Goal: Task Accomplishment & Management: Manage account settings

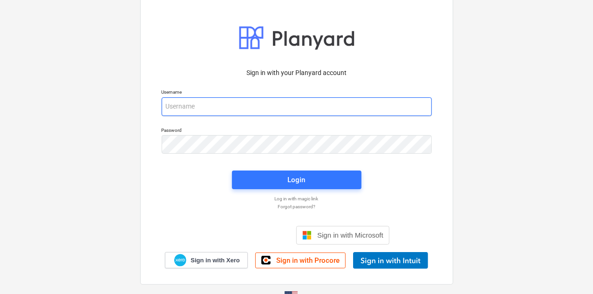
click at [258, 104] on input "email" at bounding box center [297, 106] width 270 height 19
type input "[EMAIL_ADDRESS][DOMAIN_NAME]"
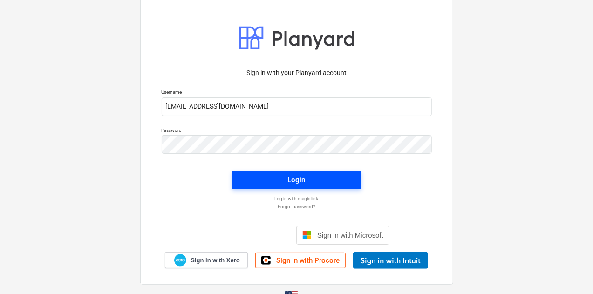
click at [253, 183] on span "Login" at bounding box center [296, 180] width 107 height 12
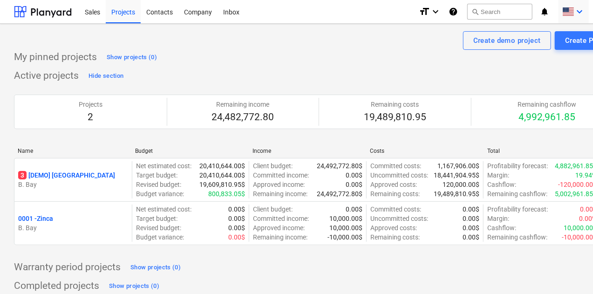
click at [578, 12] on icon "keyboard_arrow_down" at bounding box center [578, 11] width 11 height 11
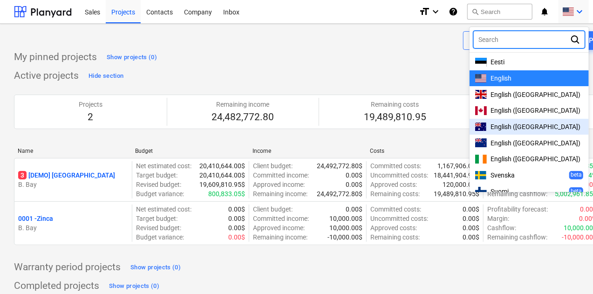
click at [197, 13] on div at bounding box center [296, 147] width 593 height 294
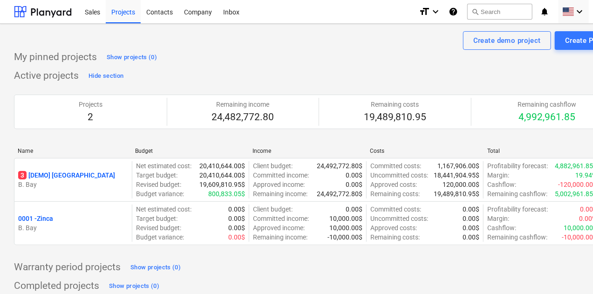
click at [197, 13] on div "Company" at bounding box center [197, 12] width 39 height 24
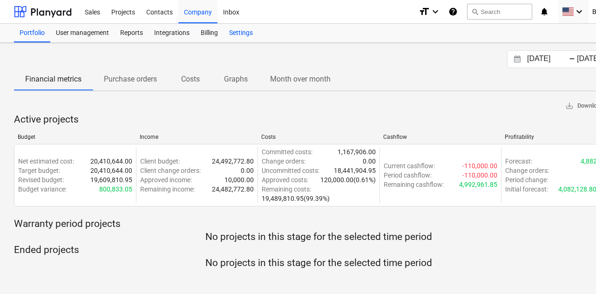
click at [235, 34] on div "Settings" at bounding box center [240, 33] width 35 height 19
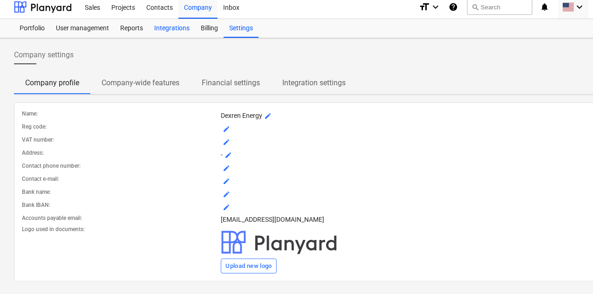
scroll to position [6, 0]
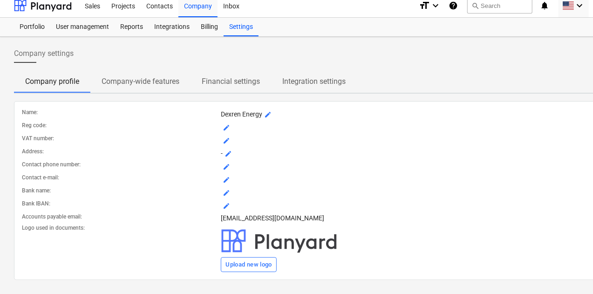
click at [161, 81] on p "Company-wide features" at bounding box center [140, 81] width 78 height 11
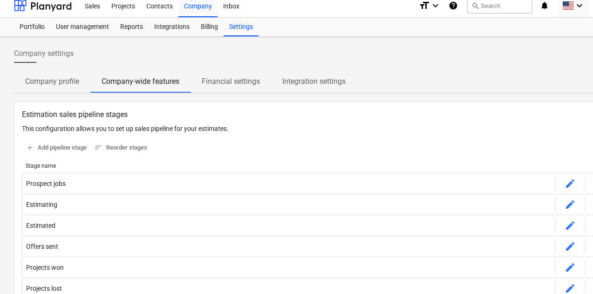
scroll to position [53, 0]
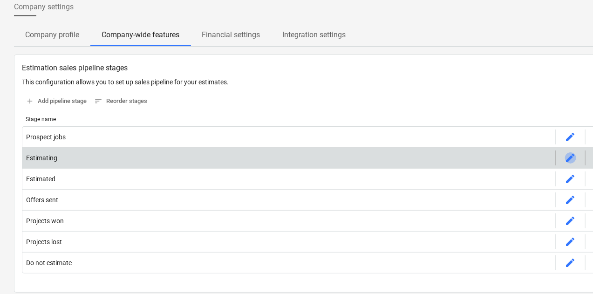
click at [571, 158] on span "edit" at bounding box center [570, 157] width 11 height 11
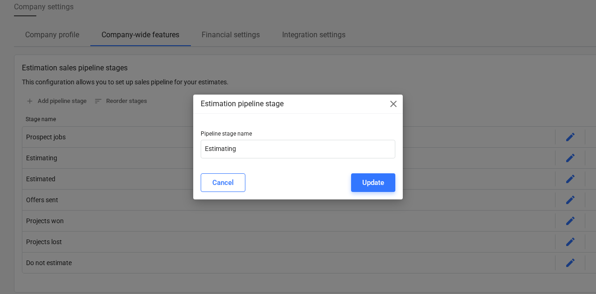
click at [394, 104] on span "close" at bounding box center [393, 103] width 11 height 11
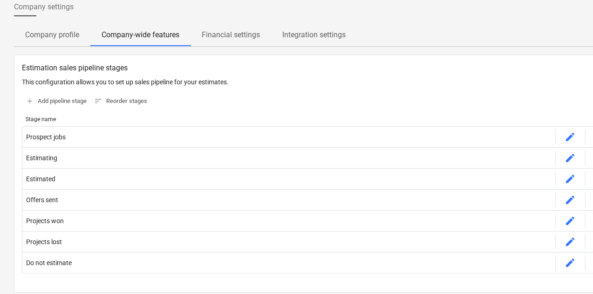
click at [229, 40] on p "Financial settings" at bounding box center [231, 34] width 58 height 11
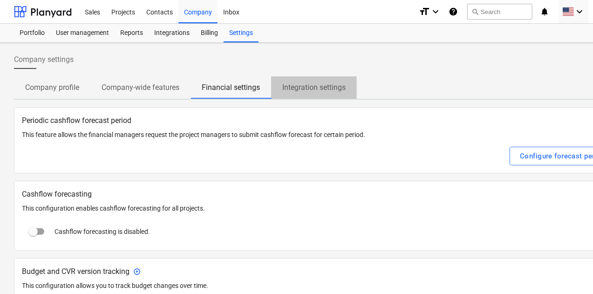
click at [303, 88] on p "Integration settings" at bounding box center [313, 87] width 63 height 11
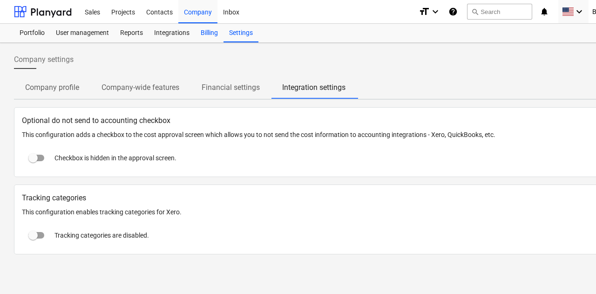
click at [209, 36] on div "Billing" at bounding box center [209, 33] width 28 height 19
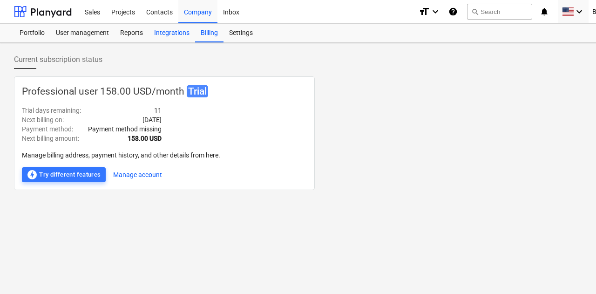
click at [173, 37] on div "Integrations" at bounding box center [171, 33] width 47 height 19
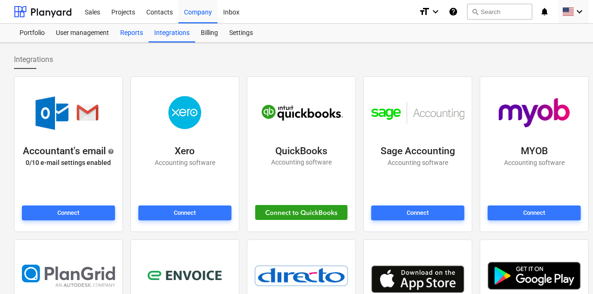
click at [134, 29] on div "Reports" at bounding box center [131, 33] width 34 height 19
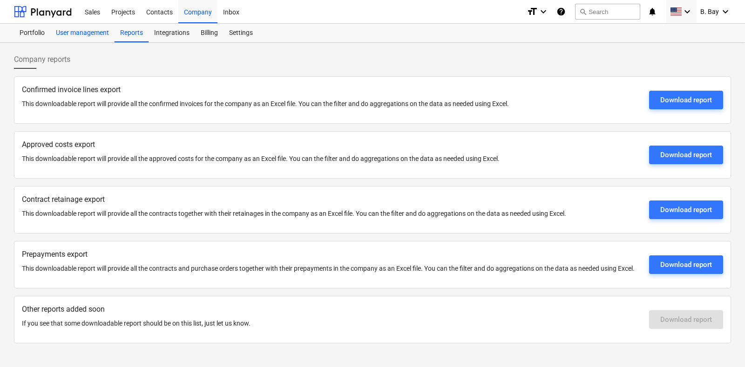
click at [75, 35] on div "User management" at bounding box center [82, 33] width 64 height 19
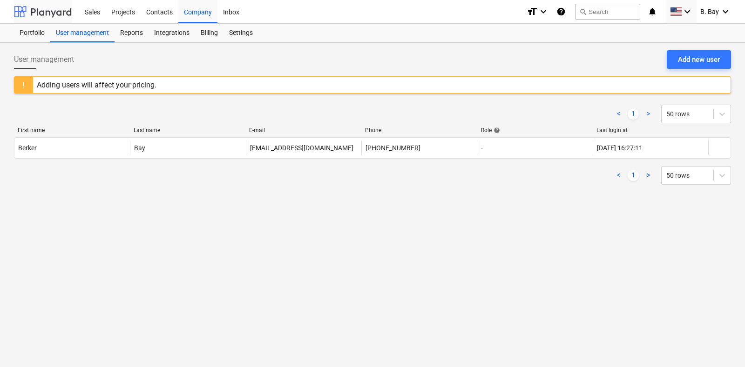
click at [67, 18] on div at bounding box center [43, 11] width 58 height 23
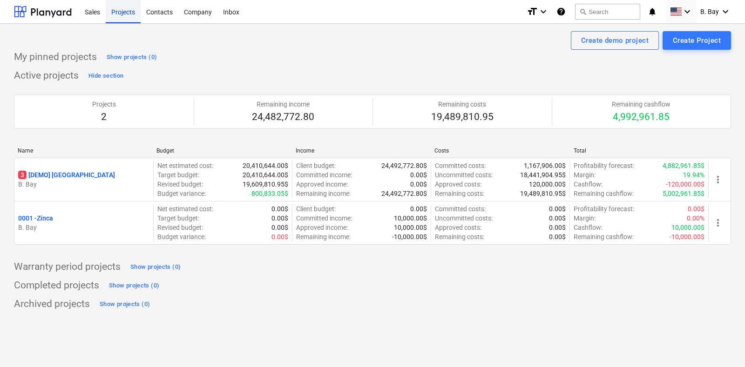
click at [123, 14] on div "Projects" at bounding box center [123, 12] width 35 height 24
click at [191, 8] on div "Company" at bounding box center [197, 12] width 39 height 24
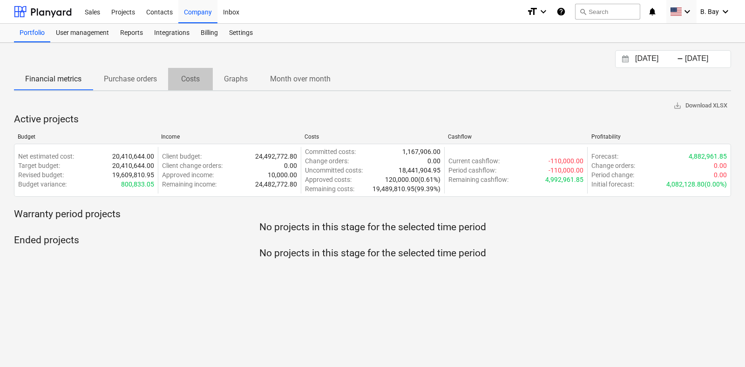
click at [183, 75] on p "Costs" at bounding box center [190, 79] width 22 height 11
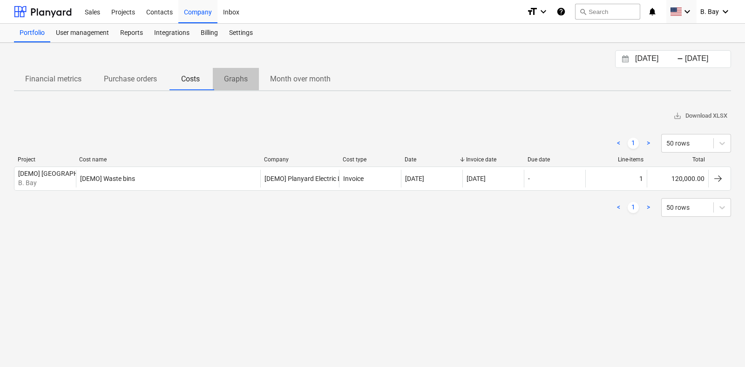
click at [245, 74] on p "Graphs" at bounding box center [236, 79] width 24 height 11
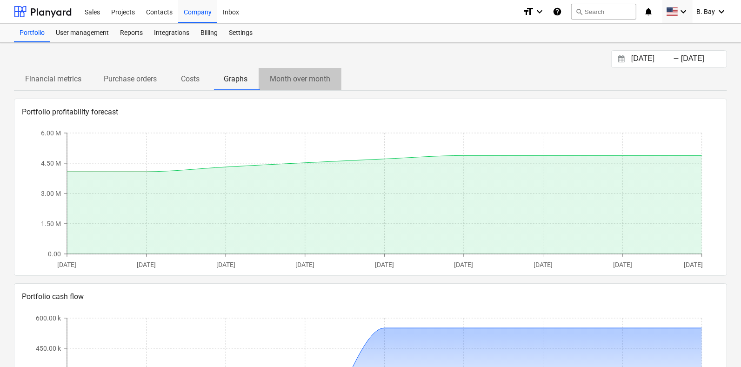
click at [287, 79] on p "Month over month" at bounding box center [300, 79] width 61 height 11
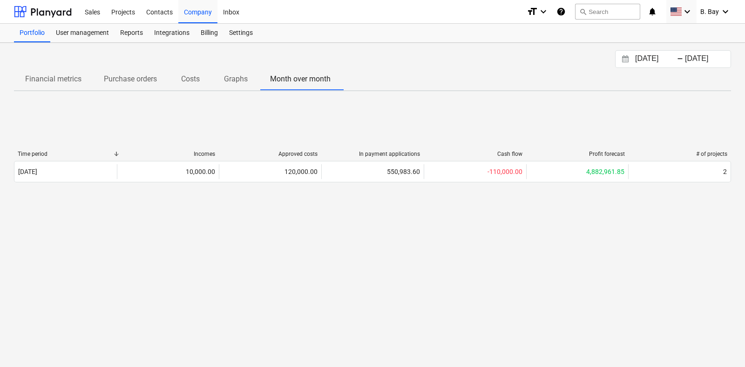
click at [242, 78] on p "Graphs" at bounding box center [236, 79] width 24 height 11
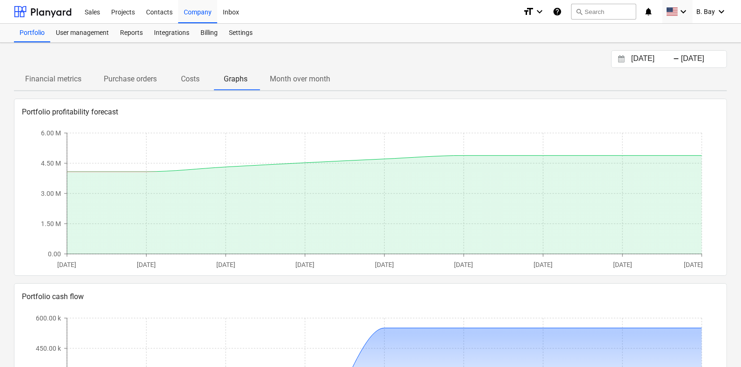
click at [195, 78] on p "Costs" at bounding box center [190, 79] width 22 height 11
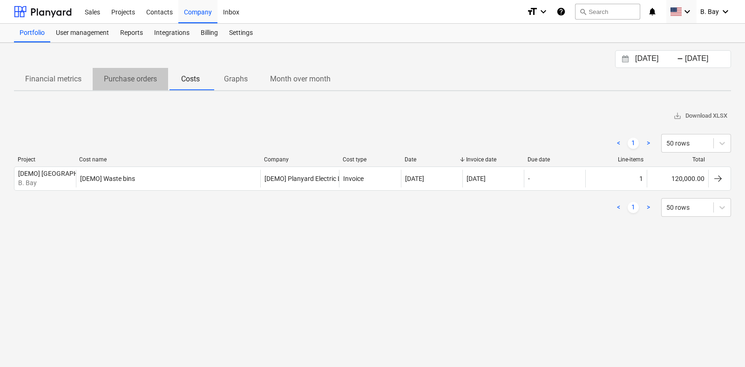
click at [116, 85] on span "Purchase orders" at bounding box center [130, 79] width 75 height 17
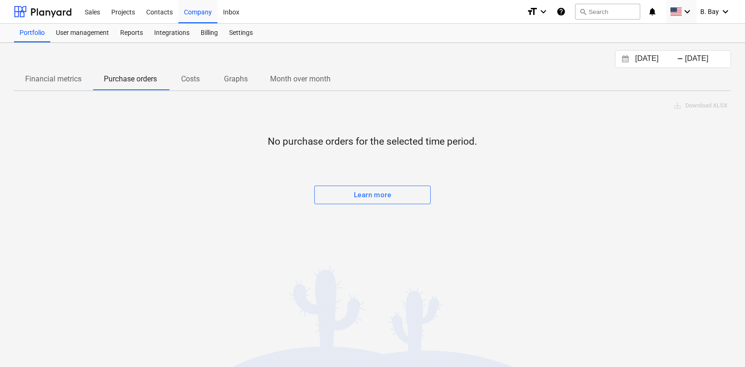
click at [67, 78] on p "Financial metrics" at bounding box center [53, 79] width 56 height 11
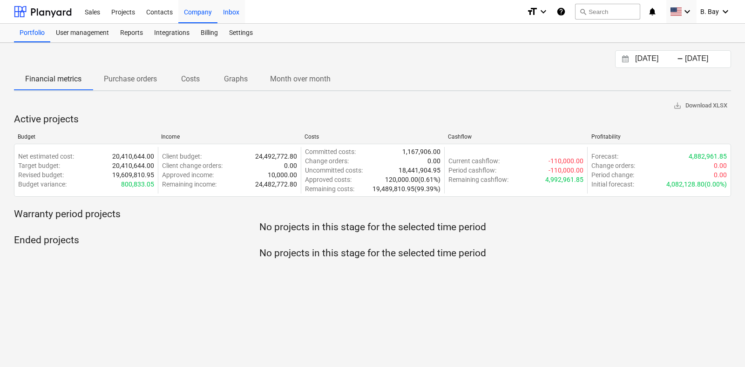
click at [237, 11] on div "Inbox" at bounding box center [230, 12] width 27 height 24
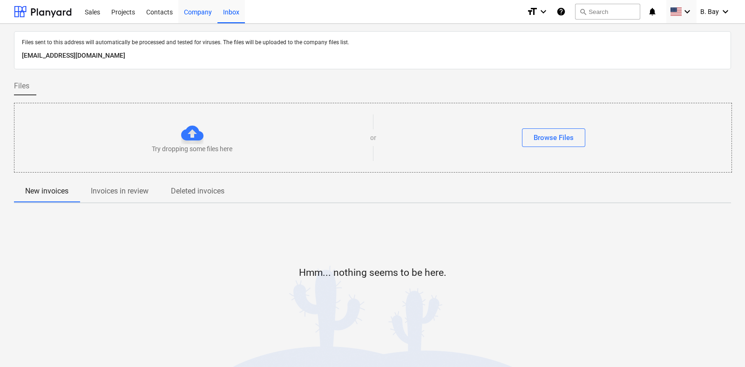
click at [201, 15] on div "Company" at bounding box center [197, 12] width 39 height 24
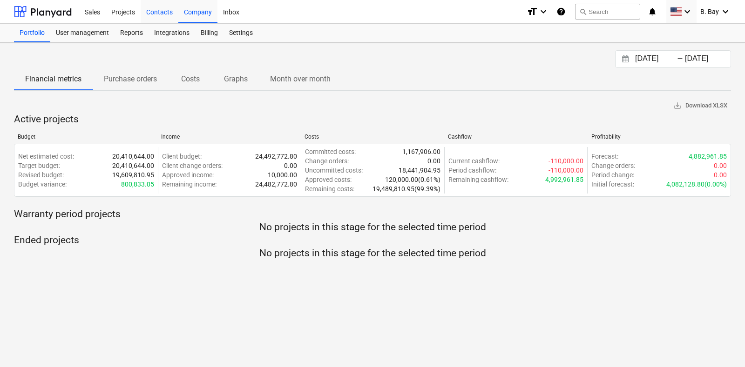
click at [175, 13] on div "Contacts" at bounding box center [160, 12] width 38 height 24
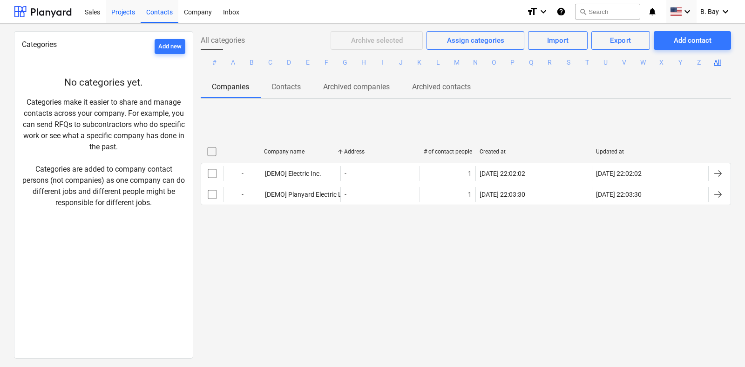
click at [131, 17] on div "Projects" at bounding box center [123, 12] width 35 height 24
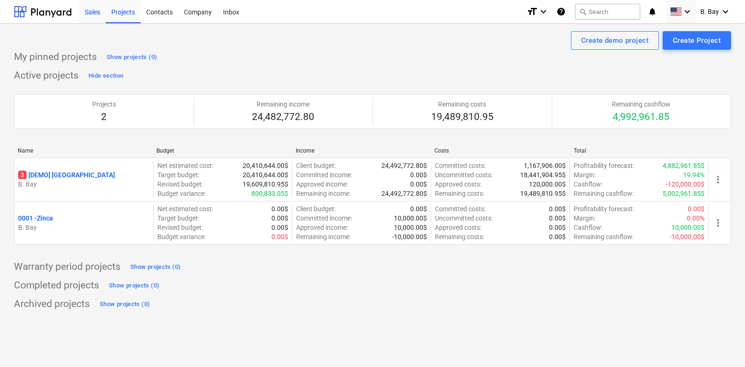
click at [95, 13] on div "Sales" at bounding box center [92, 12] width 27 height 24
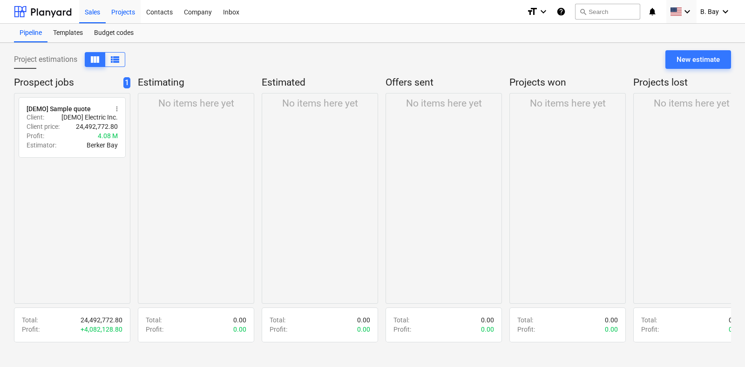
click at [112, 13] on div "Projects" at bounding box center [123, 12] width 35 height 24
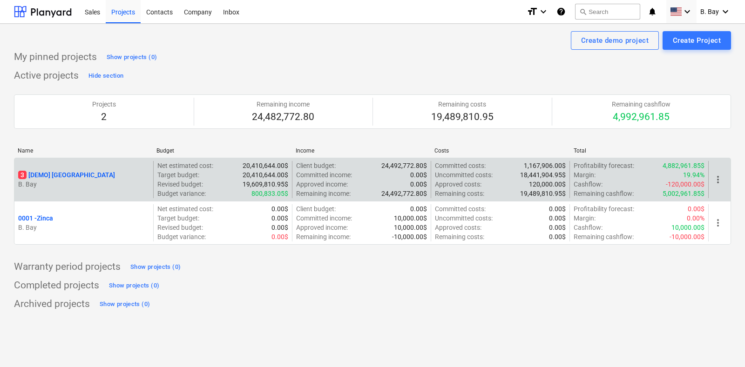
click at [592, 182] on span "more_vert" at bounding box center [717, 179] width 11 height 11
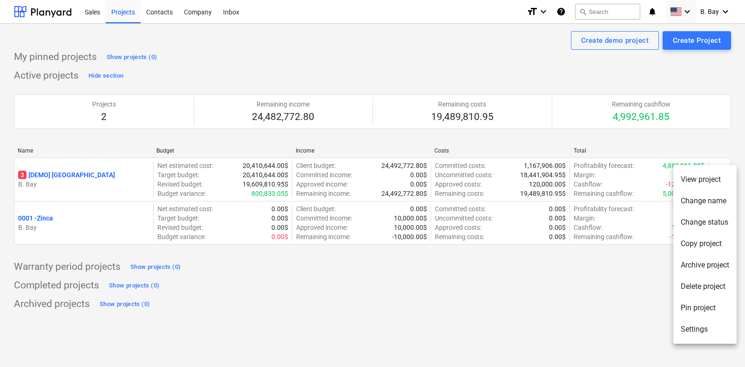
click at [592, 182] on li "View project" at bounding box center [704, 179] width 63 height 21
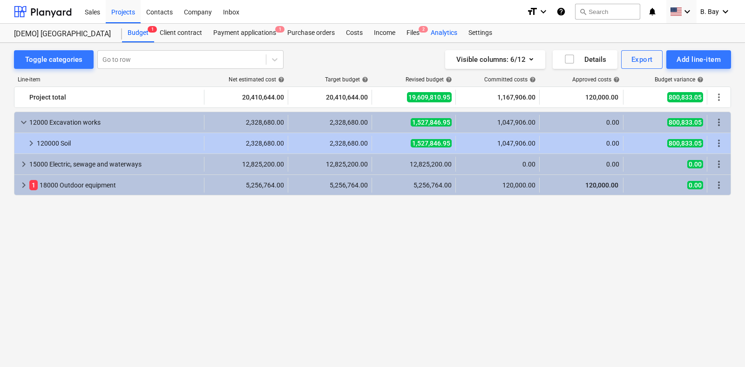
click at [454, 38] on div "Analytics" at bounding box center [444, 33] width 38 height 19
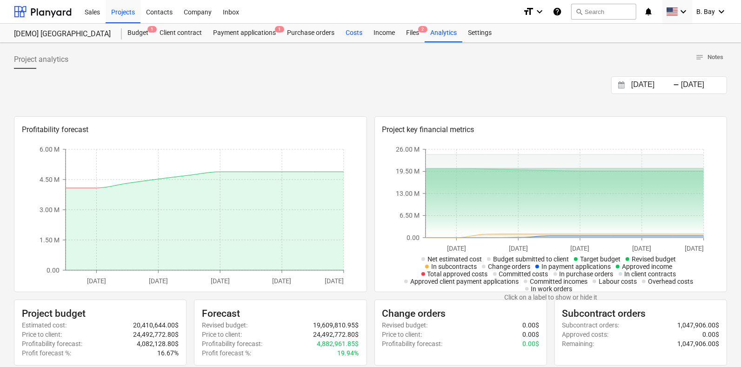
click at [356, 32] on div "Costs" at bounding box center [354, 33] width 28 height 19
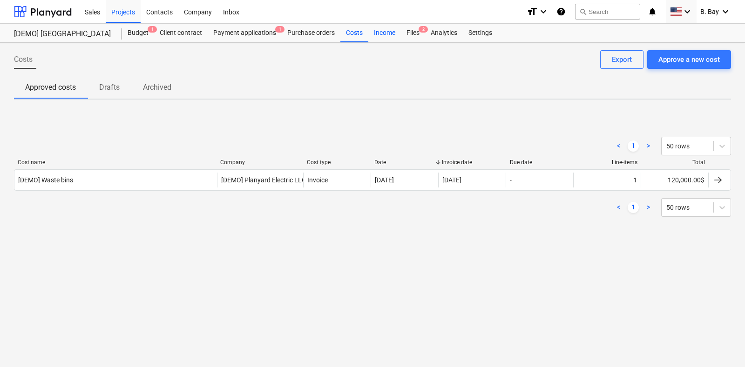
click at [372, 31] on div "Income" at bounding box center [384, 33] width 33 height 19
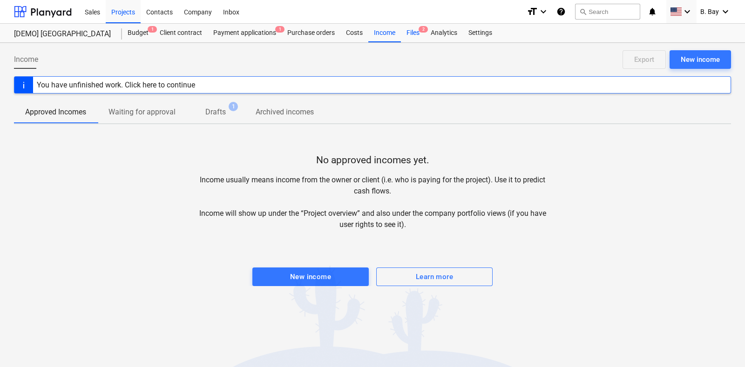
click at [413, 29] on div "Files 2" at bounding box center [413, 33] width 24 height 19
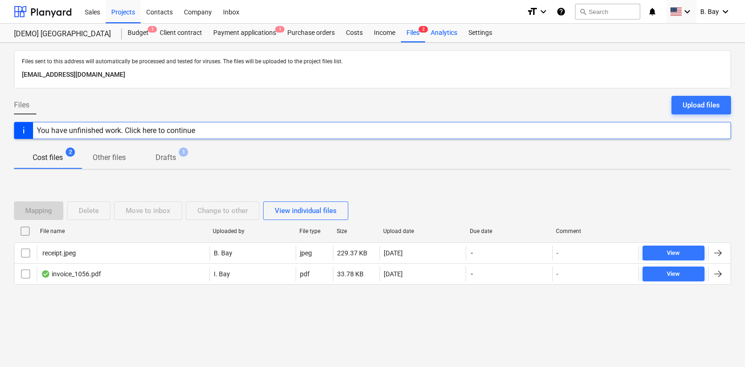
click at [447, 37] on div "Analytics" at bounding box center [444, 33] width 38 height 19
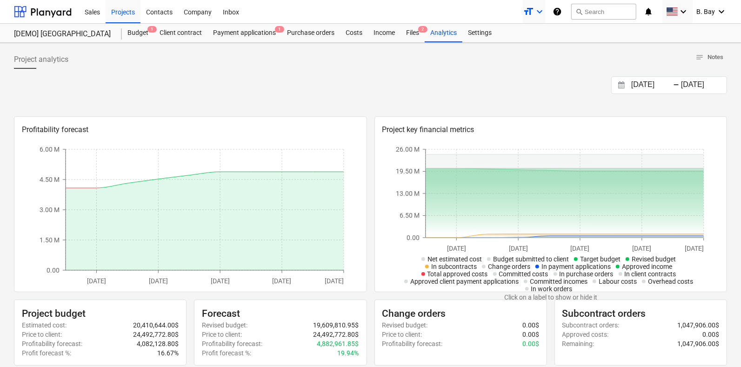
click at [534, 11] on icon "format_size" at bounding box center [528, 11] width 11 height 11
click at [533, 38] on div "Smaller text" at bounding box center [518, 36] width 56 height 15
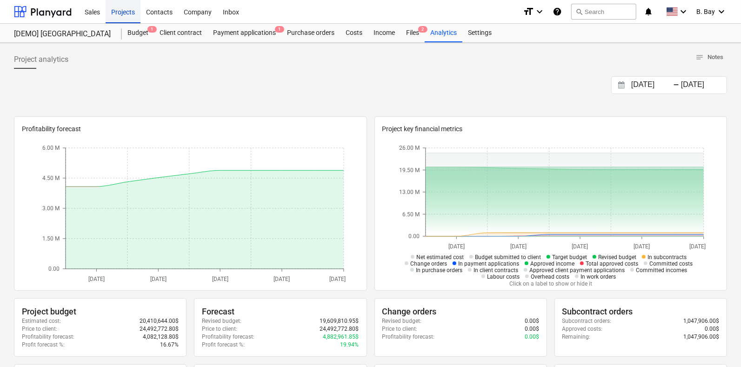
click at [123, 9] on div "Projects" at bounding box center [123, 12] width 35 height 24
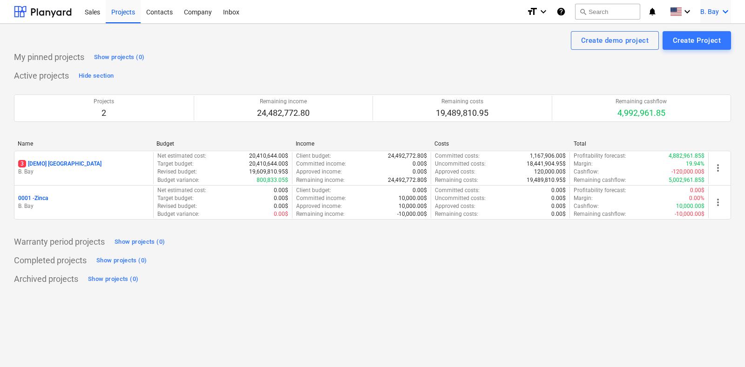
click at [714, 13] on span "B. Bay" at bounding box center [709, 11] width 19 height 7
click at [701, 35] on div "Settings" at bounding box center [703, 36] width 56 height 15
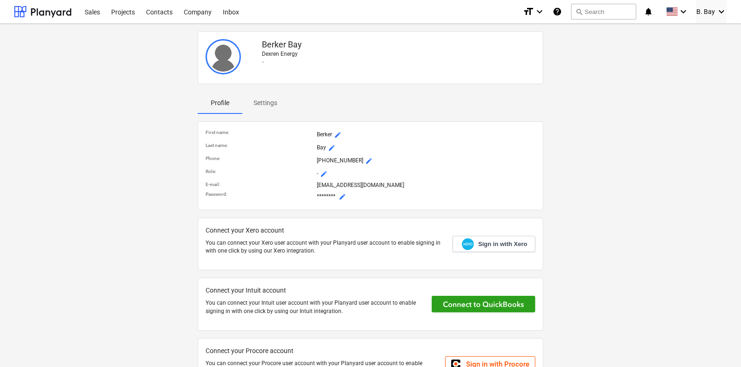
click at [333, 146] on span "mode_edit" at bounding box center [331, 147] width 7 height 7
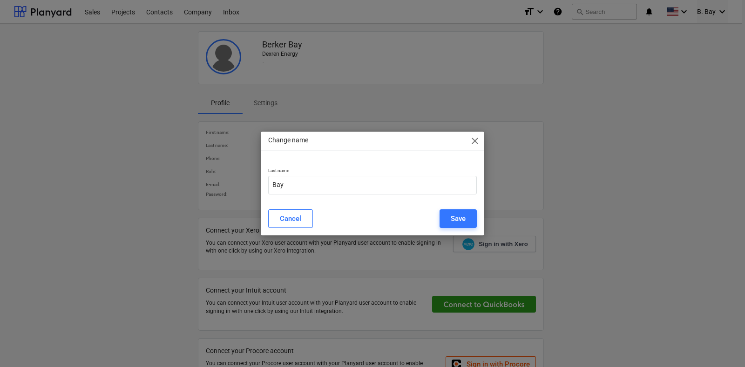
click at [475, 141] on span "close" at bounding box center [474, 140] width 11 height 11
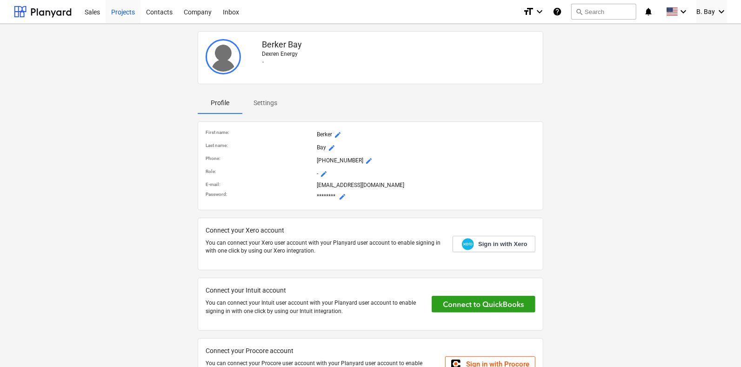
click at [130, 11] on div "Projects" at bounding box center [123, 12] width 35 height 24
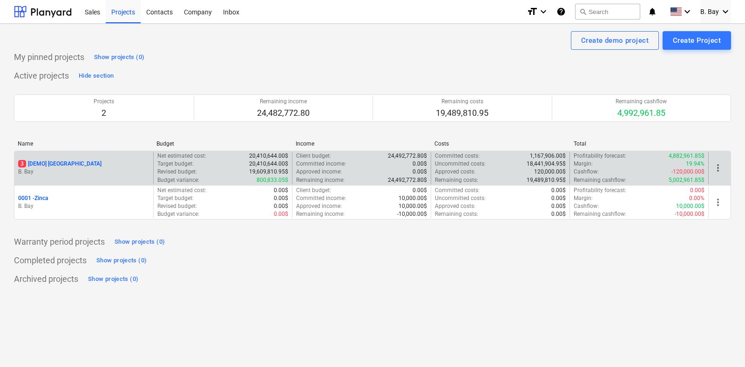
click at [247, 162] on div "Target budget : 20,410,644.00$" at bounding box center [222, 164] width 131 height 8
click at [712, 168] on span "more_vert" at bounding box center [717, 167] width 11 height 11
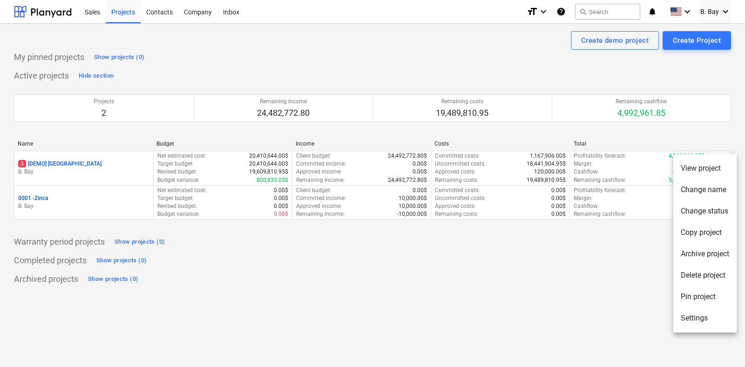
click at [704, 171] on li "View project" at bounding box center [704, 168] width 63 height 21
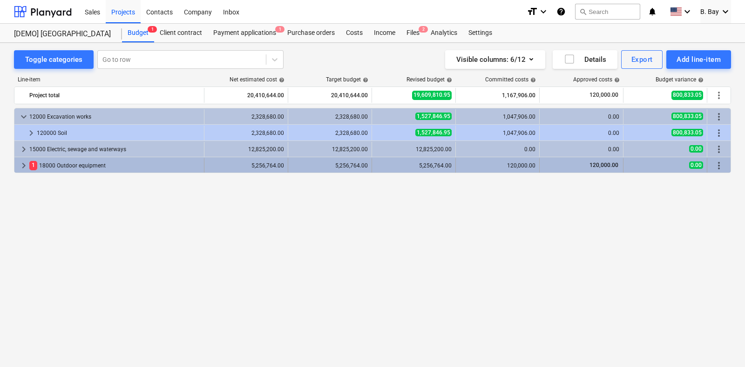
click at [28, 167] on span "keyboard_arrow_right" at bounding box center [23, 165] width 11 height 11
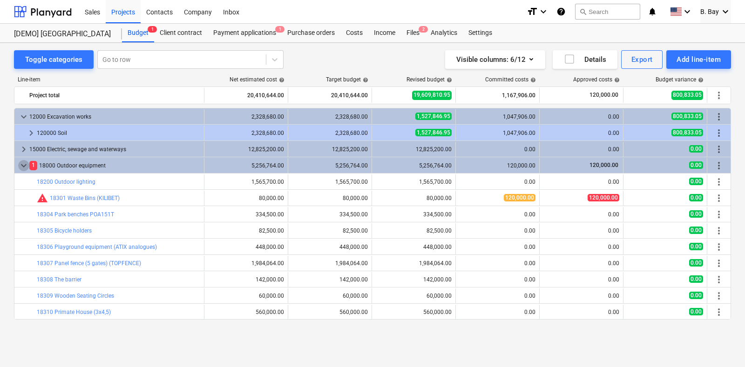
click at [28, 167] on span "keyboard_arrow_down" at bounding box center [23, 165] width 11 height 11
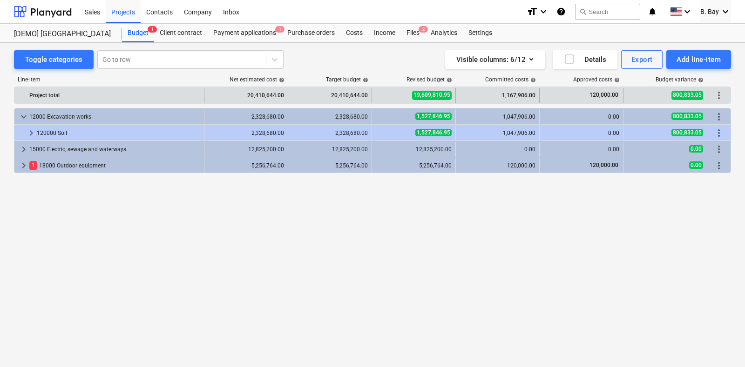
click at [271, 96] on div "20,410,644.00" at bounding box center [246, 95] width 76 height 15
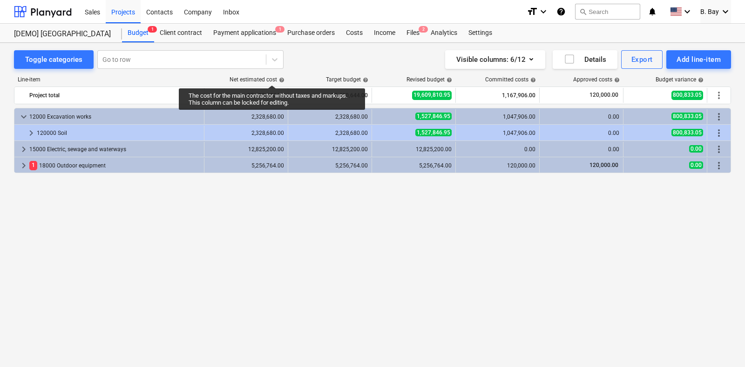
click at [272, 77] on div "Net estimated cost help" at bounding box center [256, 79] width 55 height 7
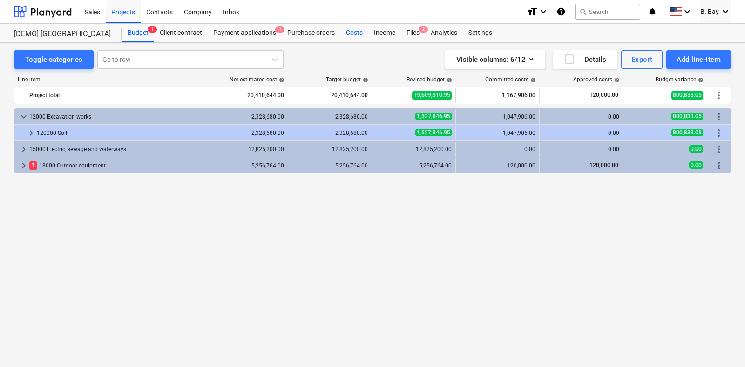
click at [361, 36] on div "Costs" at bounding box center [354, 33] width 28 height 19
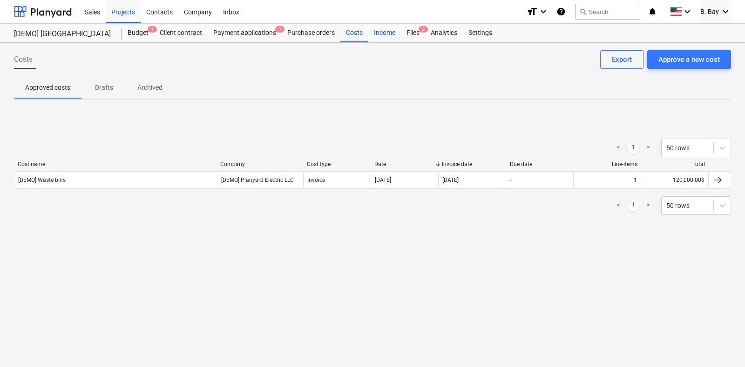
click at [377, 34] on div "Income" at bounding box center [384, 33] width 33 height 19
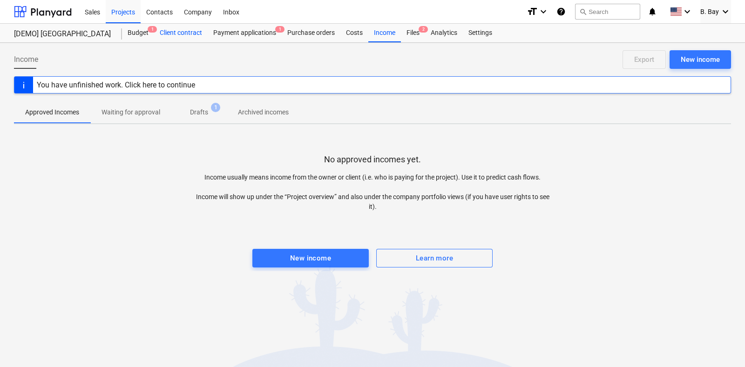
click at [187, 33] on div "Client contract" at bounding box center [181, 33] width 54 height 19
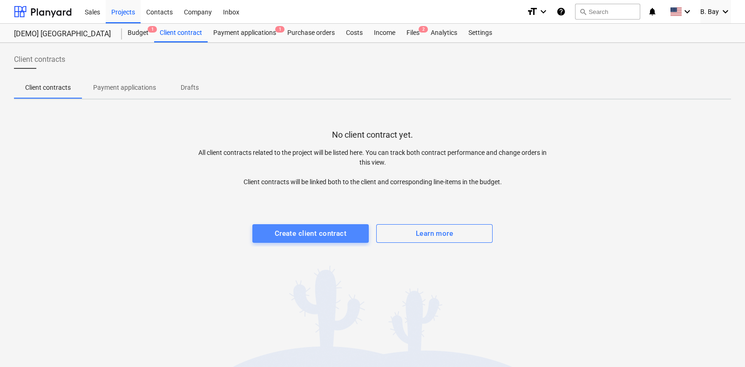
click at [305, 240] on button "Create client contract" at bounding box center [310, 233] width 116 height 19
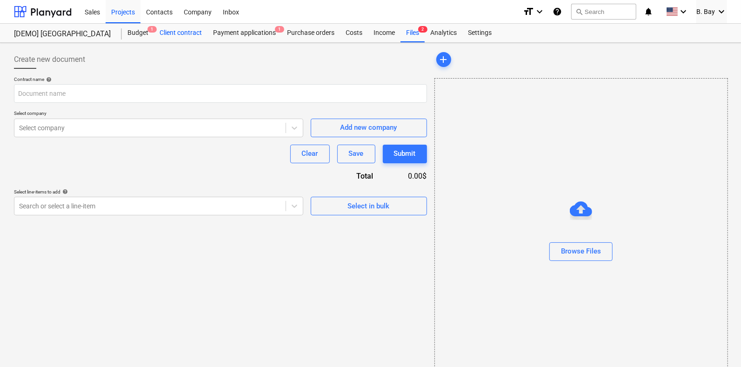
click at [182, 29] on div "Client contract" at bounding box center [181, 33] width 54 height 19
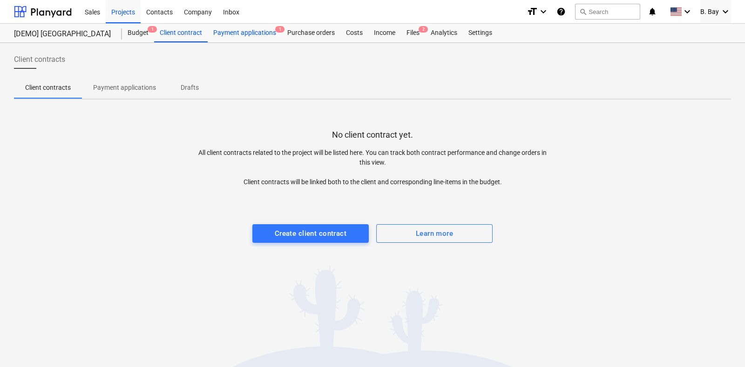
click at [270, 30] on div "Payment applications 1" at bounding box center [245, 33] width 74 height 19
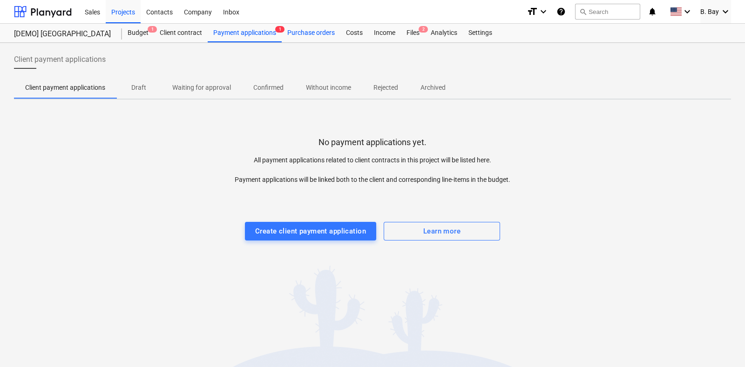
click at [296, 29] on div "Purchase orders" at bounding box center [311, 33] width 59 height 19
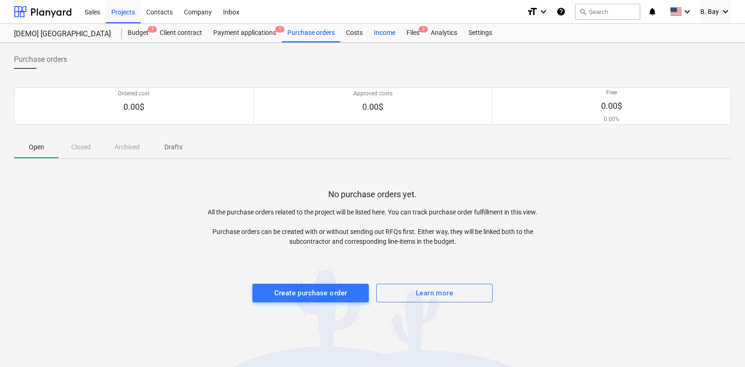
click at [378, 34] on div "Income" at bounding box center [384, 33] width 33 height 19
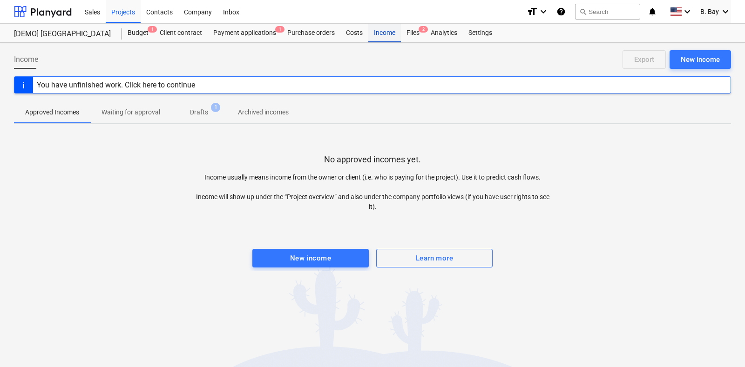
click at [393, 33] on div "Income" at bounding box center [384, 33] width 33 height 19
click at [405, 31] on div "Files 2" at bounding box center [413, 33] width 24 height 19
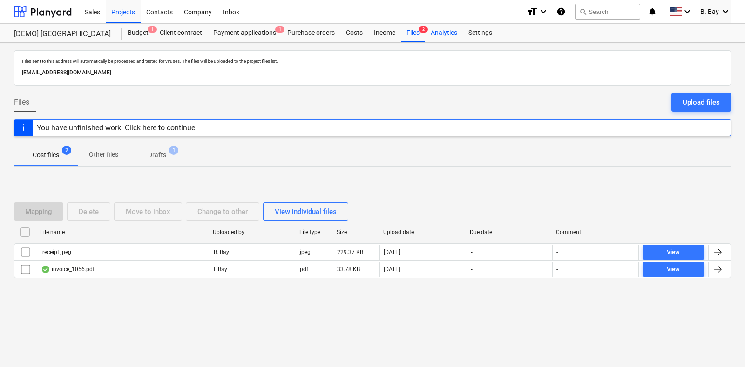
click at [438, 34] on div "Analytics" at bounding box center [444, 33] width 38 height 19
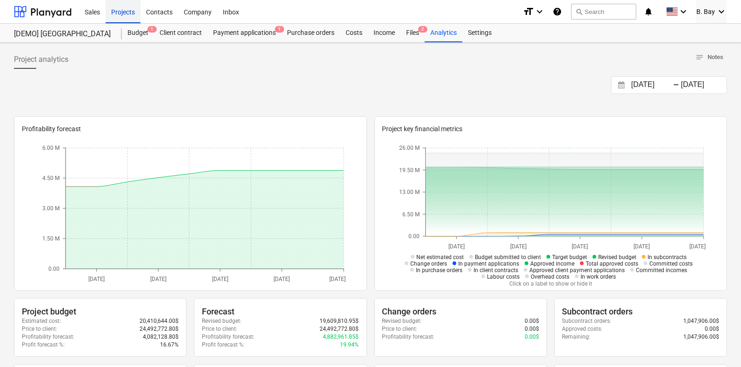
click at [128, 11] on div "Projects" at bounding box center [123, 12] width 35 height 24
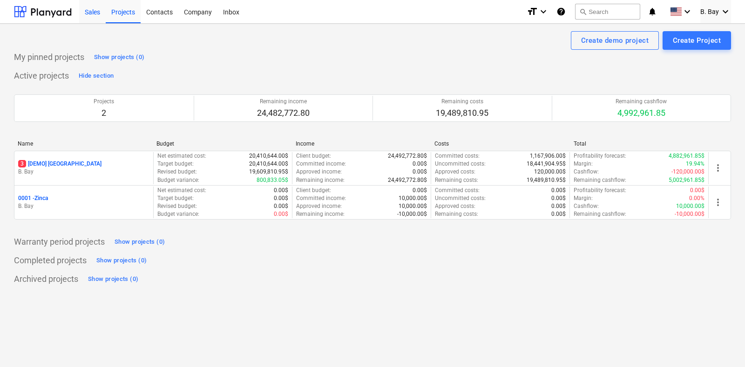
click at [94, 11] on div "Sales" at bounding box center [92, 12] width 27 height 24
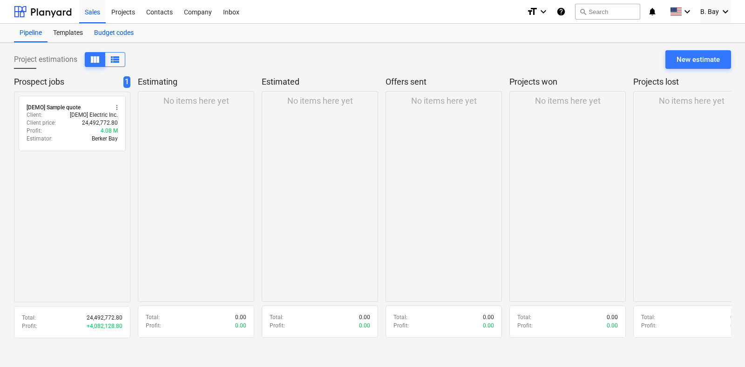
click at [123, 31] on div "Budget codes" at bounding box center [113, 33] width 51 height 19
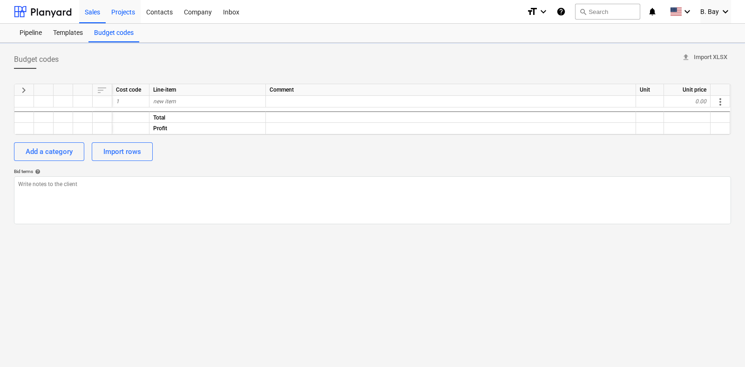
type textarea "x"
click at [126, 10] on div "Projects" at bounding box center [123, 12] width 35 height 24
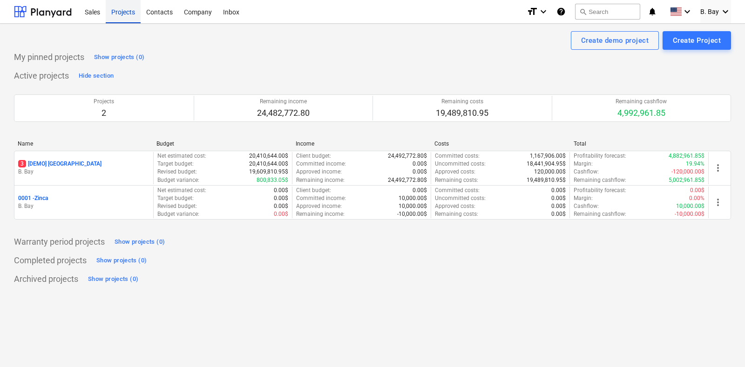
click at [128, 12] on div "Projects" at bounding box center [123, 12] width 35 height 24
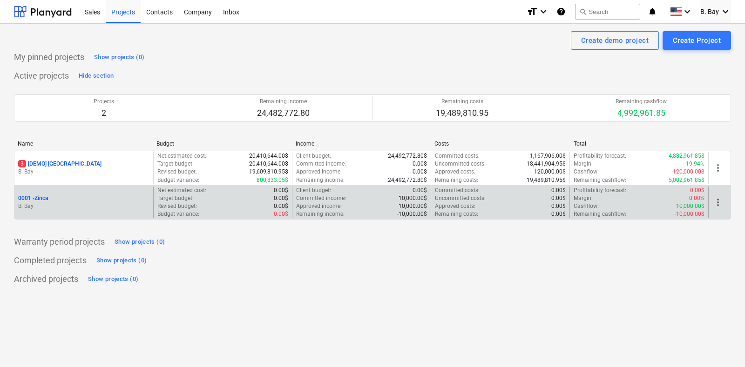
click at [716, 206] on span "more_vert" at bounding box center [717, 202] width 11 height 11
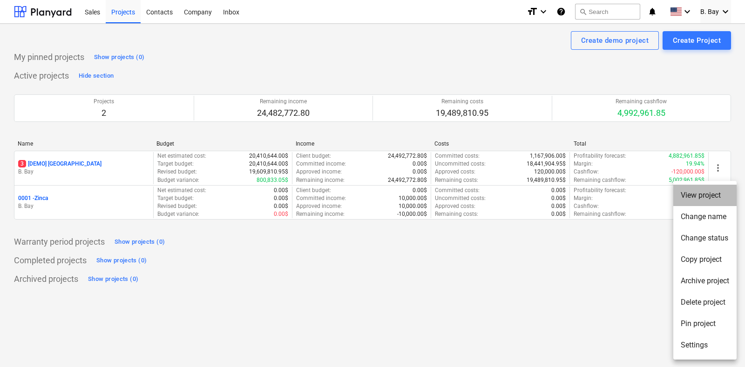
click at [693, 199] on li "View project" at bounding box center [704, 195] width 63 height 21
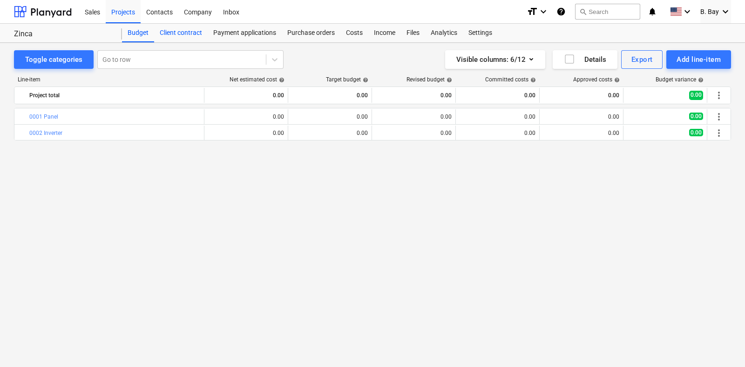
click at [174, 35] on div "Client contract" at bounding box center [181, 33] width 54 height 19
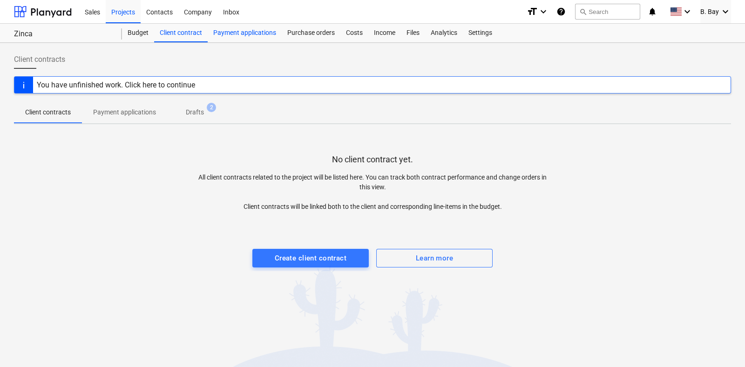
click at [219, 36] on div "Payment applications" at bounding box center [245, 33] width 74 height 19
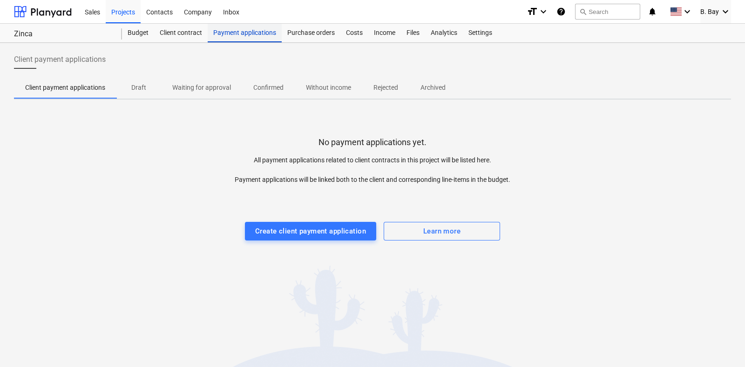
click at [240, 37] on div "Payment applications" at bounding box center [245, 33] width 74 height 19
click at [316, 34] on div "Purchase orders" at bounding box center [311, 33] width 59 height 19
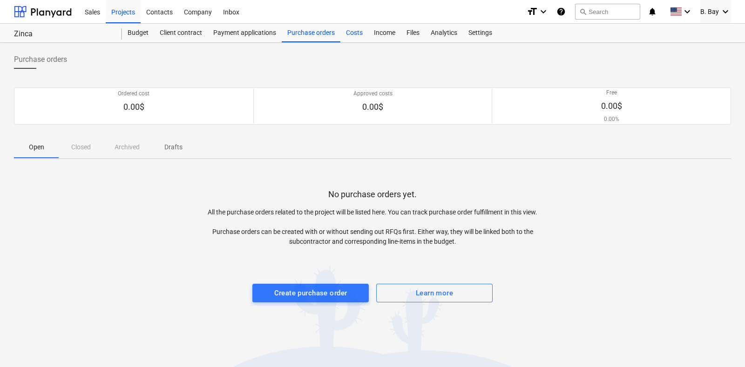
click at [348, 32] on div "Costs" at bounding box center [354, 33] width 28 height 19
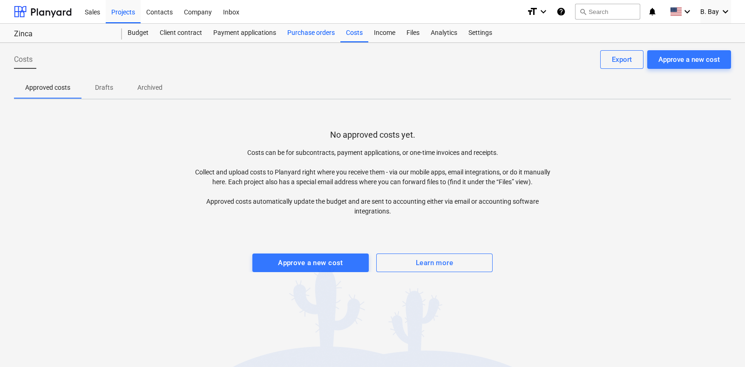
click at [310, 33] on div "Purchase orders" at bounding box center [311, 33] width 59 height 19
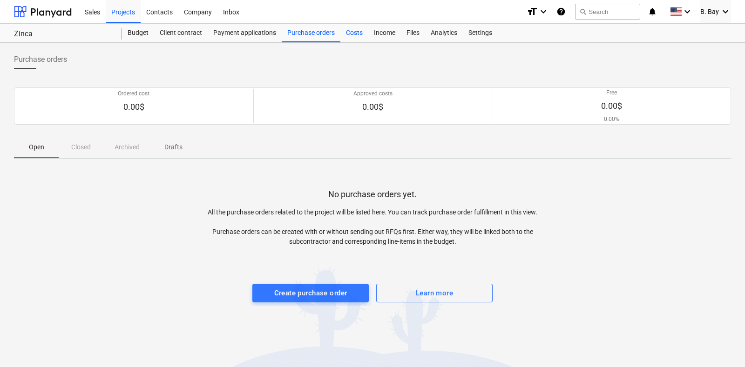
click at [347, 30] on div "Costs" at bounding box center [354, 33] width 28 height 19
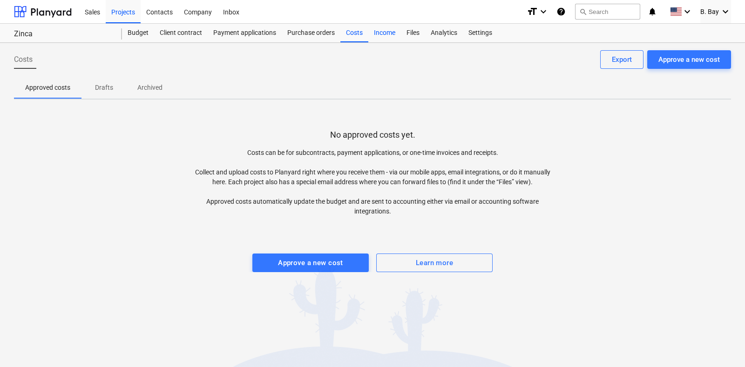
click at [394, 37] on div "Income" at bounding box center [384, 33] width 33 height 19
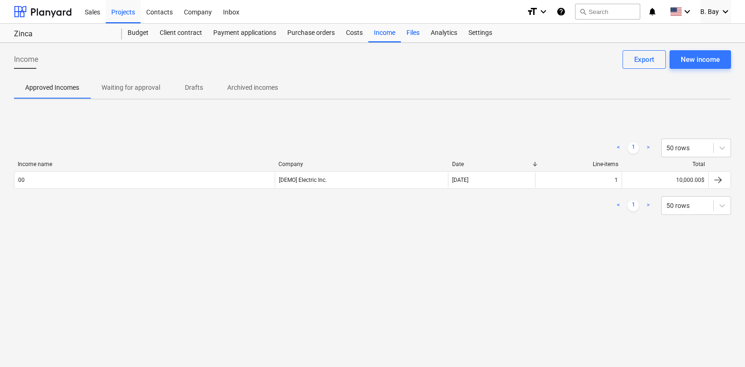
click at [413, 34] on div "Files" at bounding box center [413, 33] width 24 height 19
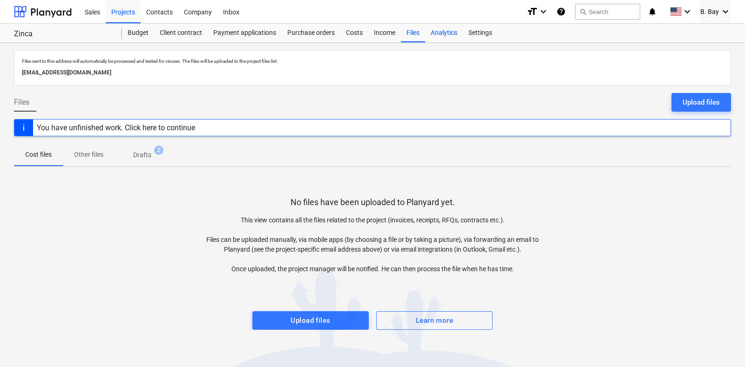
click at [425, 31] on div "Analytics" at bounding box center [444, 33] width 38 height 19
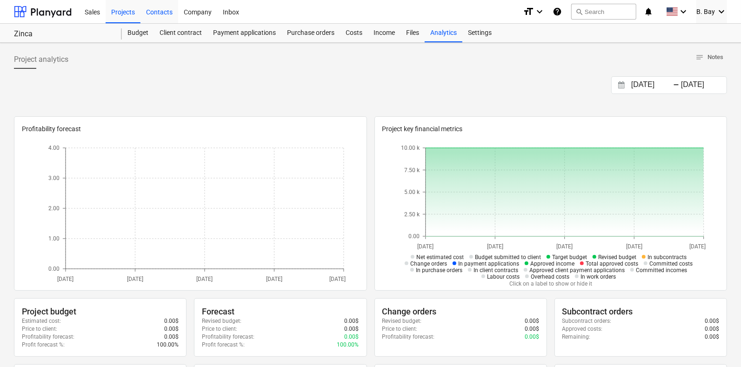
click at [164, 17] on div "Contacts" at bounding box center [160, 12] width 38 height 24
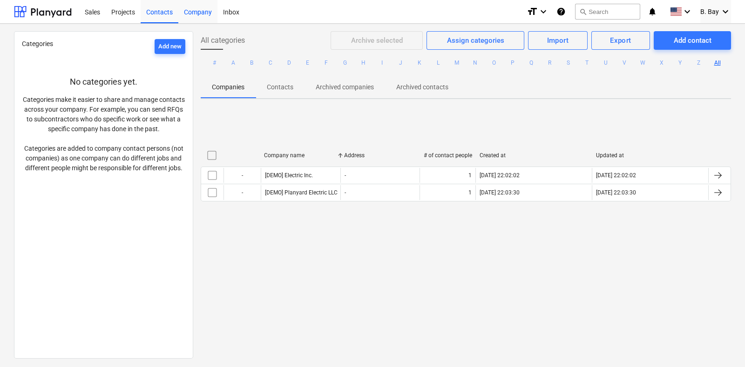
click at [208, 14] on div "Company" at bounding box center [197, 12] width 39 height 24
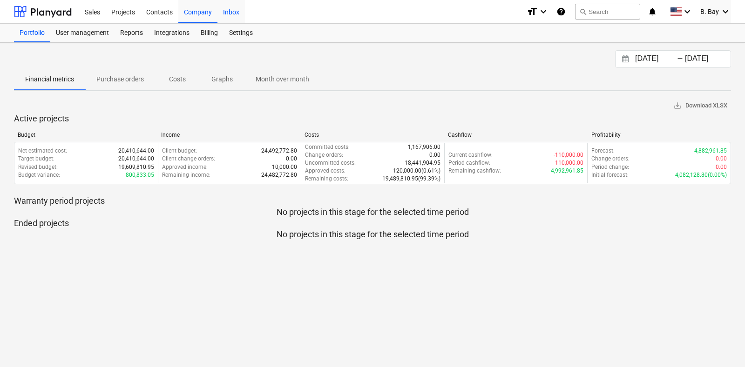
click at [223, 13] on div "Inbox" at bounding box center [230, 12] width 27 height 24
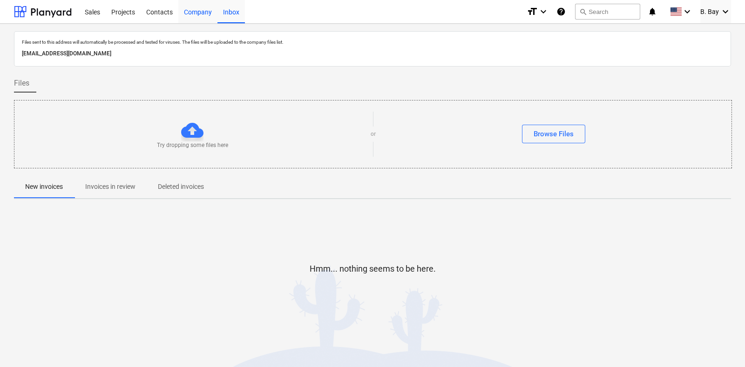
click at [206, 14] on div "Company" at bounding box center [197, 12] width 39 height 24
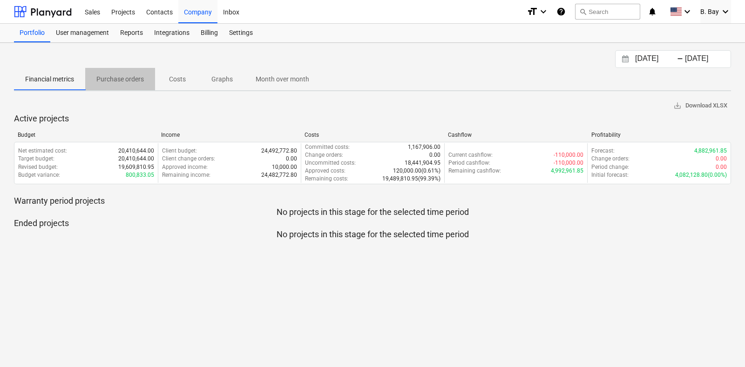
click at [130, 75] on p "Purchase orders" at bounding box center [119, 79] width 47 height 10
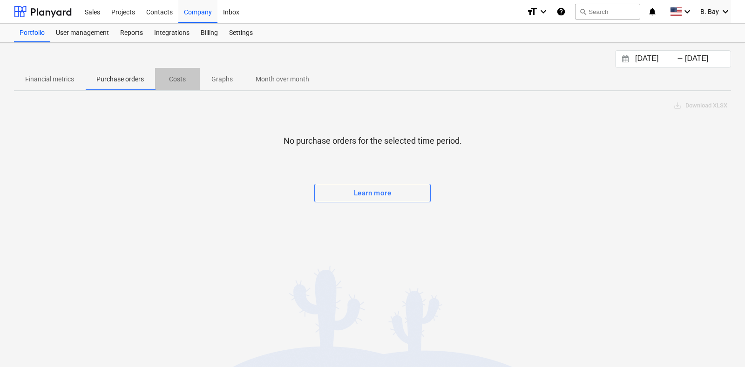
click at [175, 81] on p "Costs" at bounding box center [177, 79] width 22 height 10
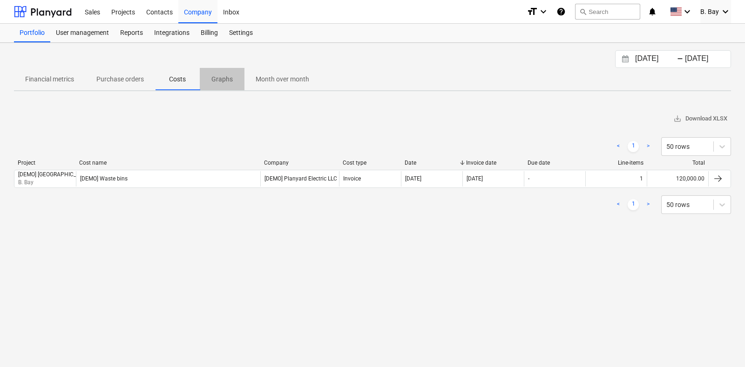
click at [235, 78] on span "Graphs" at bounding box center [222, 79] width 45 height 15
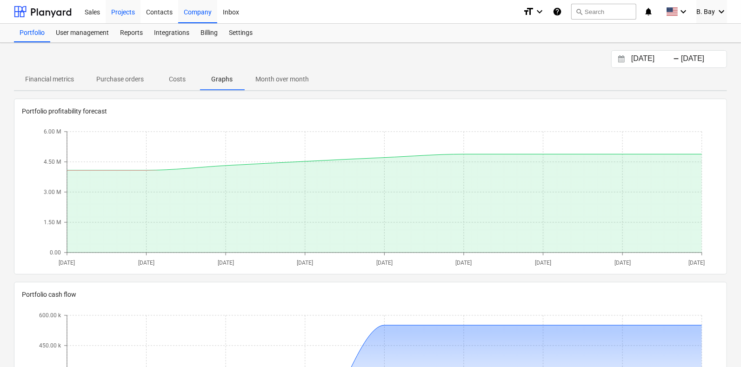
click at [121, 8] on div "Projects" at bounding box center [123, 12] width 35 height 24
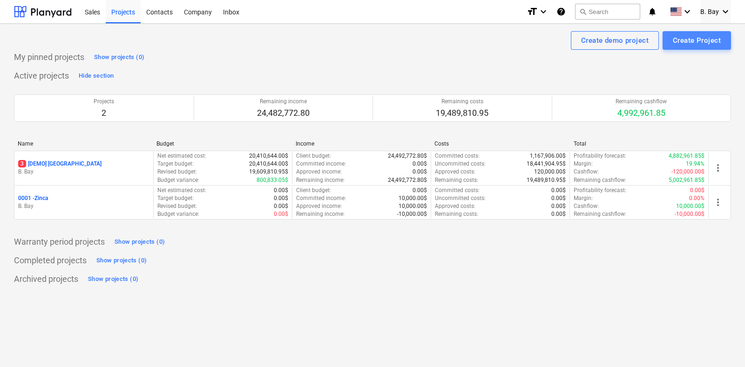
click at [707, 37] on div "Create Project" at bounding box center [697, 40] width 48 height 12
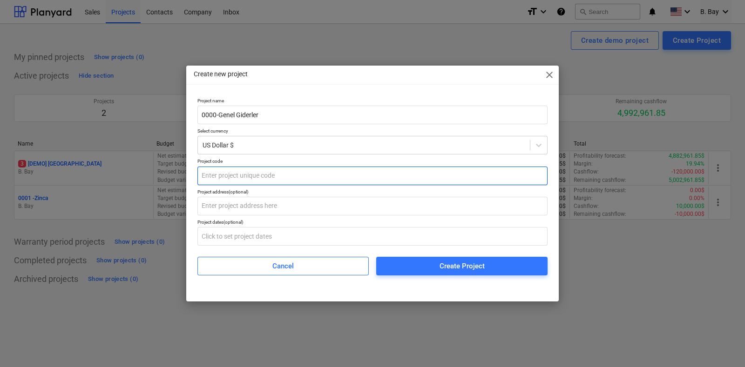
type input "0000-Genel Giderler"
click at [266, 180] on input "text" at bounding box center [372, 176] width 350 height 19
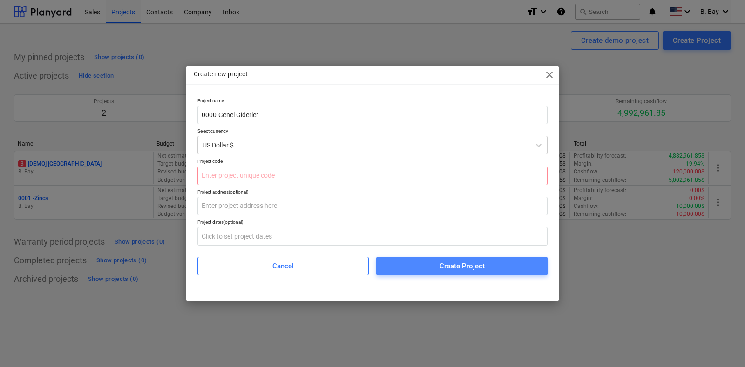
click at [470, 265] on div "Create Project" at bounding box center [461, 266] width 45 height 12
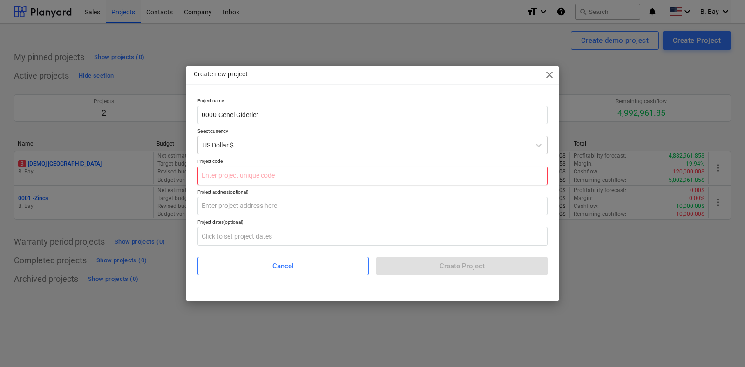
click at [332, 181] on input "text" at bounding box center [372, 176] width 350 height 19
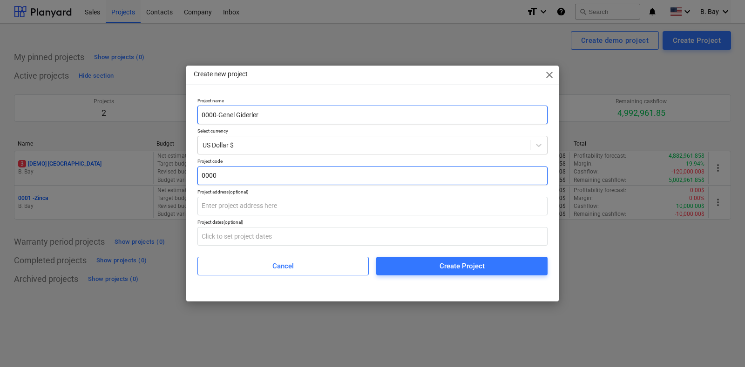
type input "0000"
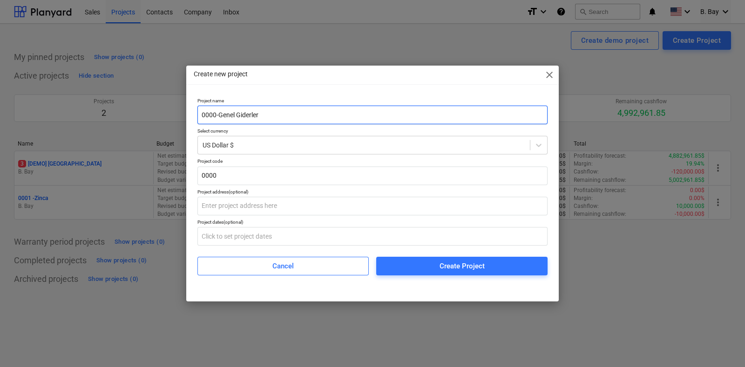
drag, startPoint x: 217, startPoint y: 114, endPoint x: 179, endPoint y: 111, distance: 37.8
click at [180, 111] on div "Create new project close Project name 0000-Genel Giderler Select currency US Do…" at bounding box center [372, 183] width 745 height 367
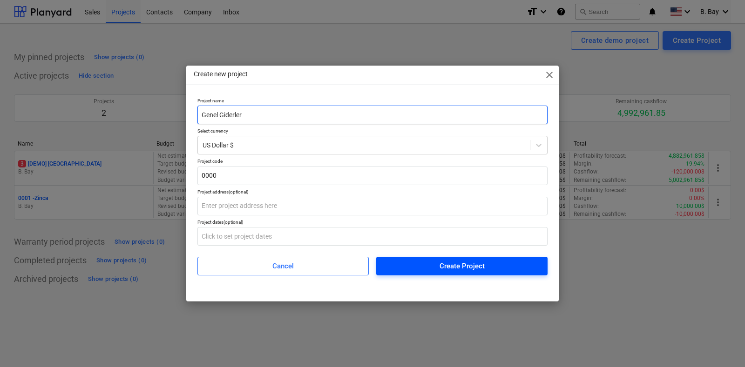
type input "Genel Giderler"
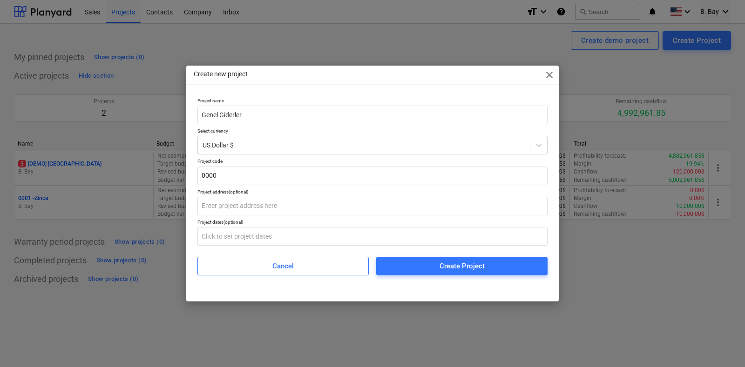
click at [434, 268] on span "Create Project" at bounding box center [461, 266] width 149 height 12
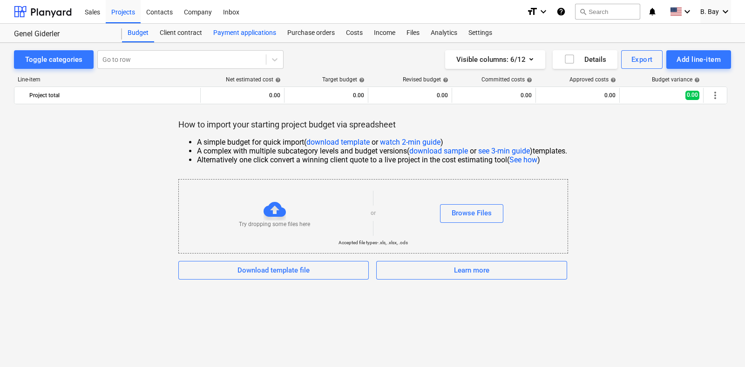
click at [236, 35] on div "Payment applications" at bounding box center [245, 33] width 74 height 19
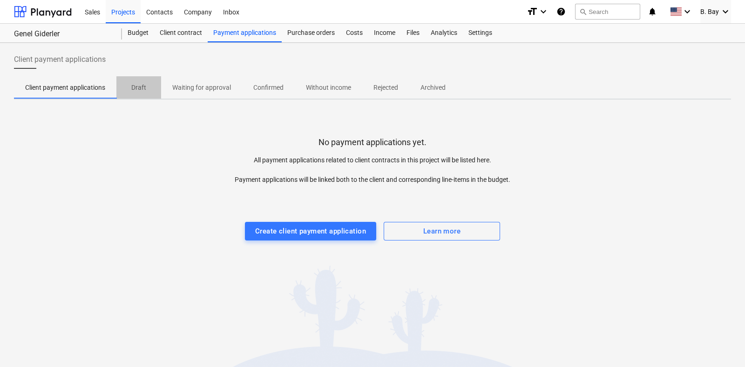
click at [140, 88] on p "Draft" at bounding box center [139, 88] width 22 height 10
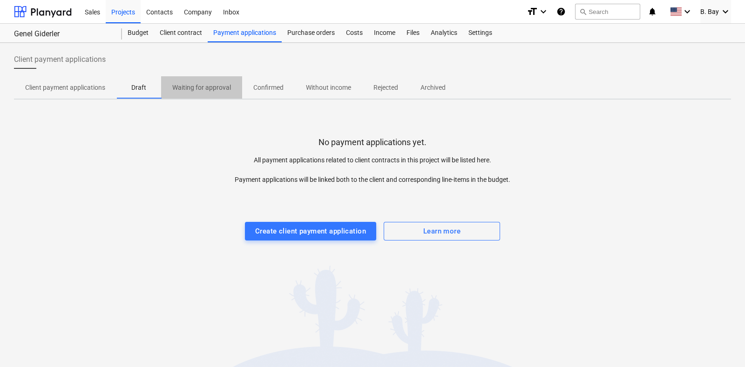
click at [211, 84] on p "Waiting for approval" at bounding box center [201, 88] width 59 height 10
click at [270, 87] on p "Confirmed" at bounding box center [268, 88] width 30 height 10
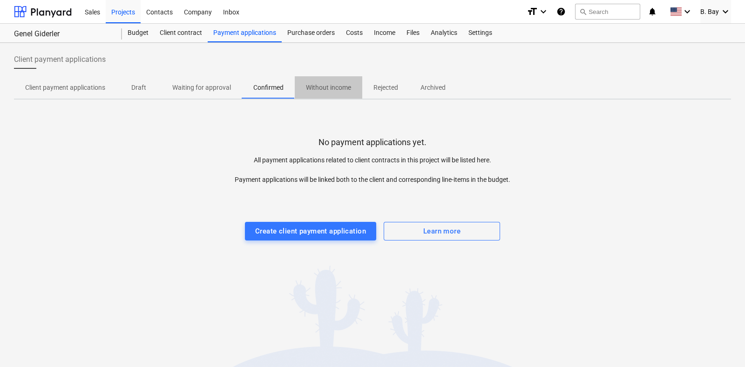
click at [339, 86] on p "Without income" at bounding box center [328, 88] width 45 height 10
click at [386, 82] on span "Rejected" at bounding box center [385, 87] width 47 height 15
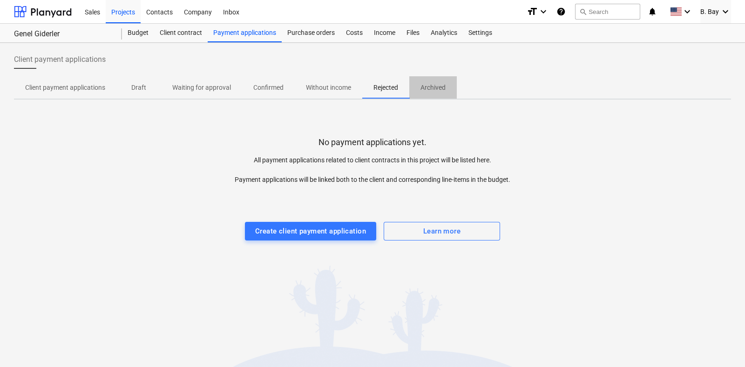
click at [423, 82] on span "Archived" at bounding box center [432, 87] width 47 height 15
click at [72, 84] on p "Client payment applications" at bounding box center [65, 88] width 80 height 10
click at [274, 85] on p "Confirmed" at bounding box center [268, 88] width 30 height 10
click at [307, 32] on div "Purchase orders" at bounding box center [311, 33] width 59 height 19
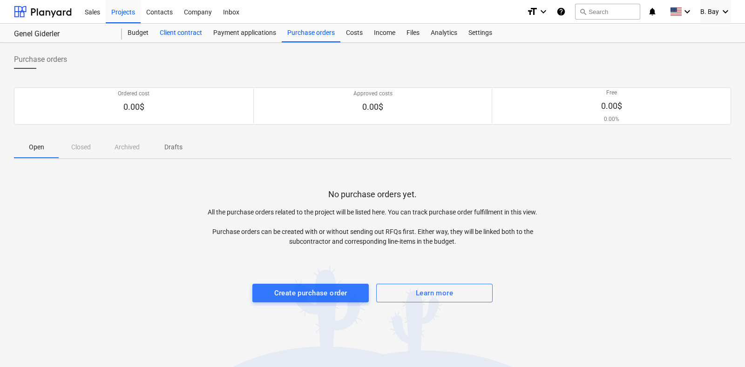
click at [177, 28] on div "Client contract" at bounding box center [181, 33] width 54 height 19
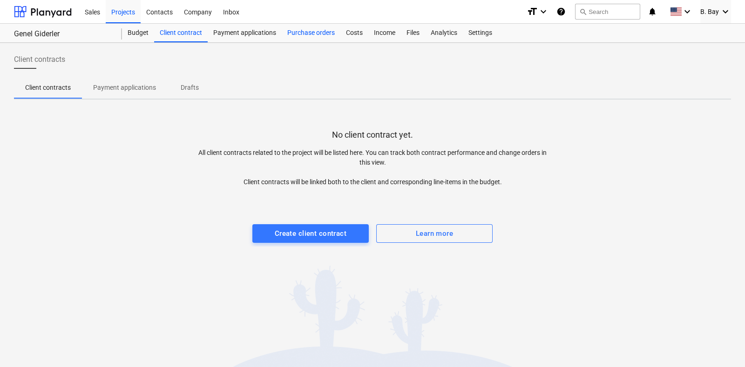
click at [289, 33] on div "Purchase orders" at bounding box center [311, 33] width 59 height 19
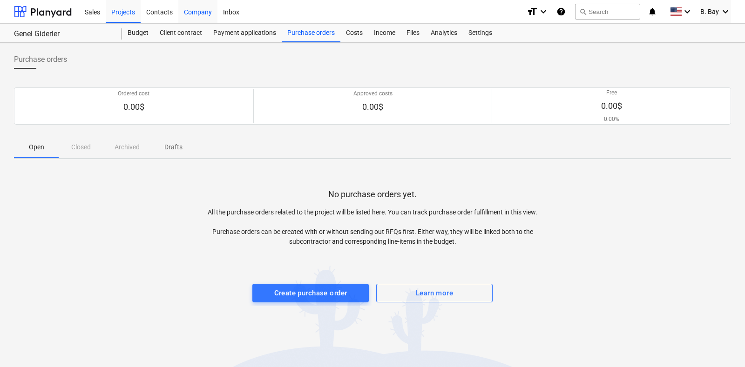
click at [193, 11] on div "Company" at bounding box center [197, 12] width 39 height 24
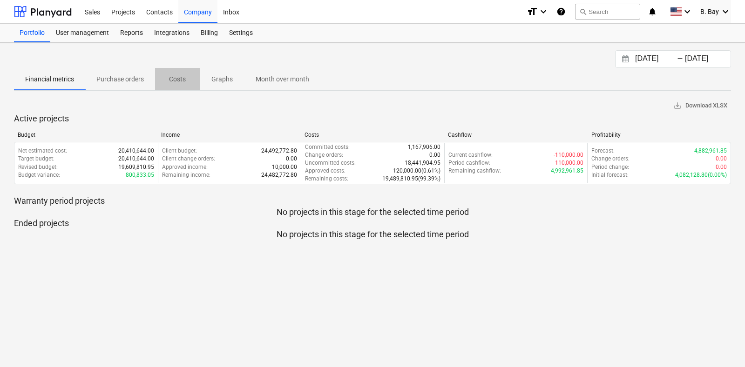
click at [175, 81] on p "Costs" at bounding box center [177, 79] width 22 height 10
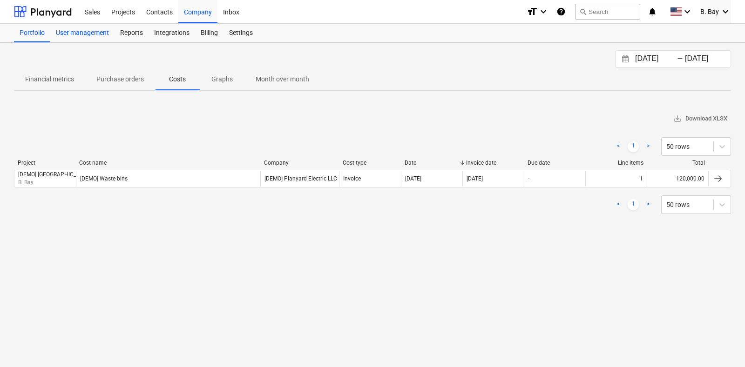
click at [68, 35] on div "User management" at bounding box center [82, 33] width 64 height 19
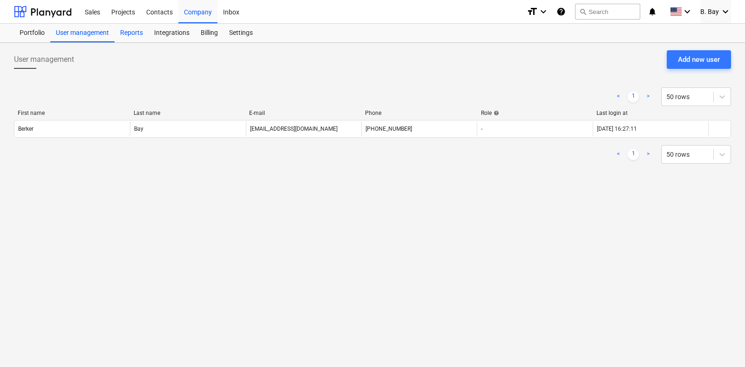
click at [134, 38] on div "Reports" at bounding box center [131, 33] width 34 height 19
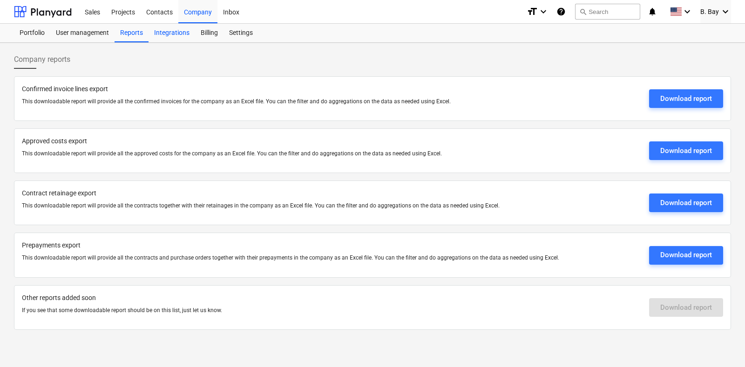
click at [179, 34] on div "Integrations" at bounding box center [171, 33] width 47 height 19
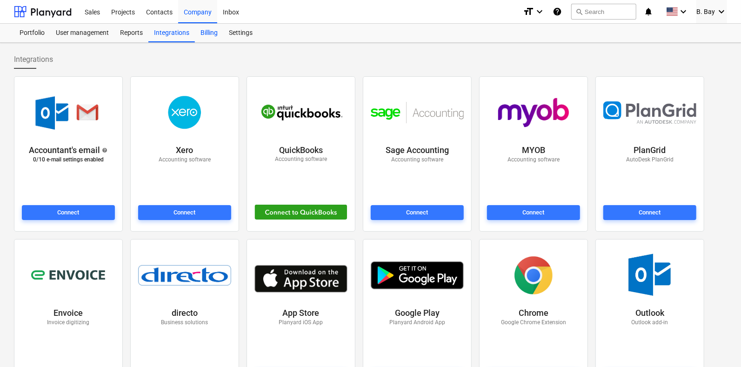
click at [215, 32] on div "Billing" at bounding box center [209, 33] width 28 height 19
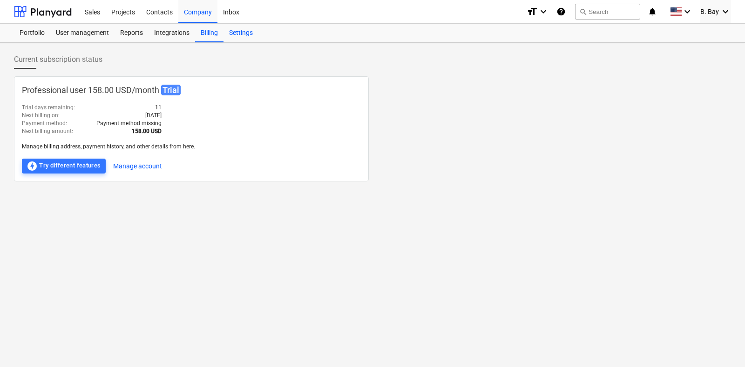
click at [240, 34] on div "Settings" at bounding box center [240, 33] width 35 height 19
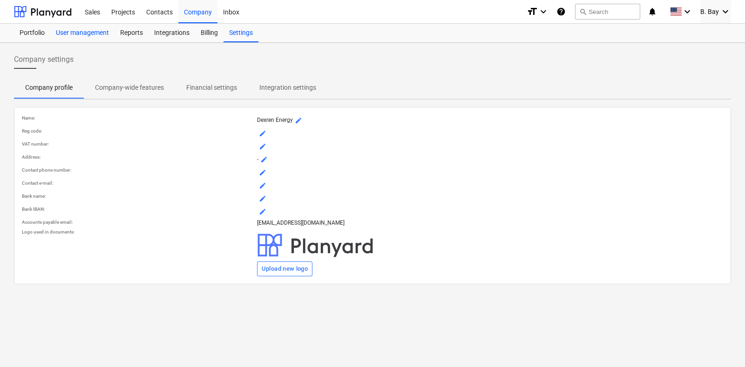
click at [82, 36] on div "User management" at bounding box center [82, 33] width 64 height 19
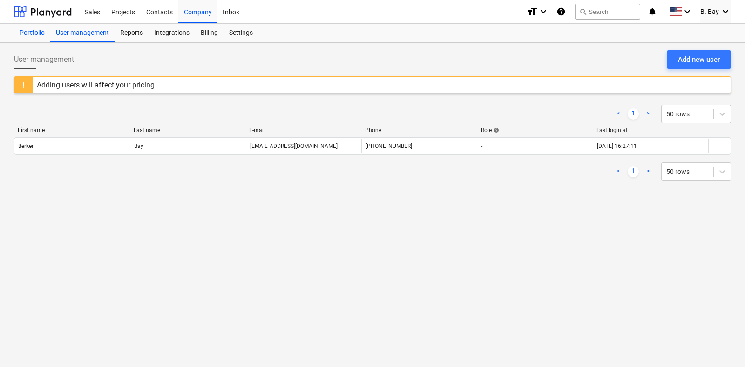
click at [25, 31] on div "Portfolio" at bounding box center [32, 33] width 36 height 19
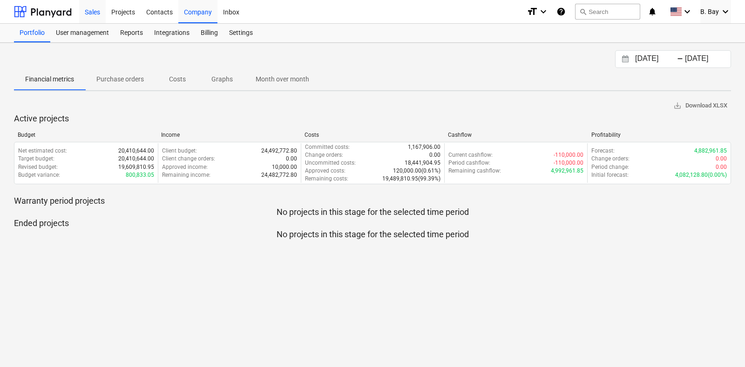
click at [101, 13] on div "Sales" at bounding box center [92, 12] width 27 height 24
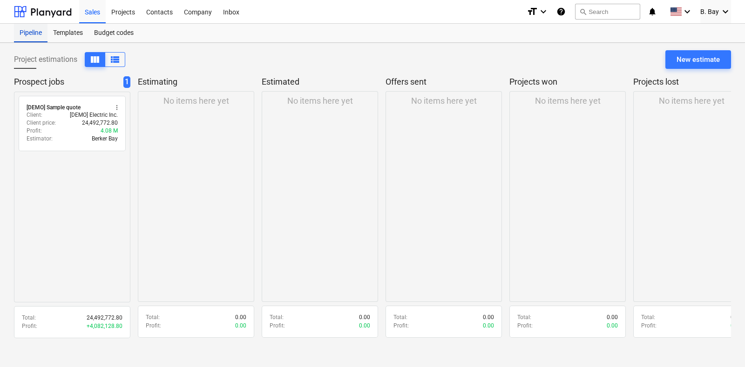
click at [46, 35] on div "Pipeline" at bounding box center [31, 33] width 34 height 19
click at [107, 59] on button "view_list" at bounding box center [115, 59] width 20 height 15
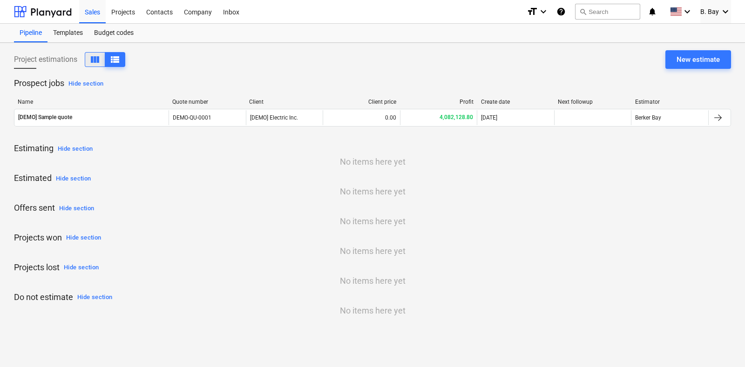
click at [99, 59] on span "view_column" at bounding box center [94, 59] width 11 height 11
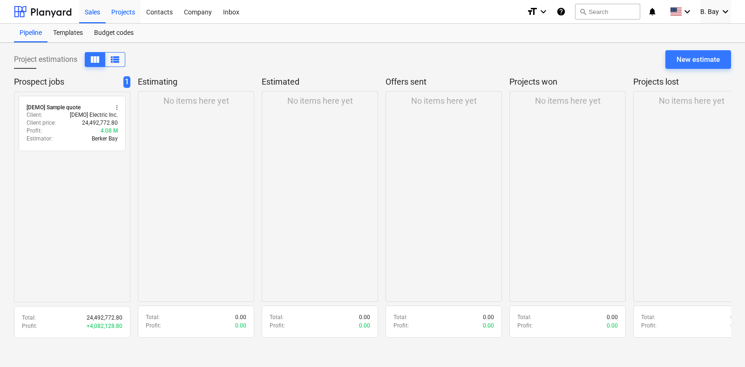
click at [114, 8] on div "Projects" at bounding box center [123, 12] width 35 height 24
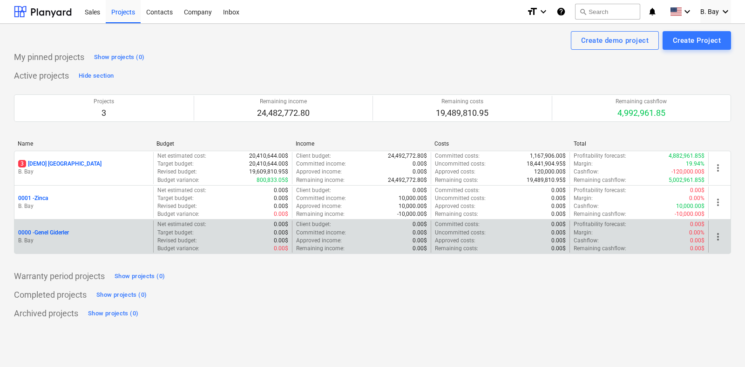
click at [61, 230] on p "0000 - Genel Giderler" at bounding box center [43, 233] width 51 height 8
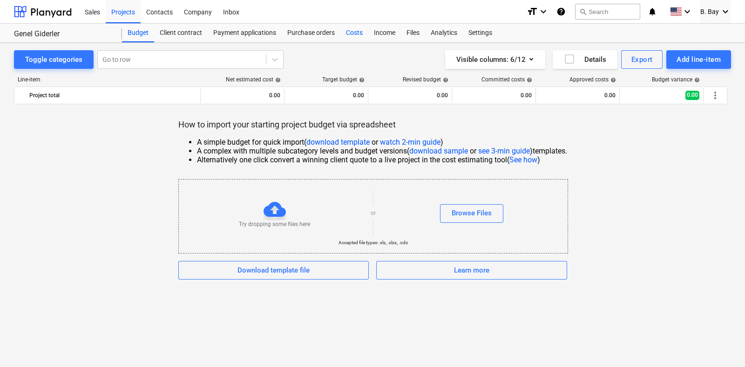
click at [358, 32] on div "Costs" at bounding box center [354, 33] width 28 height 19
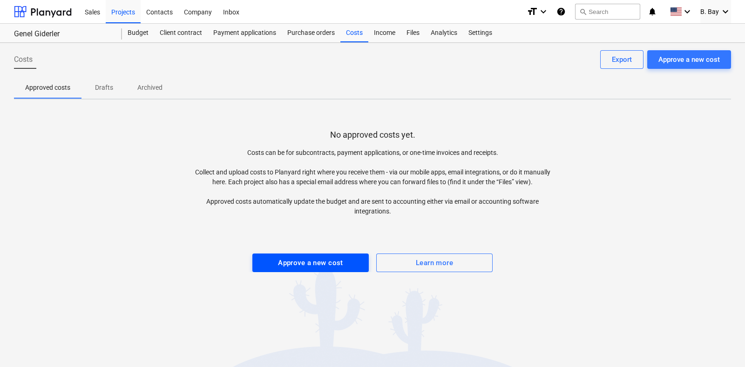
click at [282, 261] on div "Approve a new cost" at bounding box center [310, 263] width 65 height 12
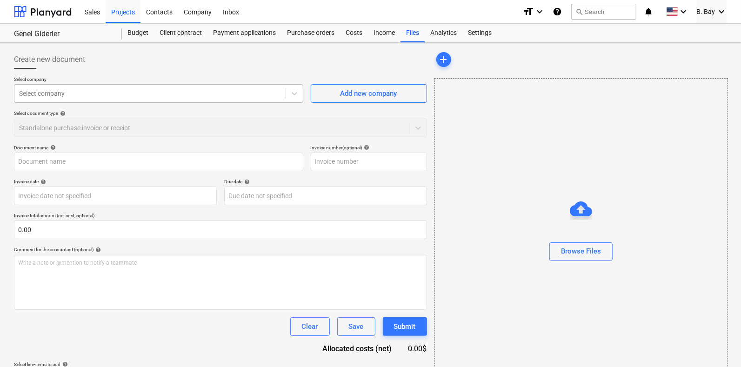
click at [37, 89] on div at bounding box center [150, 93] width 262 height 9
click at [82, 74] on div at bounding box center [220, 72] width 413 height 7
click at [352, 33] on div "Costs" at bounding box center [354, 33] width 28 height 19
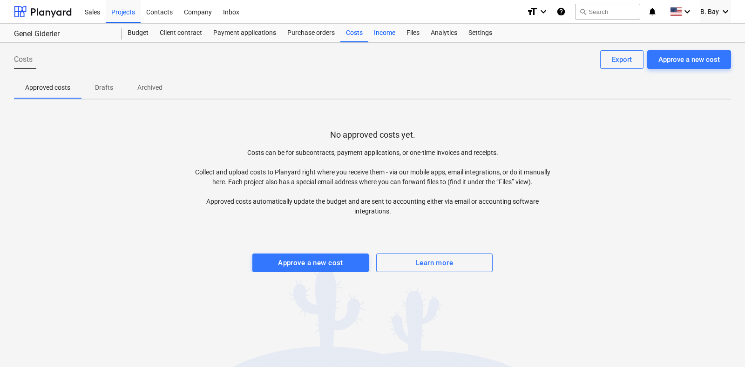
click at [378, 31] on div "Income" at bounding box center [384, 33] width 33 height 19
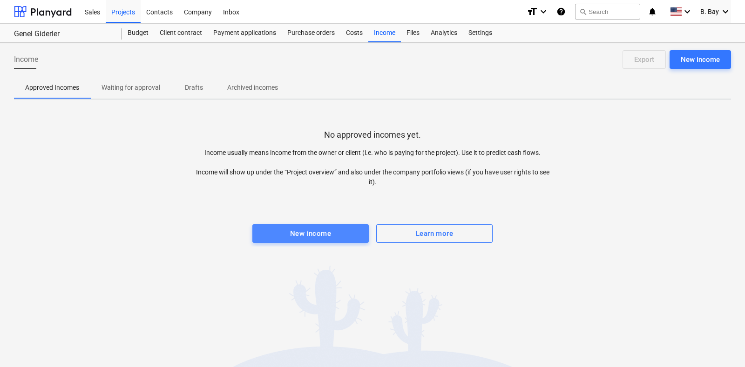
click at [276, 238] on span "New income" at bounding box center [311, 234] width 96 height 12
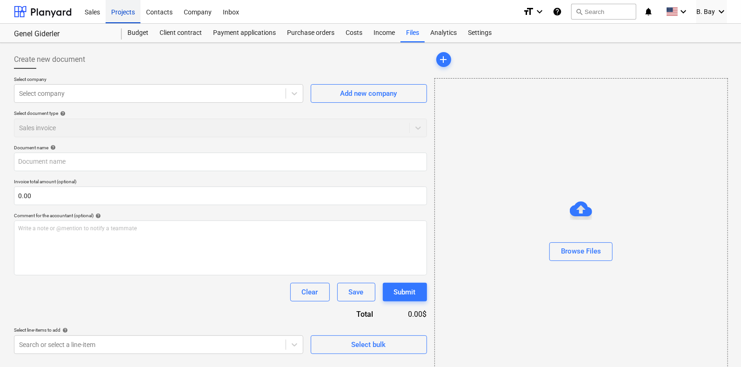
click at [114, 13] on div "Projects" at bounding box center [123, 12] width 35 height 24
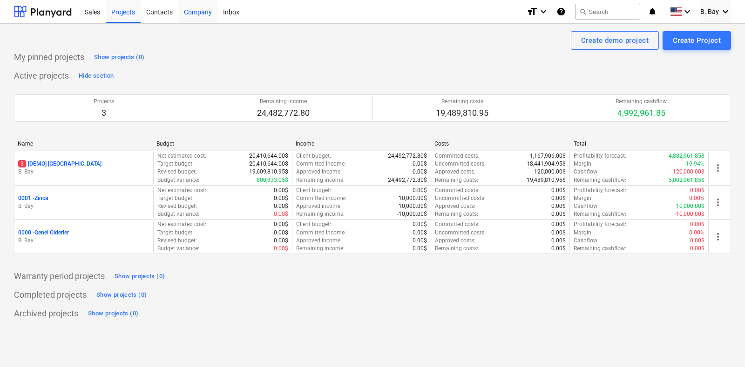
click at [202, 10] on div "Company" at bounding box center [197, 12] width 39 height 24
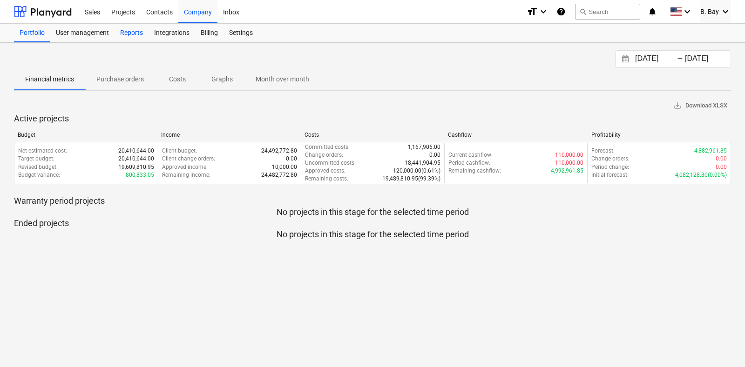
click at [133, 32] on div "Reports" at bounding box center [131, 33] width 34 height 19
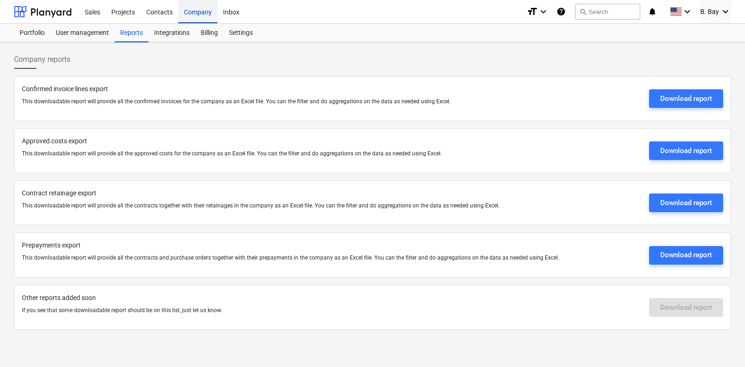
click at [196, 15] on div "Company" at bounding box center [197, 12] width 39 height 24
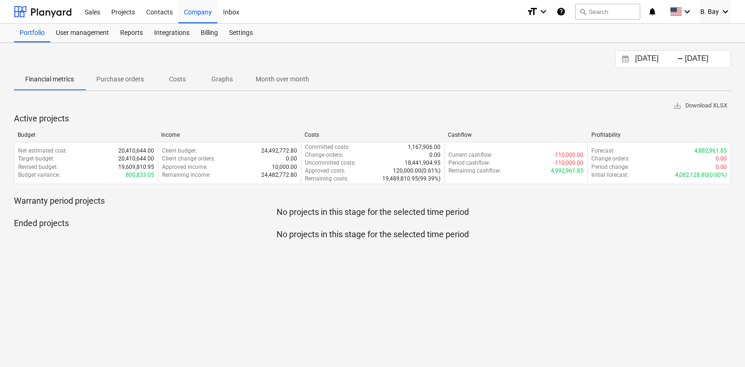
click at [225, 87] on button "Graphs" at bounding box center [222, 79] width 45 height 22
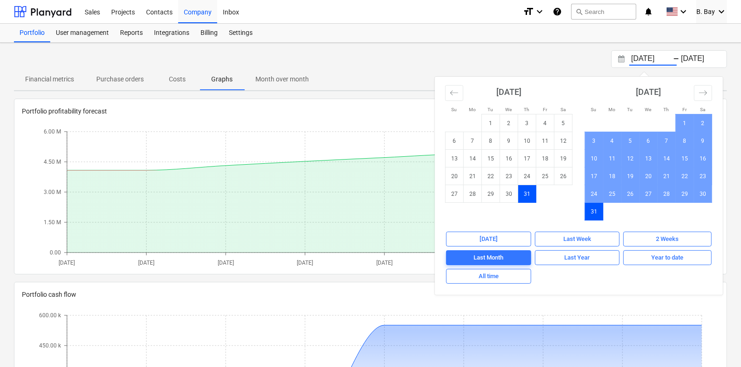
click at [644, 57] on input "[DATE]" at bounding box center [653, 59] width 47 height 13
click at [523, 274] on span "All time" at bounding box center [489, 276] width 77 height 11
type input "[DATE]"
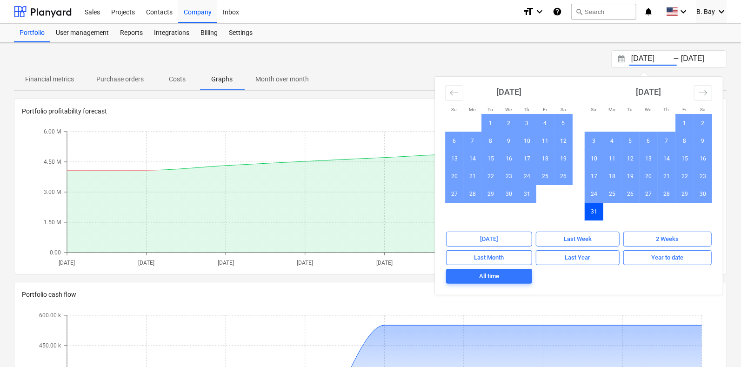
click at [372, 59] on div "[DATE] Press the down arrow key to interact with the calendar and select a date…" at bounding box center [371, 59] width 714 height 18
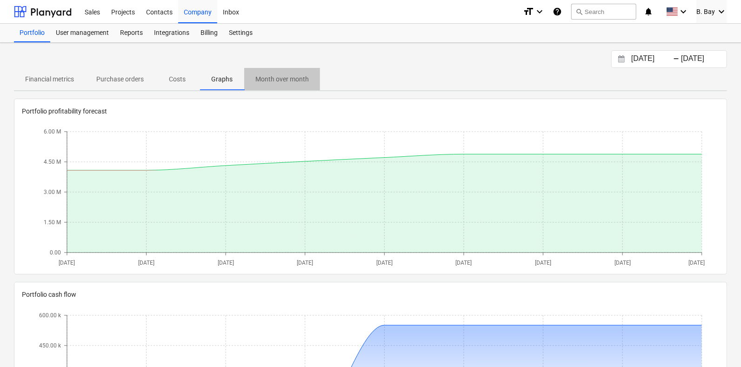
click at [300, 72] on span "Month over month" at bounding box center [282, 79] width 76 height 15
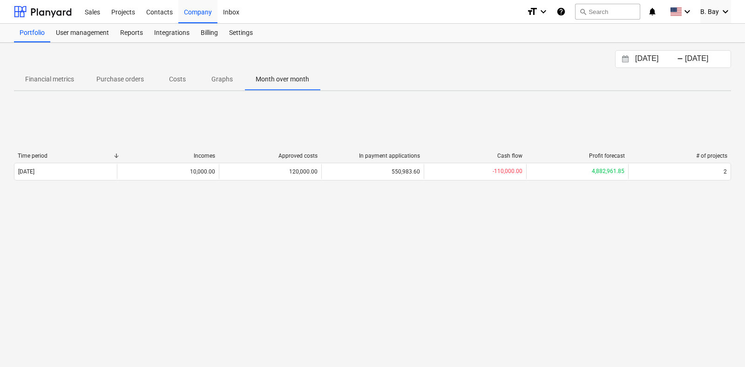
click at [222, 77] on p "Graphs" at bounding box center [222, 79] width 22 height 10
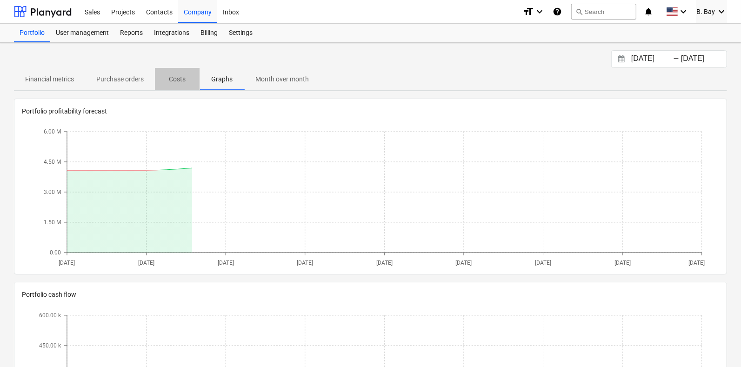
click at [183, 77] on p "Costs" at bounding box center [177, 79] width 22 height 10
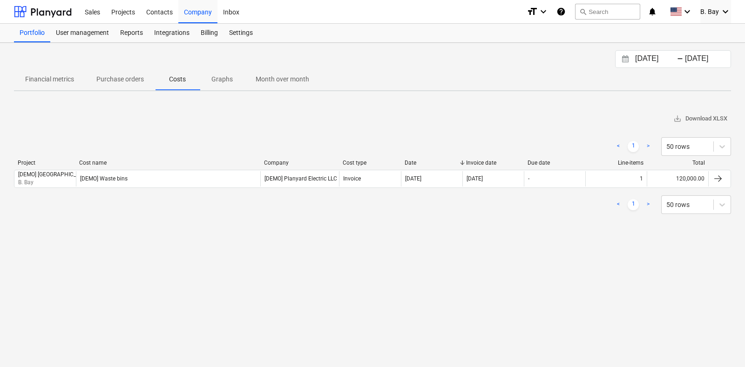
click at [136, 86] on span "Purchase orders" at bounding box center [120, 79] width 70 height 15
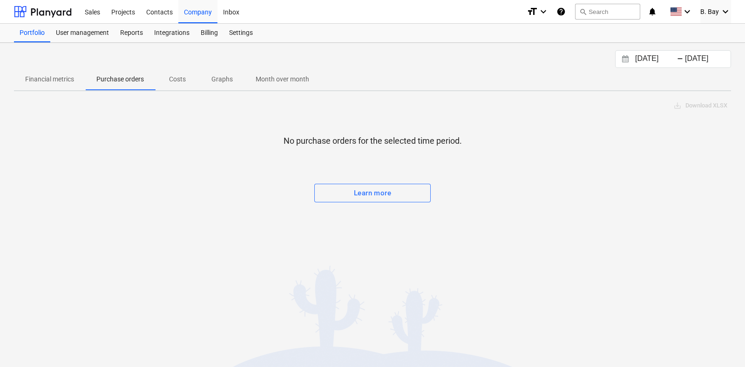
click at [69, 80] on p "Financial metrics" at bounding box center [49, 79] width 49 height 10
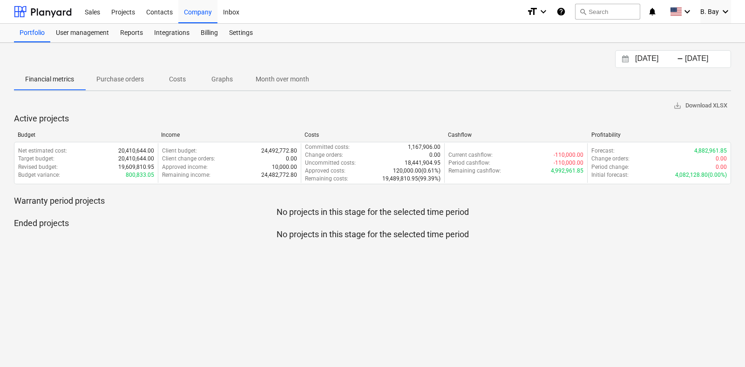
click at [261, 79] on p "Month over month" at bounding box center [283, 79] width 54 height 10
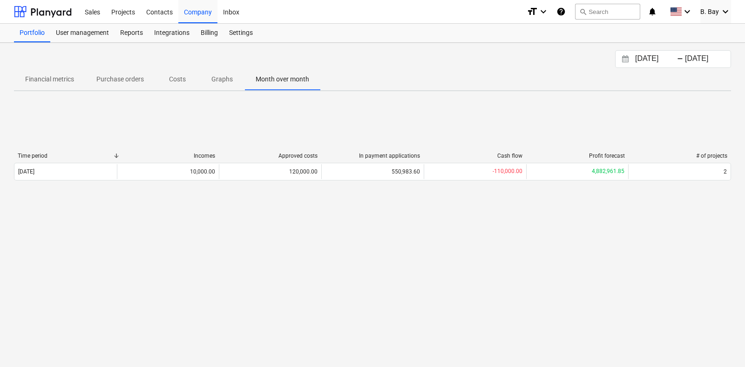
click at [33, 81] on p "Financial metrics" at bounding box center [49, 79] width 49 height 10
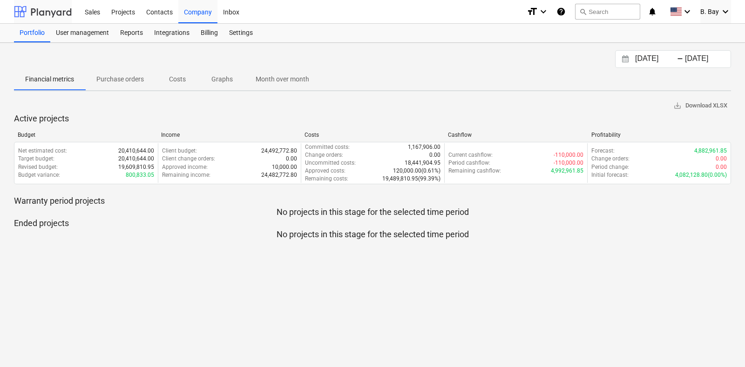
click at [32, 9] on div at bounding box center [43, 11] width 58 height 23
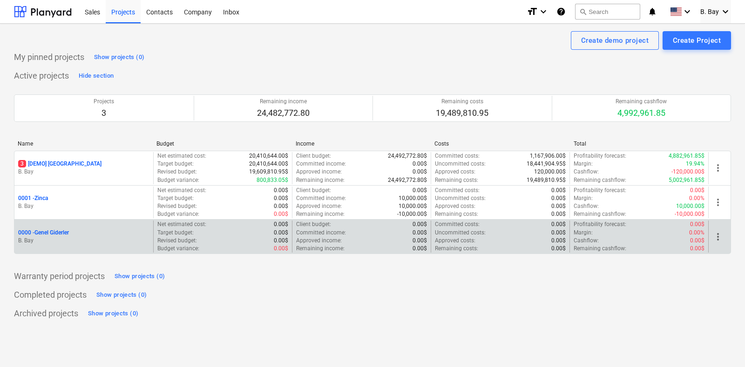
click at [230, 236] on div "Target budget : 0.00$" at bounding box center [222, 233] width 131 height 8
click at [717, 235] on span "more_vert" at bounding box center [717, 236] width 11 height 11
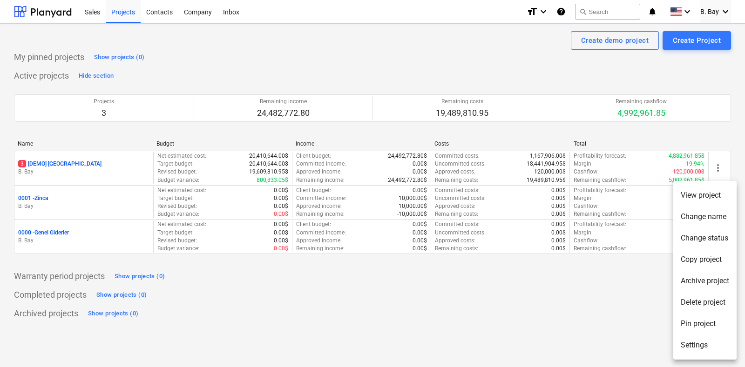
click at [692, 194] on li "View project" at bounding box center [704, 195] width 63 height 21
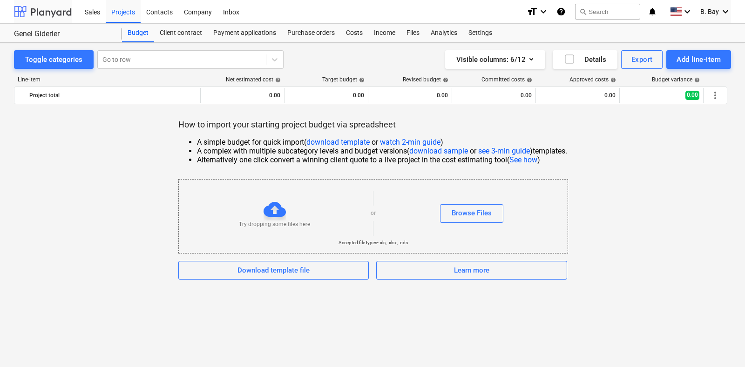
click at [67, 13] on div at bounding box center [43, 11] width 58 height 23
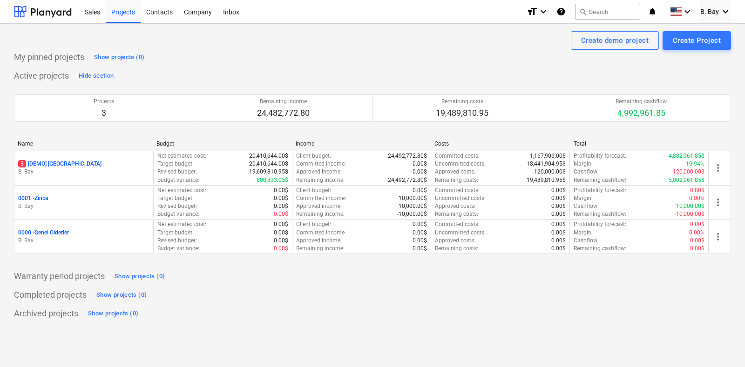
drag, startPoint x: 229, startPoint y: 63, endPoint x: 177, endPoint y: 36, distance: 58.1
click at [229, 63] on div "My pinned projects Show projects (0)" at bounding box center [372, 57] width 717 height 15
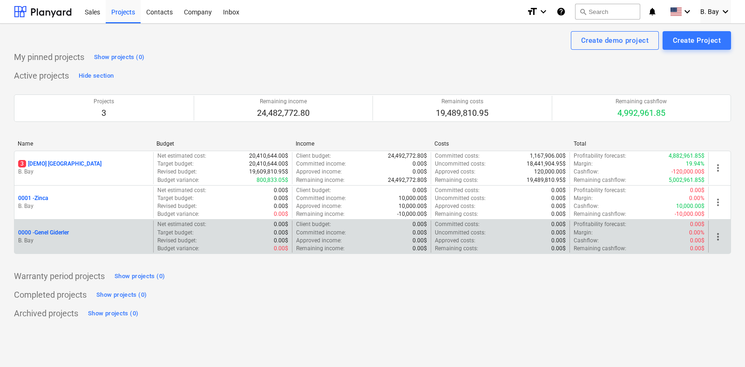
click at [51, 230] on p "0000 - Genel Giderler" at bounding box center [43, 233] width 51 height 8
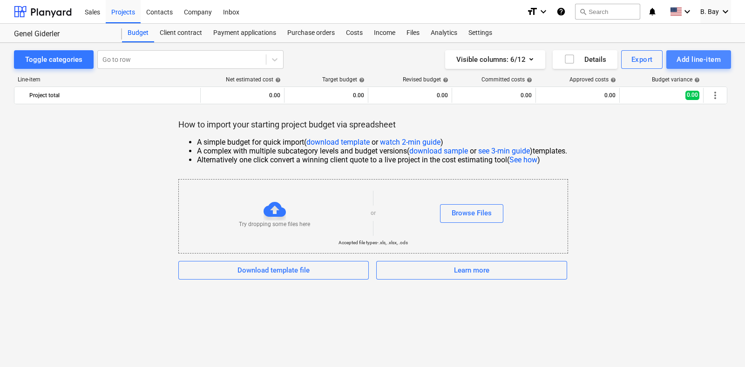
click at [700, 62] on div "Add line-item" at bounding box center [698, 60] width 44 height 12
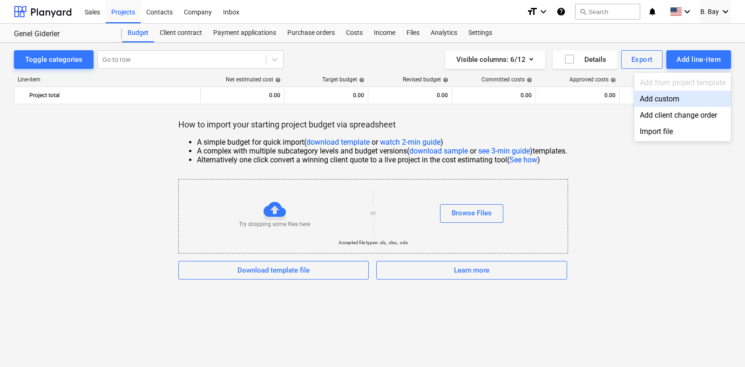
click at [677, 101] on div "Add custom" at bounding box center [682, 99] width 97 height 16
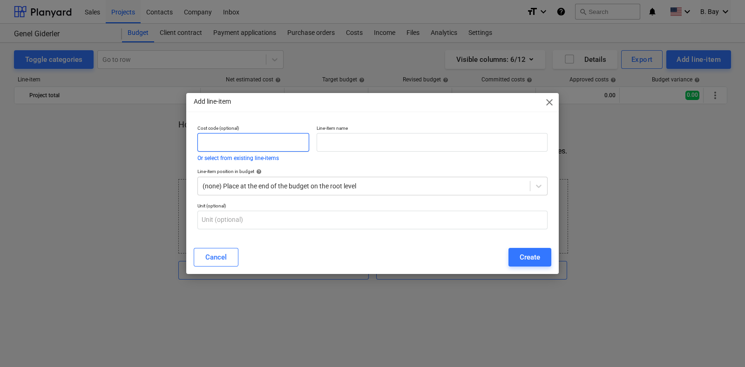
click at [251, 141] on input "text" at bounding box center [253, 142] width 112 height 19
type input "g"
type input "G001"
click at [347, 143] on input "text" at bounding box center [431, 142] width 231 height 19
type input "p"
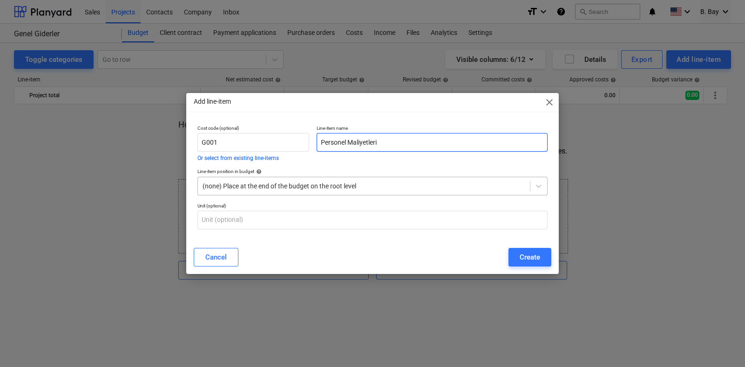
type input "Personel Maliyetleri"
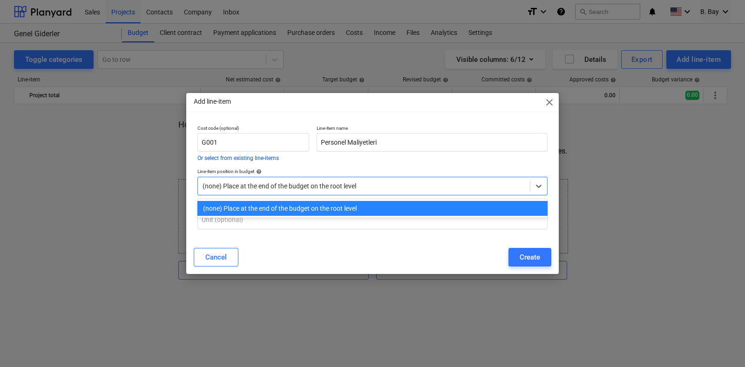
click at [239, 188] on div at bounding box center [363, 186] width 323 height 9
click at [239, 206] on div "(none) Place at the end of the budget on the root level" at bounding box center [372, 208] width 350 height 15
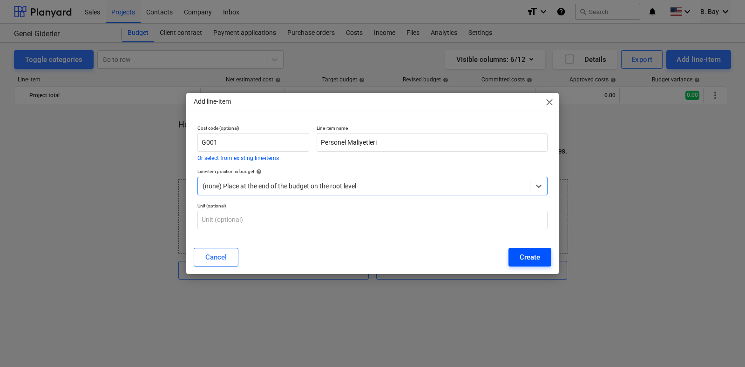
click at [514, 255] on button "Create" at bounding box center [529, 257] width 43 height 19
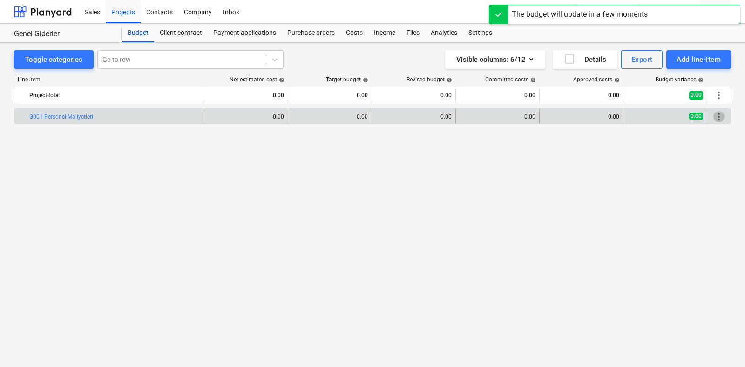
click at [722, 115] on span "more_vert" at bounding box center [718, 116] width 11 height 11
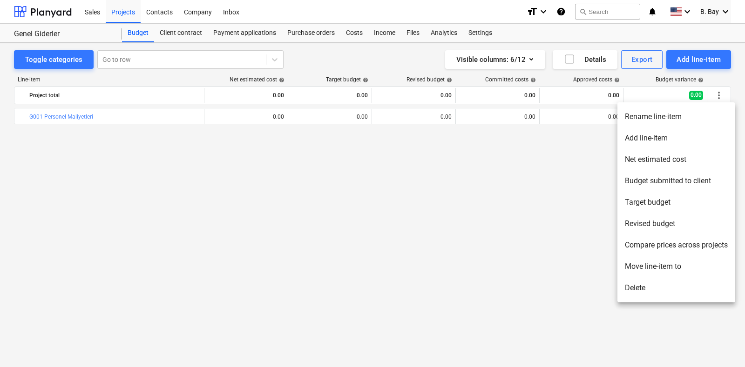
click at [665, 204] on li "Target budget" at bounding box center [676, 202] width 118 height 21
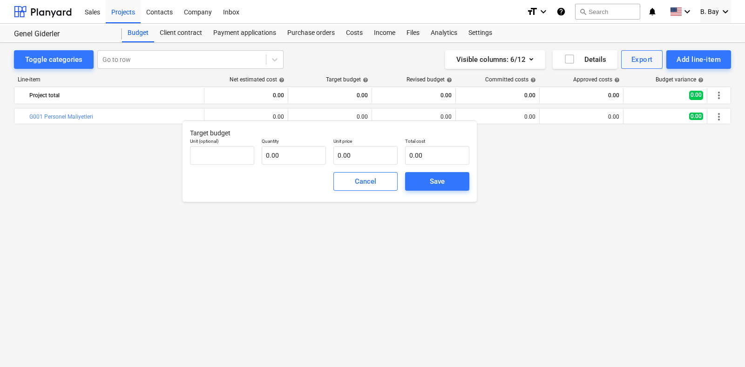
click at [369, 194] on div "Cancel" at bounding box center [366, 181] width 72 height 26
click at [367, 182] on div "Cancel" at bounding box center [365, 181] width 21 height 12
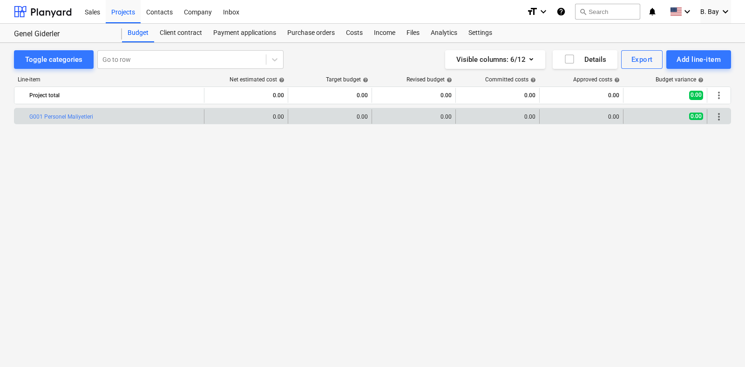
click at [724, 113] on div "more_vert" at bounding box center [719, 116] width 16 height 15
click at [719, 120] on span "more_vert" at bounding box center [718, 116] width 11 height 11
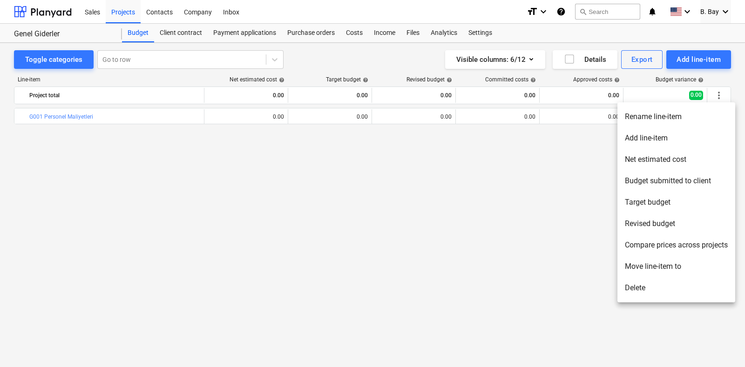
click at [702, 62] on div at bounding box center [372, 183] width 745 height 367
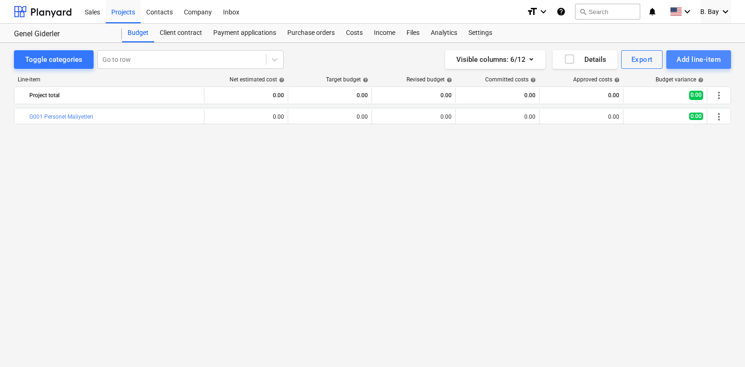
click at [700, 56] on div "Add line-item" at bounding box center [698, 60] width 44 height 12
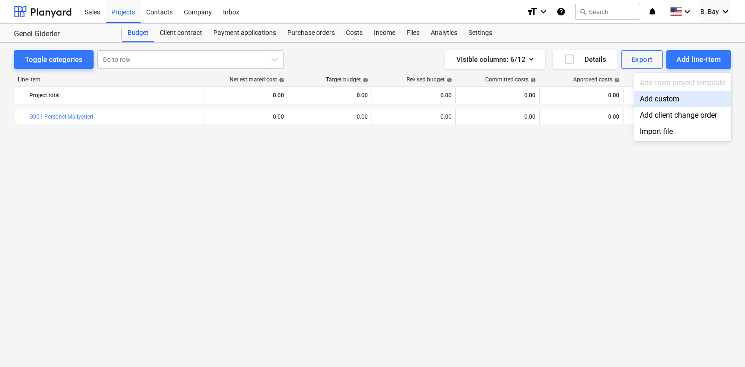
click at [657, 106] on div "Add custom" at bounding box center [682, 99] width 97 height 16
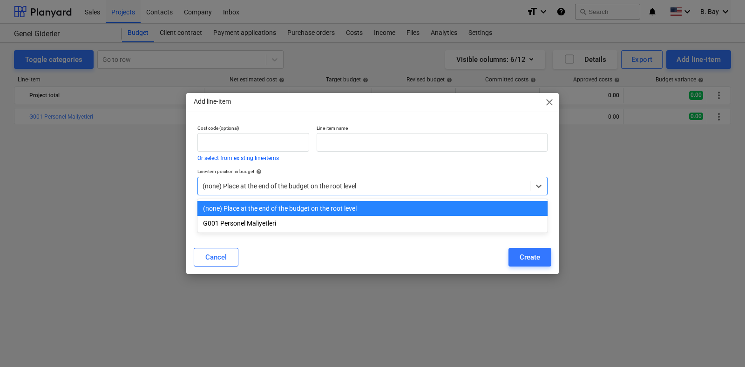
click at [432, 180] on div "(none) Place at the end of the budget on the root level" at bounding box center [364, 186] width 332 height 13
click at [256, 141] on input "text" at bounding box center [253, 142] width 112 height 19
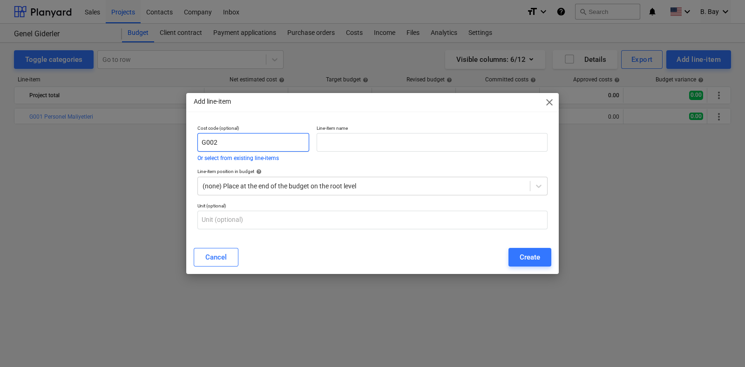
type input "G002"
click at [341, 145] on input "text" at bounding box center [431, 142] width 231 height 19
type input "P"
type input "Araç Giderleri"
click at [515, 259] on button "Create" at bounding box center [529, 257] width 43 height 19
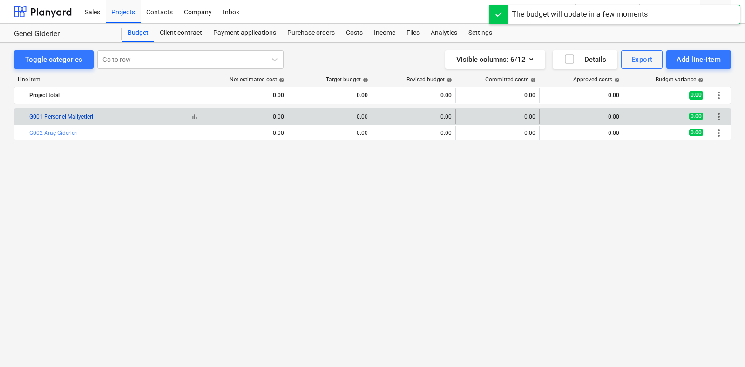
click at [90, 117] on link "G001 Personel Maliyetleri" at bounding box center [61, 117] width 64 height 7
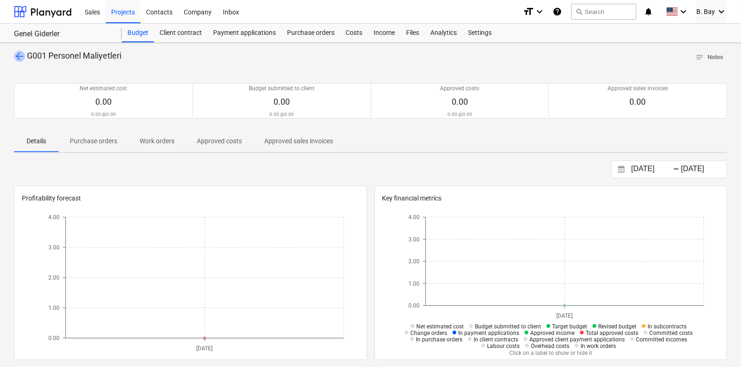
click at [17, 56] on span "arrow_back" at bounding box center [19, 56] width 11 height 11
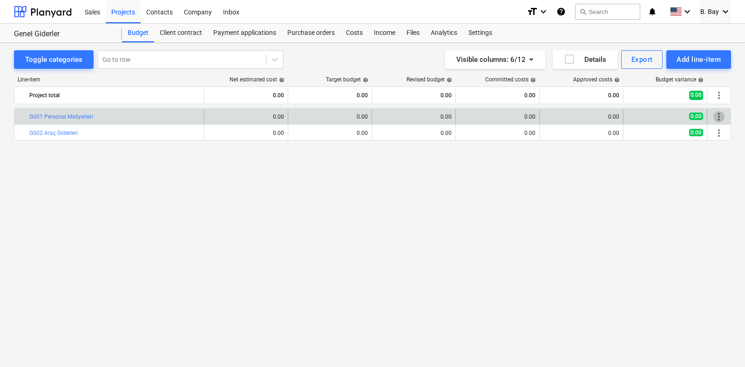
click at [723, 111] on span "more_vert" at bounding box center [718, 116] width 11 height 11
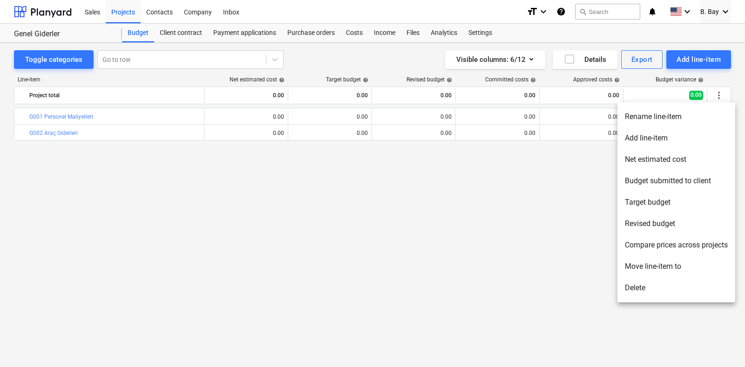
click at [198, 198] on div at bounding box center [372, 183] width 745 height 367
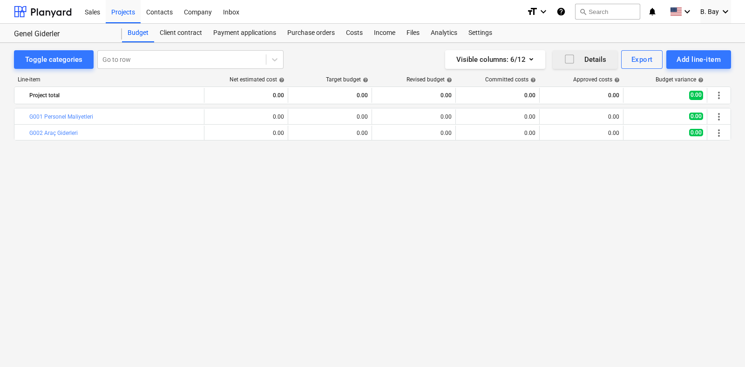
click at [564, 56] on icon "button" at bounding box center [569, 59] width 11 height 11
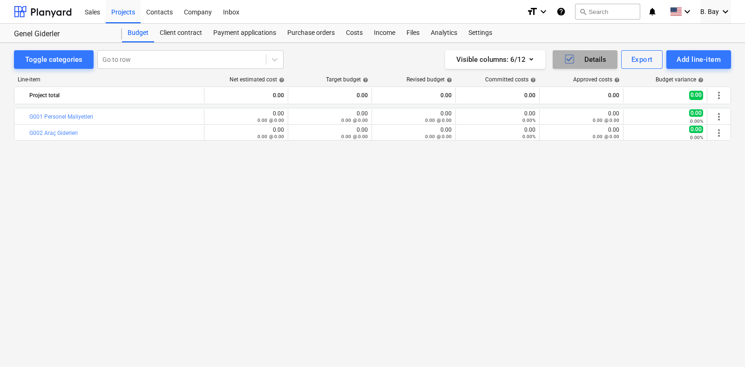
click at [568, 59] on icon "button" at bounding box center [569, 59] width 11 height 11
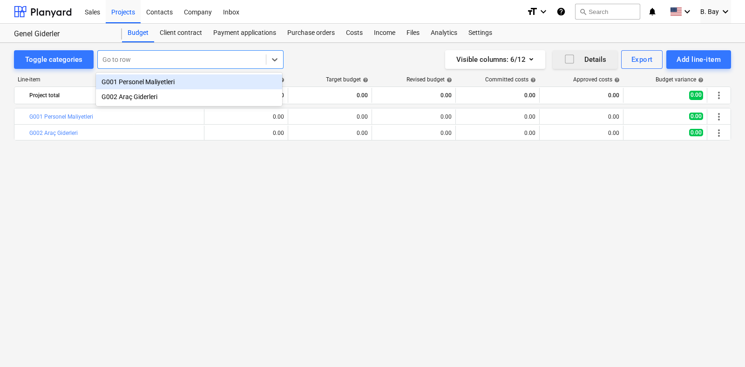
click at [215, 61] on div at bounding box center [181, 59] width 159 height 9
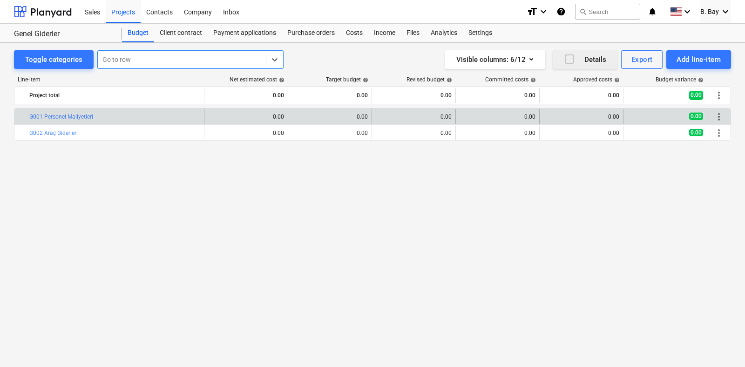
click at [724, 114] on span "more_vert" at bounding box center [718, 116] width 11 height 11
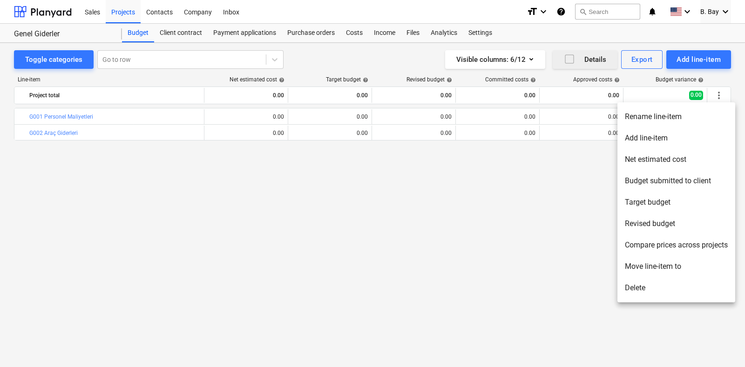
click at [65, 118] on div at bounding box center [372, 183] width 745 height 367
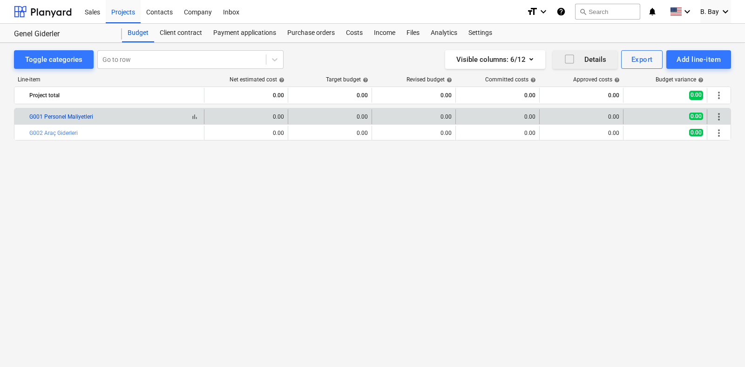
click at [66, 117] on link "G001 Personel Maliyetleri" at bounding box center [61, 117] width 64 height 7
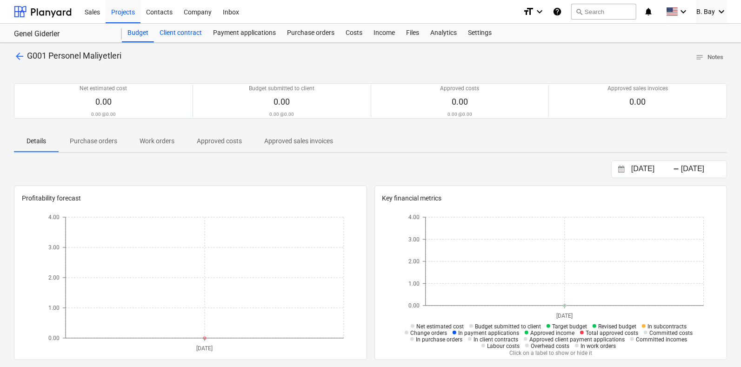
click at [172, 34] on div "Client contract" at bounding box center [181, 33] width 54 height 19
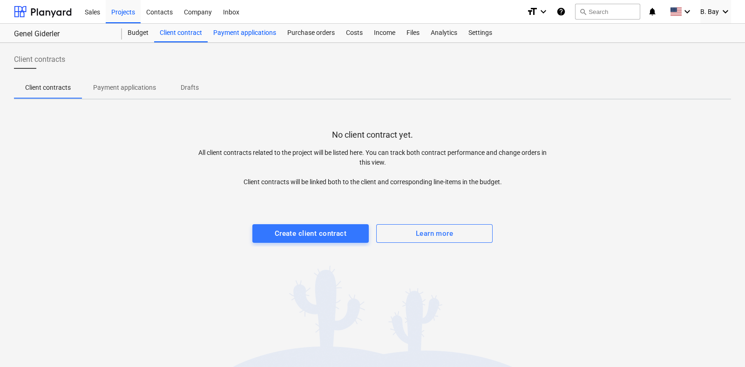
click at [224, 37] on div "Payment applications" at bounding box center [245, 33] width 74 height 19
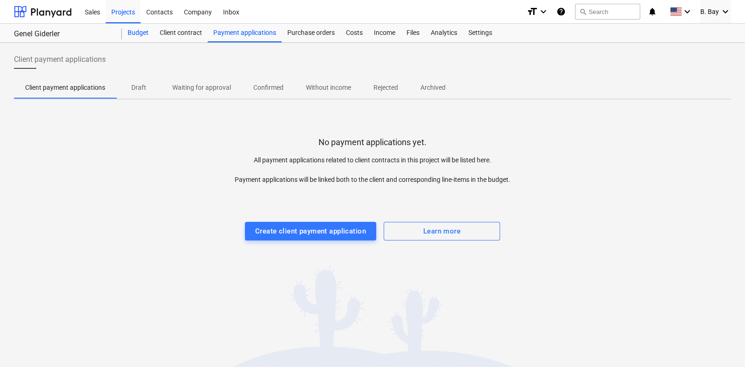
click at [133, 40] on div "Budget" at bounding box center [138, 33] width 32 height 19
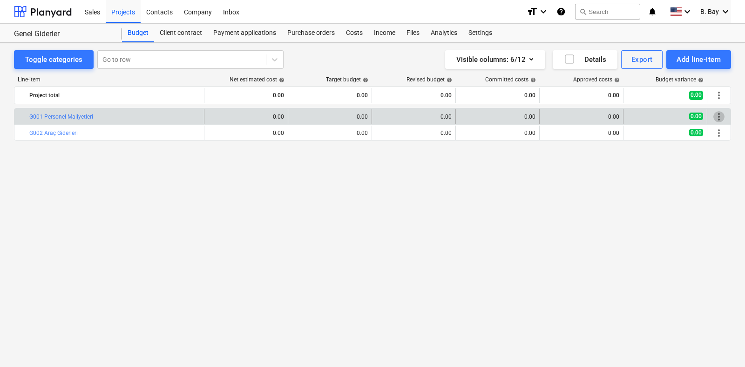
click at [720, 119] on span "more_vert" at bounding box center [718, 116] width 11 height 11
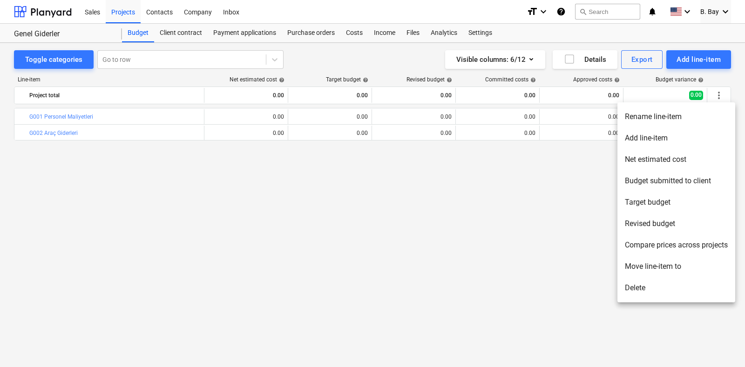
click at [678, 157] on li "Net estimated cost" at bounding box center [676, 159] width 118 height 21
type textarea "x"
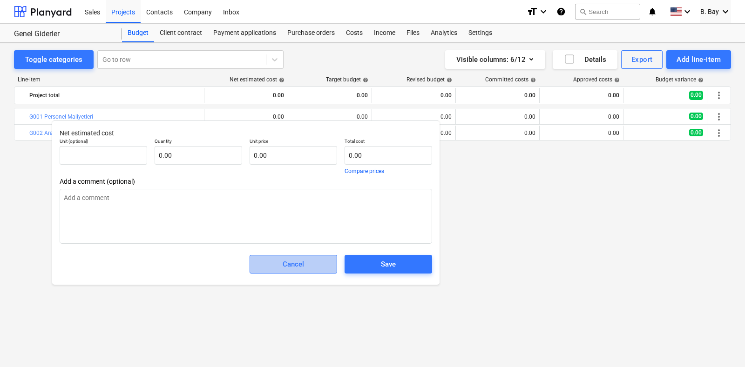
click at [296, 265] on div "Cancel" at bounding box center [293, 264] width 21 height 12
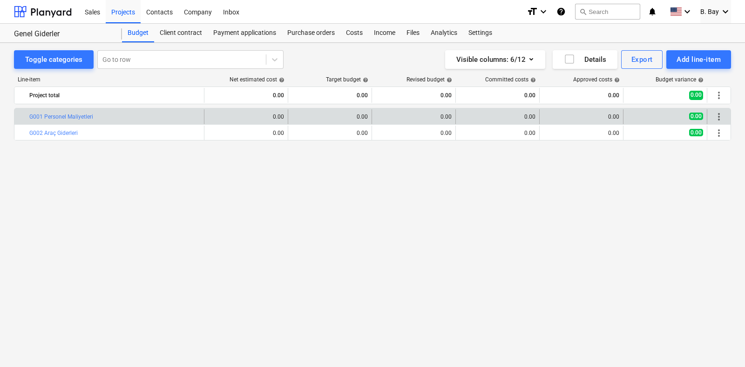
click at [721, 120] on span "more_vert" at bounding box center [718, 116] width 11 height 11
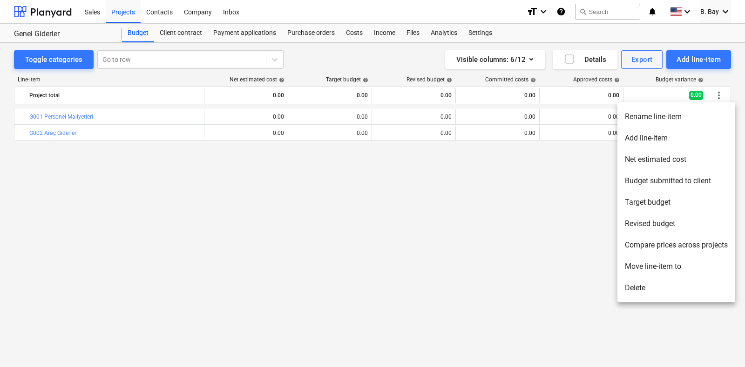
click at [679, 115] on li "Rename line-item" at bounding box center [676, 116] width 118 height 21
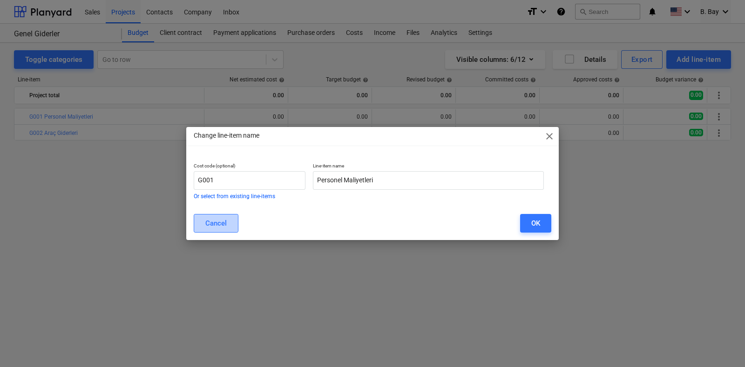
drag, startPoint x: 220, startPoint y: 225, endPoint x: 241, endPoint y: 222, distance: 21.3
click at [224, 224] on div "Cancel" at bounding box center [215, 223] width 21 height 12
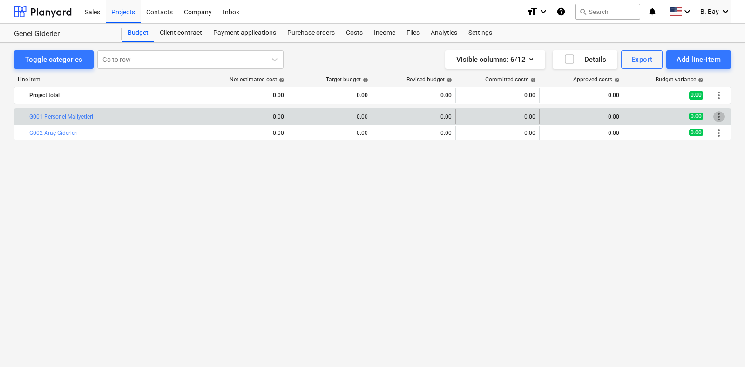
click at [722, 114] on span "more_vert" at bounding box center [718, 116] width 11 height 11
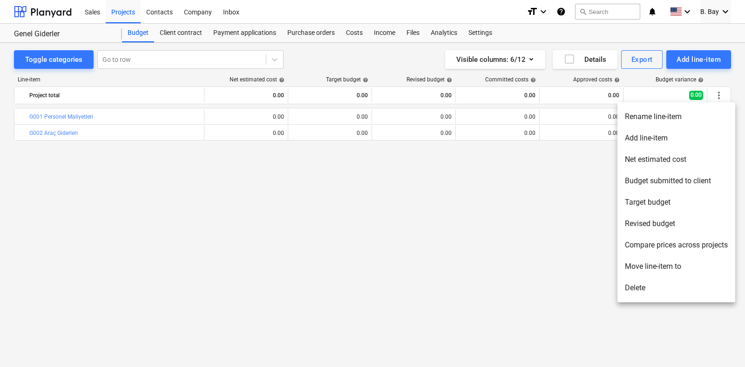
click at [667, 200] on li "Target budget" at bounding box center [676, 202] width 118 height 21
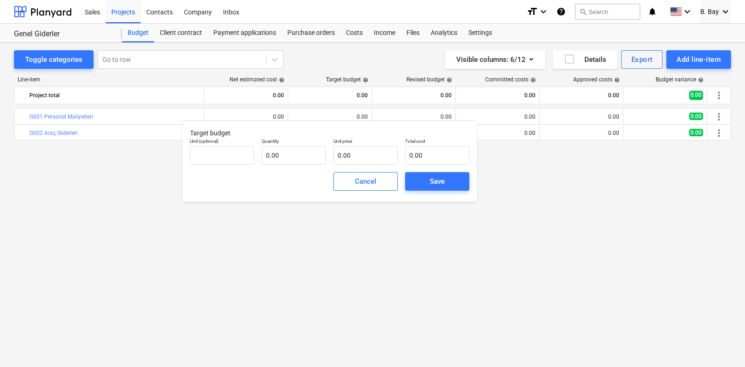
click at [387, 166] on div "Unit price 0.00" at bounding box center [366, 152] width 72 height 34
click at [384, 175] on span "Cancel" at bounding box center [365, 181] width 41 height 12
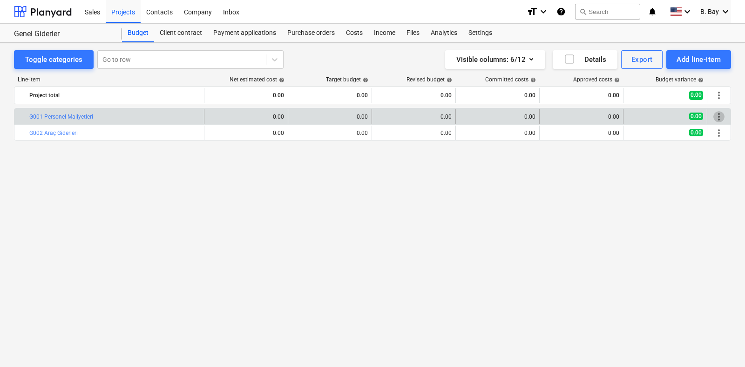
click at [717, 118] on span "more_vert" at bounding box center [718, 116] width 11 height 11
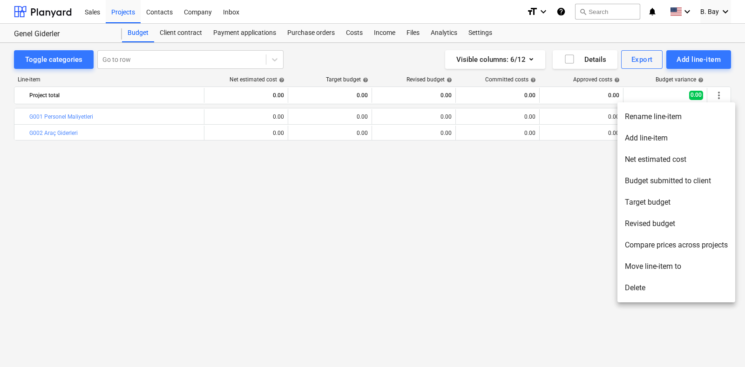
click at [257, 171] on div at bounding box center [372, 183] width 745 height 367
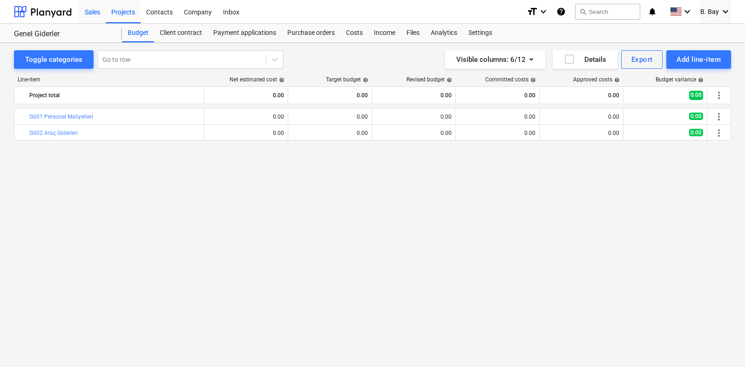
click at [103, 9] on div "Sales" at bounding box center [92, 12] width 27 height 24
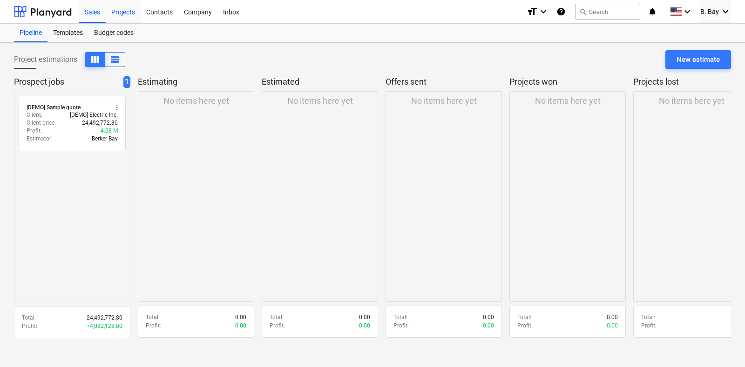
click at [125, 11] on div "Projects" at bounding box center [123, 12] width 35 height 24
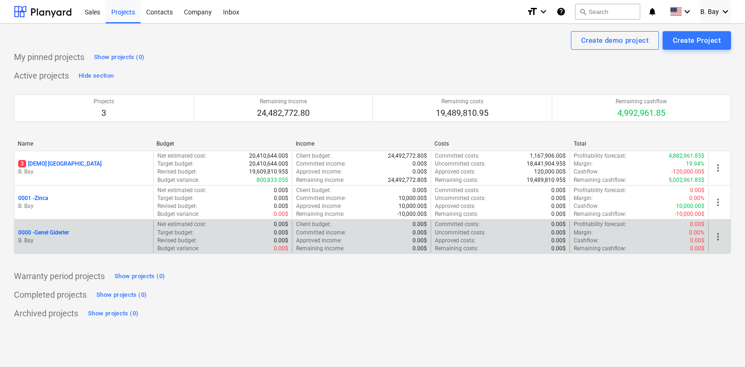
click at [61, 231] on p "0000 - Genel Giderler" at bounding box center [43, 233] width 51 height 8
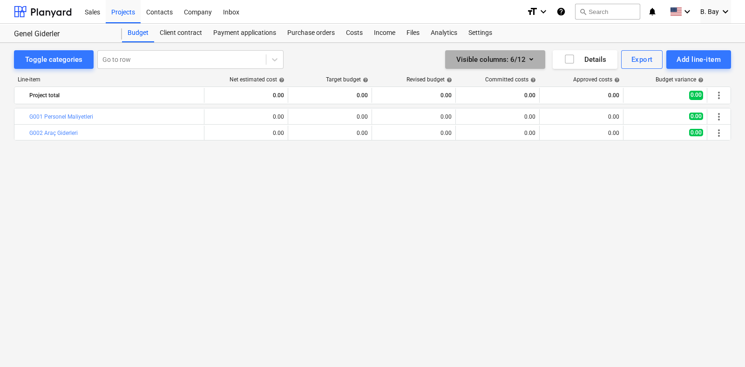
click at [517, 54] on div "Visible columns : 6/12" at bounding box center [495, 60] width 78 height 12
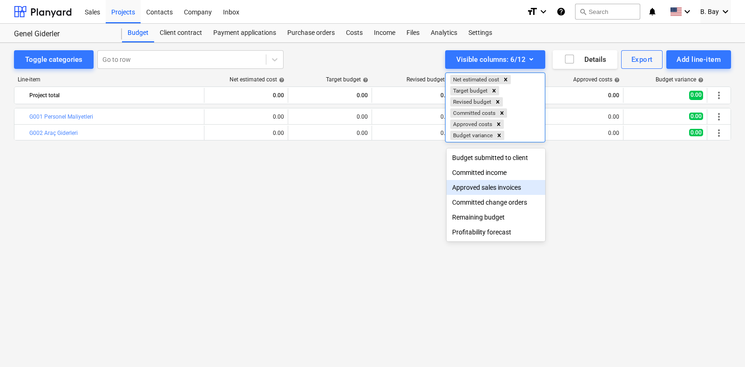
click at [397, 168] on div at bounding box center [372, 183] width 745 height 367
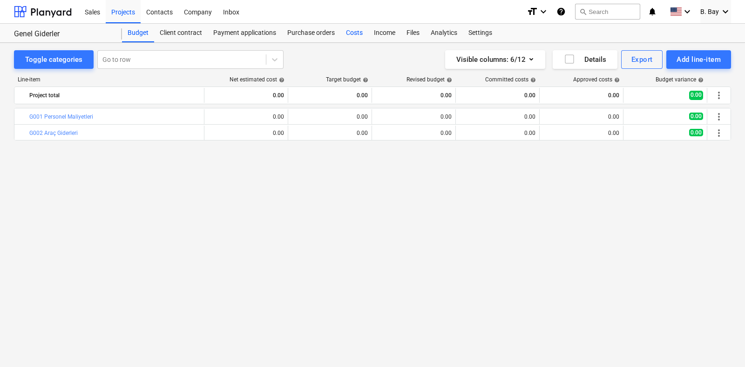
click at [362, 33] on div "Costs" at bounding box center [354, 33] width 28 height 19
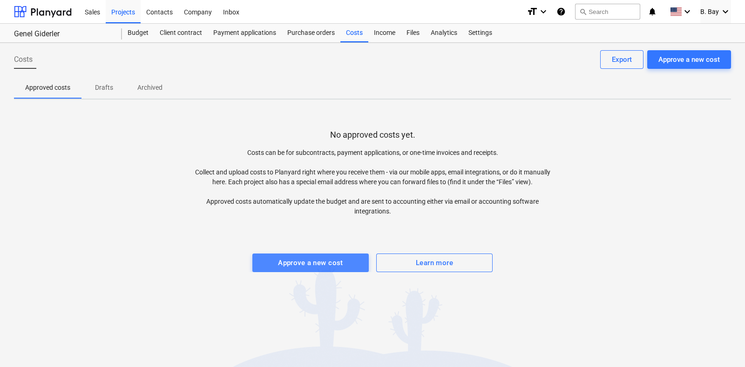
click at [313, 266] on div "Approve a new cost" at bounding box center [310, 263] width 65 height 12
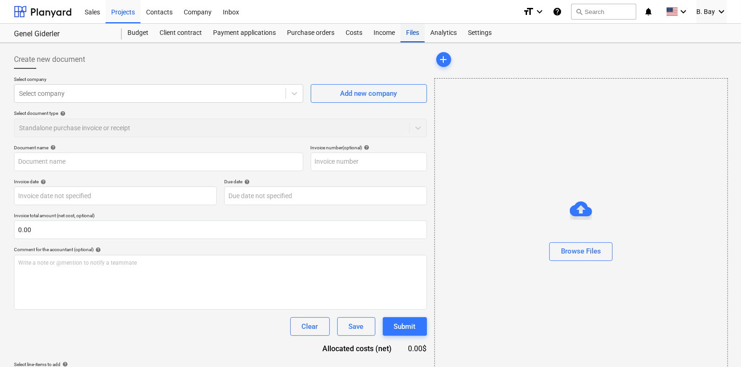
click at [413, 34] on div "Files" at bounding box center [413, 33] width 24 height 19
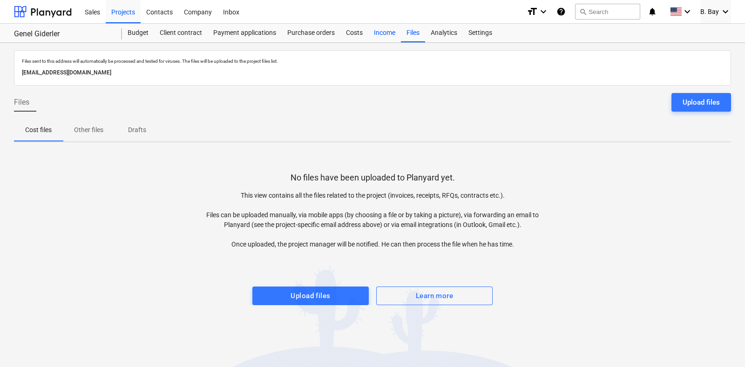
click at [384, 30] on div "Income" at bounding box center [384, 33] width 33 height 19
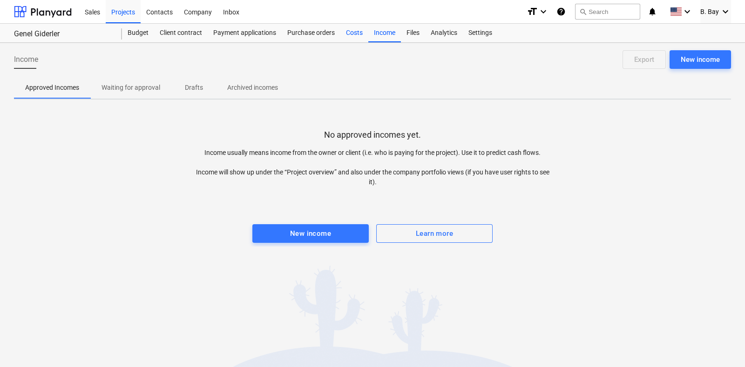
click at [363, 34] on div "Costs" at bounding box center [354, 33] width 28 height 19
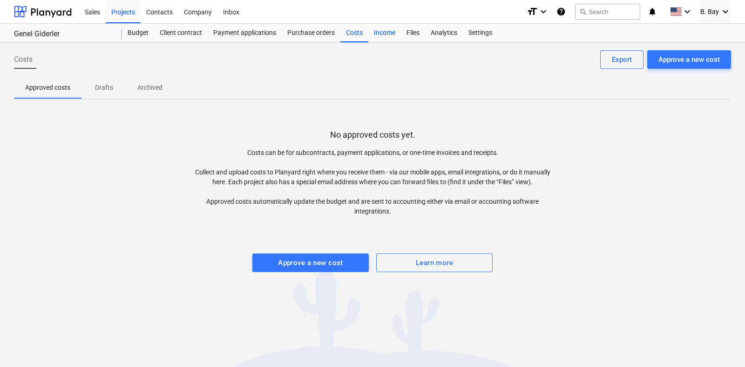
click at [373, 34] on div "Income" at bounding box center [384, 33] width 33 height 19
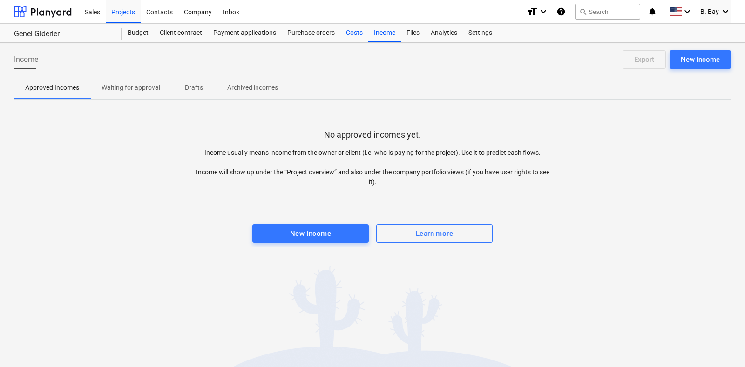
click at [357, 34] on div "Costs" at bounding box center [354, 33] width 28 height 19
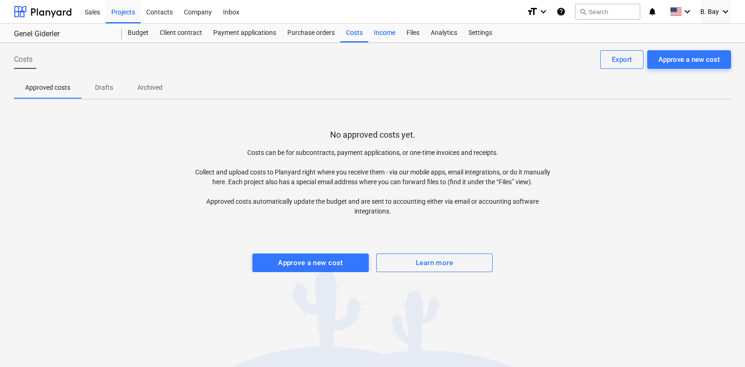
click at [373, 35] on div "Income" at bounding box center [384, 33] width 33 height 19
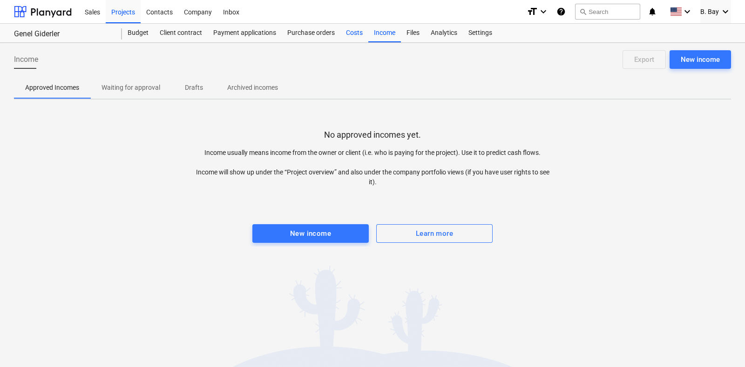
click at [351, 35] on div "Costs" at bounding box center [354, 33] width 28 height 19
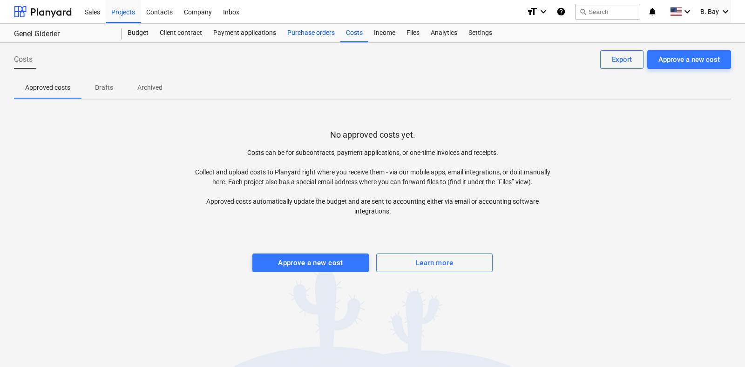
click at [330, 35] on div "Purchase orders" at bounding box center [311, 33] width 59 height 19
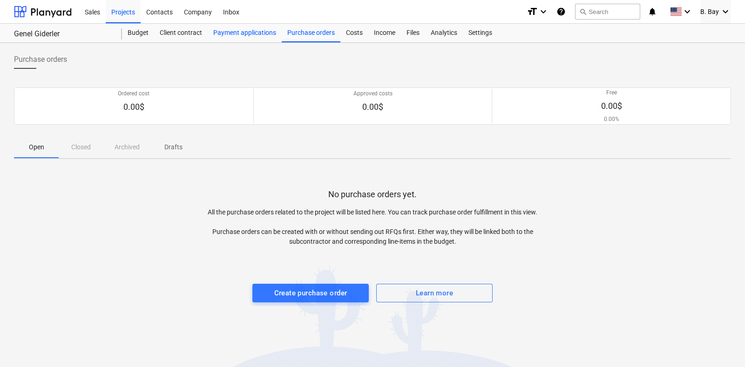
click at [257, 35] on div "Payment applications" at bounding box center [245, 33] width 74 height 19
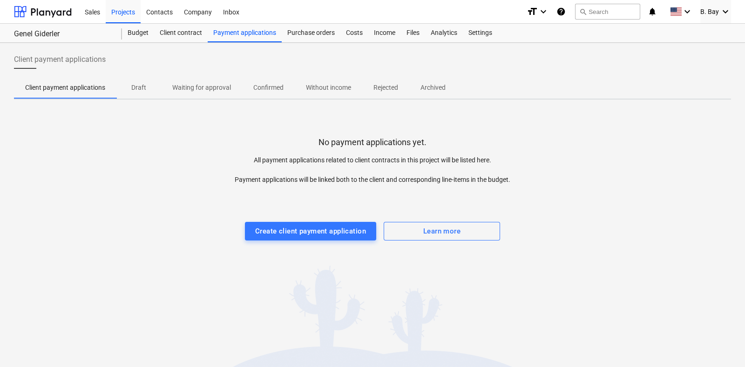
click at [283, 157] on p "All payment applications related to client contracts in this project will be li…" at bounding box center [372, 169] width 358 height 29
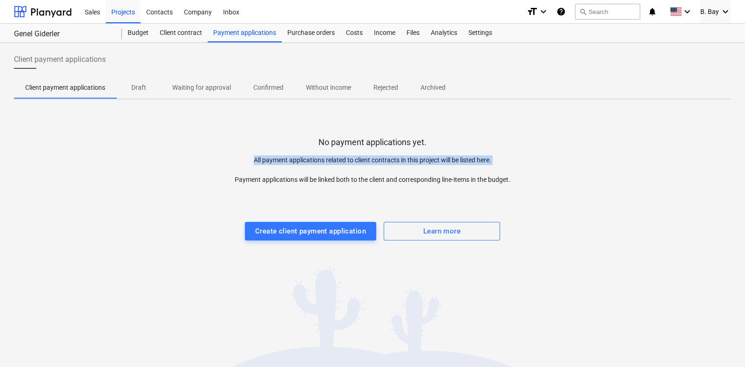
click at [283, 157] on p "All payment applications related to client contracts in this project will be li…" at bounding box center [372, 169] width 358 height 29
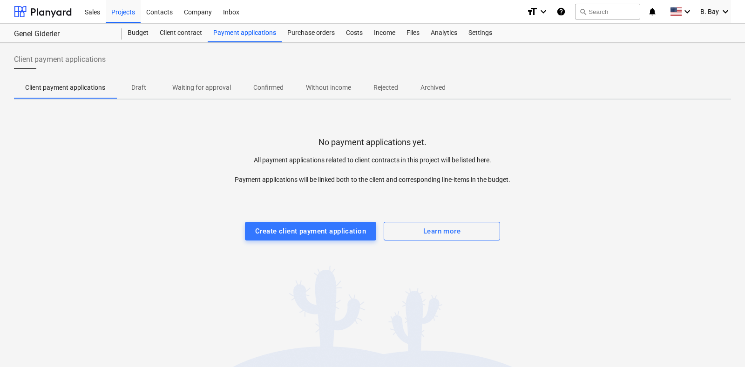
click at [278, 178] on p "All payment applications related to client contracts in this project will be li…" at bounding box center [372, 169] width 358 height 29
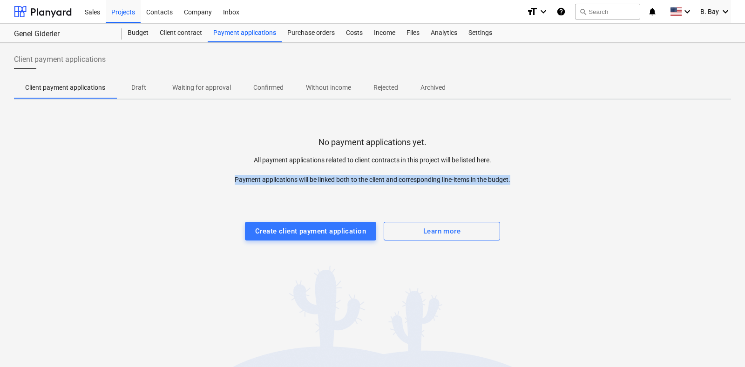
click at [278, 178] on p "All payment applications related to client contracts in this project will be li…" at bounding box center [372, 169] width 358 height 29
click at [290, 233] on div "Create client payment application" at bounding box center [310, 231] width 111 height 12
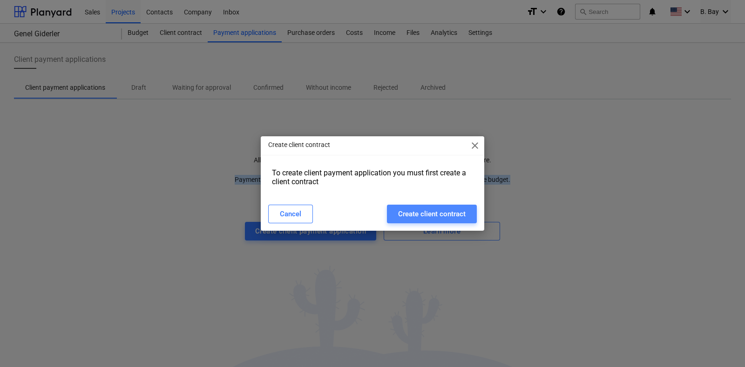
click at [410, 215] on div "Create client contract" at bounding box center [431, 214] width 67 height 12
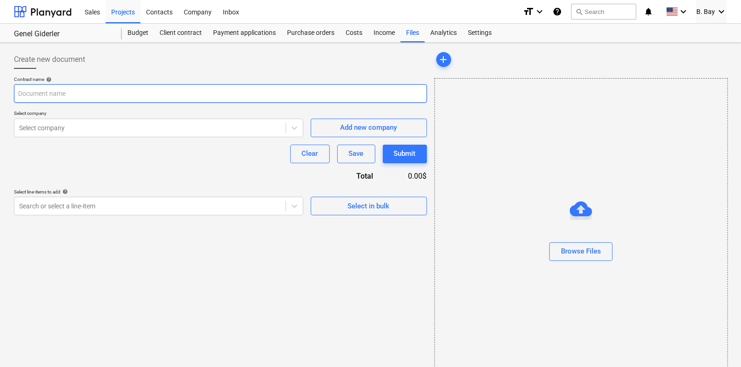
click at [130, 97] on input "text" at bounding box center [220, 93] width 413 height 19
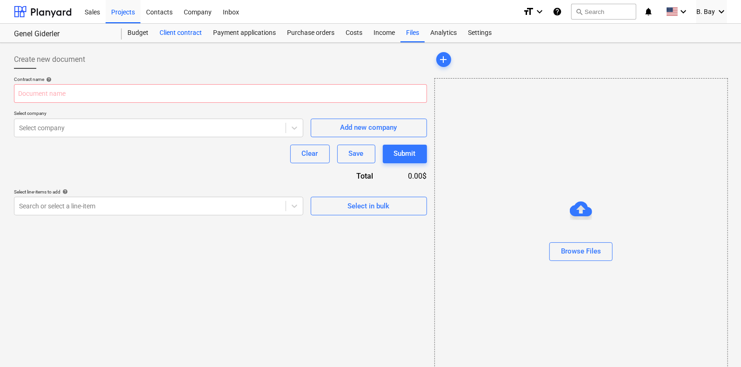
click at [183, 32] on div "Client contract" at bounding box center [181, 33] width 54 height 19
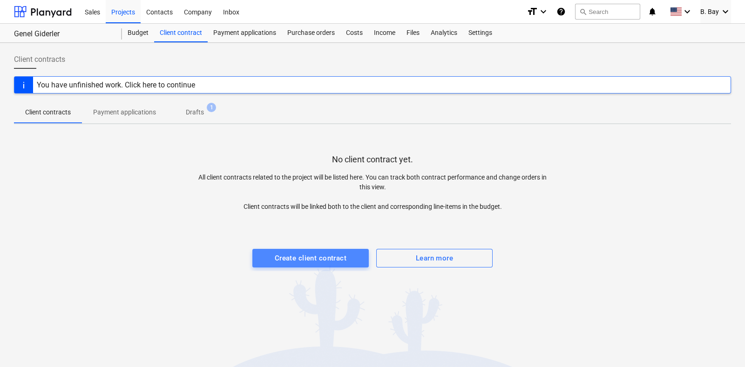
click at [296, 253] on div "Create client contract" at bounding box center [311, 258] width 72 height 12
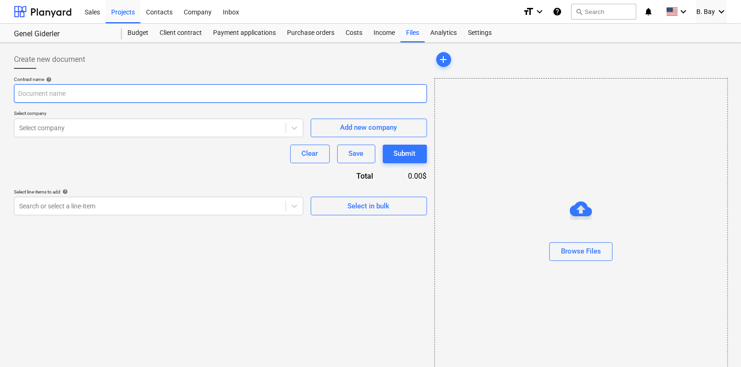
click at [213, 96] on input "text" at bounding box center [220, 93] width 413 height 19
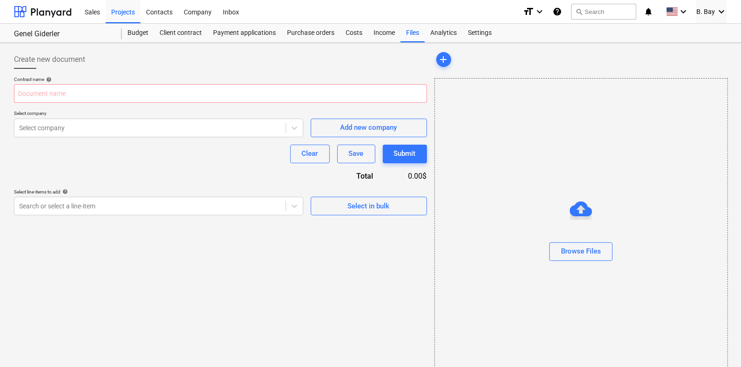
click at [193, 143] on div "Contract name help Select company Select company Add new company Clear Save Sub…" at bounding box center [220, 145] width 413 height 139
click at [196, 126] on div at bounding box center [150, 127] width 262 height 9
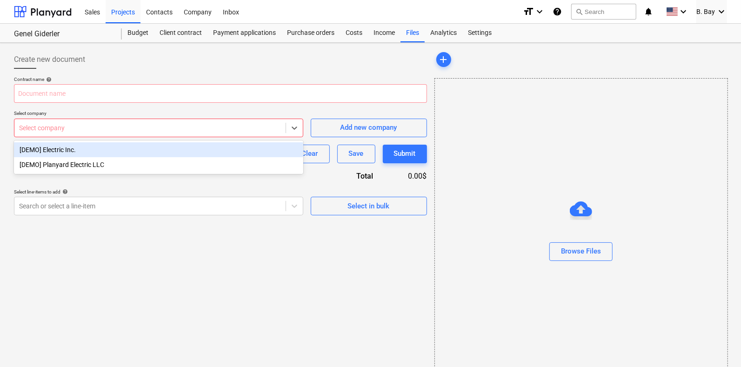
drag, startPoint x: 184, startPoint y: 162, endPoint x: 156, endPoint y: 131, distance: 42.2
click at [156, 136] on div "Select company" at bounding box center [159, 128] width 290 height 19
click at [143, 94] on input "text" at bounding box center [220, 93] width 413 height 19
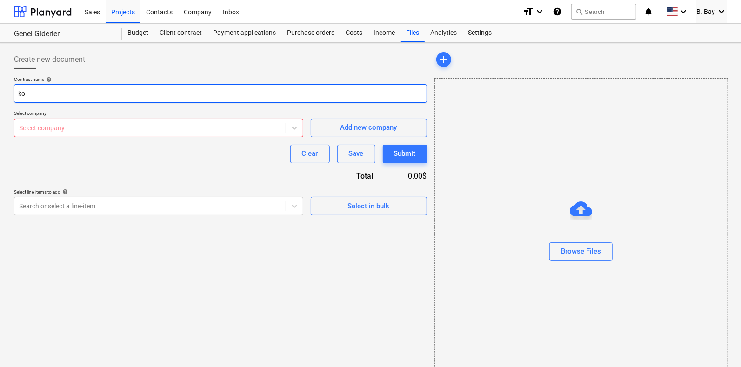
type input "ko"
click at [171, 126] on div at bounding box center [150, 127] width 262 height 9
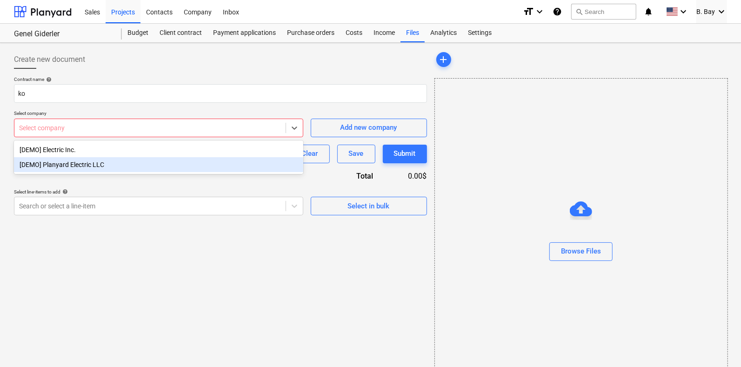
click at [143, 163] on div "[DEMO] Planyard Electric LLC" at bounding box center [159, 164] width 290 height 15
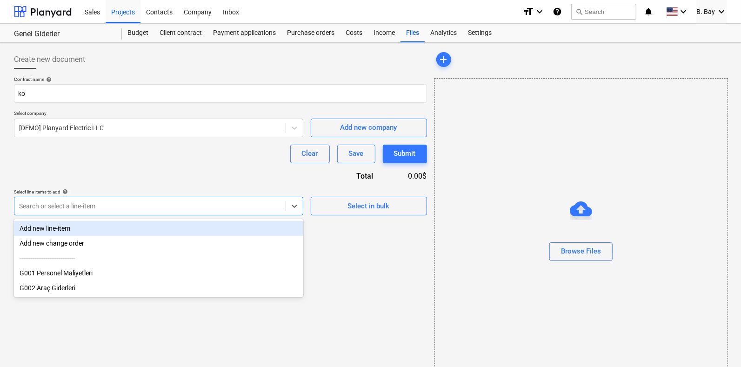
click at [109, 203] on div at bounding box center [150, 206] width 262 height 9
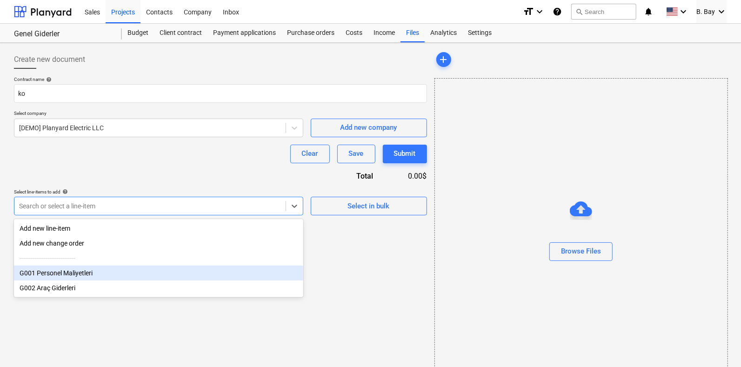
click at [96, 272] on div "G001 Personel Maliyetleri" at bounding box center [159, 273] width 290 height 15
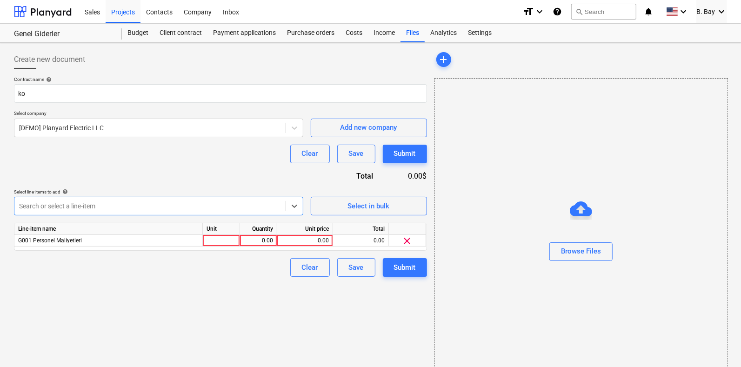
click at [108, 200] on div "Search or select a line-item" at bounding box center [149, 206] width 271 height 13
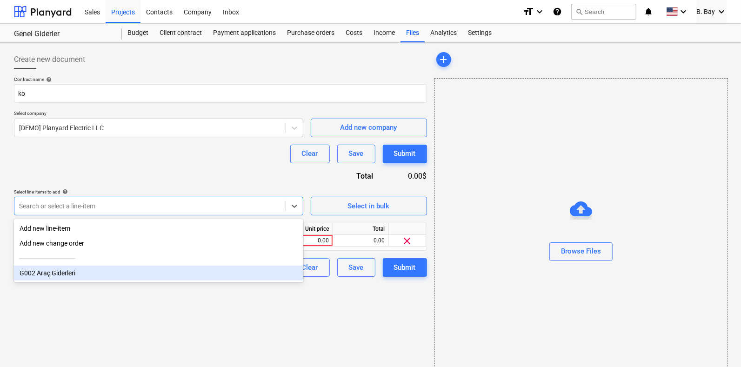
click at [66, 270] on div "G002 Araç Giderleri" at bounding box center [159, 273] width 290 height 15
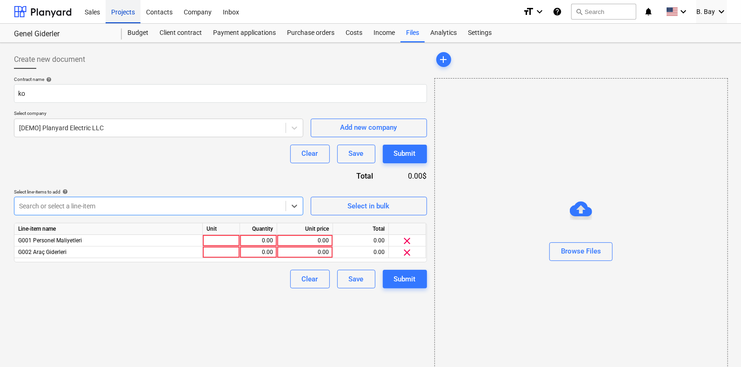
click at [127, 13] on div "Projects" at bounding box center [123, 12] width 35 height 24
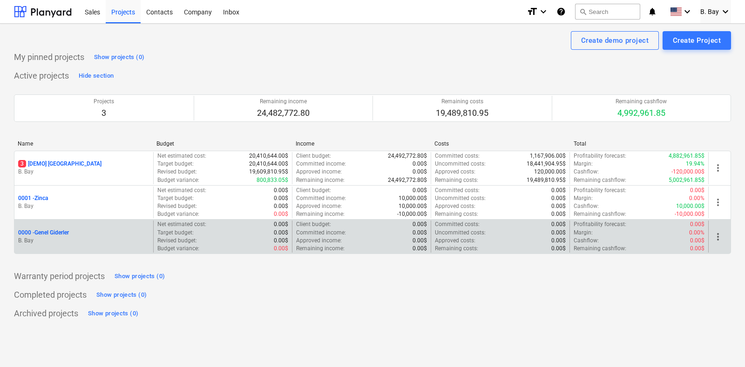
click at [232, 241] on div "Revised budget : 0.00$" at bounding box center [222, 241] width 131 height 8
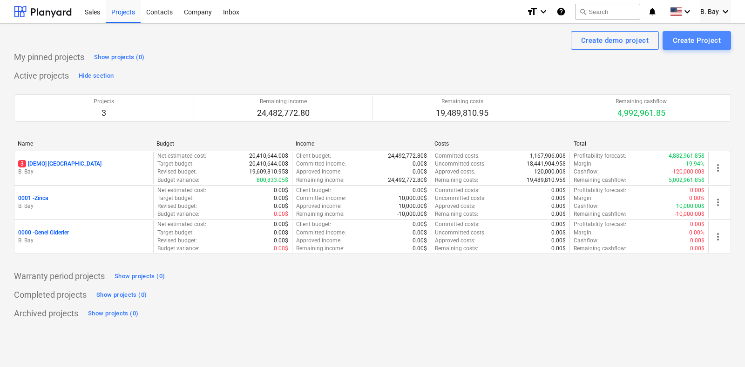
click at [673, 39] on button "Create Project" at bounding box center [696, 40] width 68 height 19
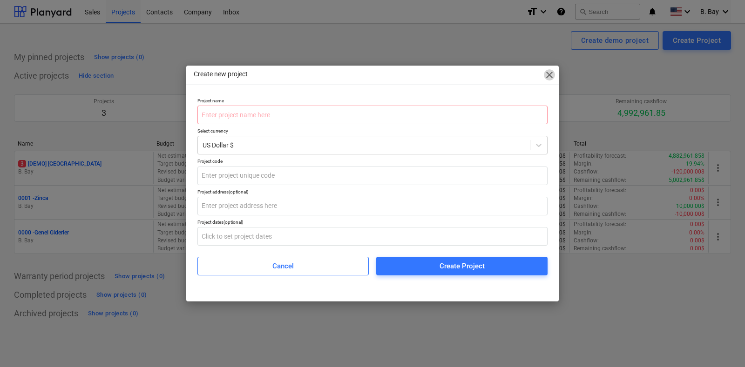
click at [549, 75] on span "close" at bounding box center [549, 74] width 11 height 11
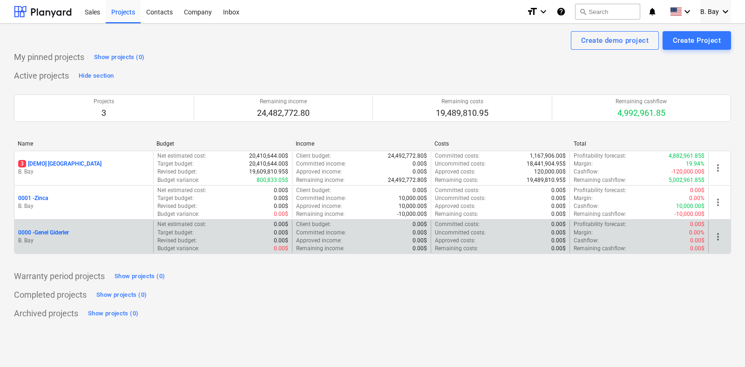
click at [214, 240] on div "Revised budget : 0.00$" at bounding box center [222, 241] width 131 height 8
click at [722, 234] on span "more_vert" at bounding box center [717, 236] width 11 height 11
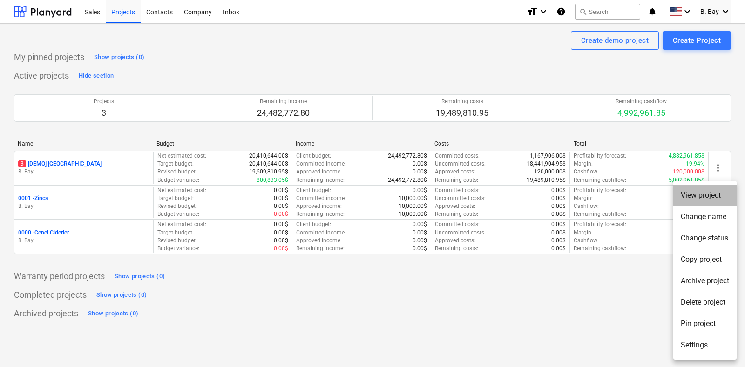
click at [715, 194] on li "View project" at bounding box center [704, 195] width 63 height 21
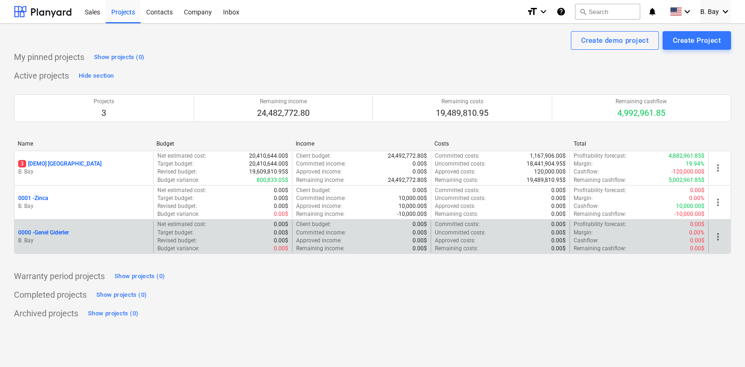
click at [716, 234] on span "more_vert" at bounding box center [717, 236] width 11 height 11
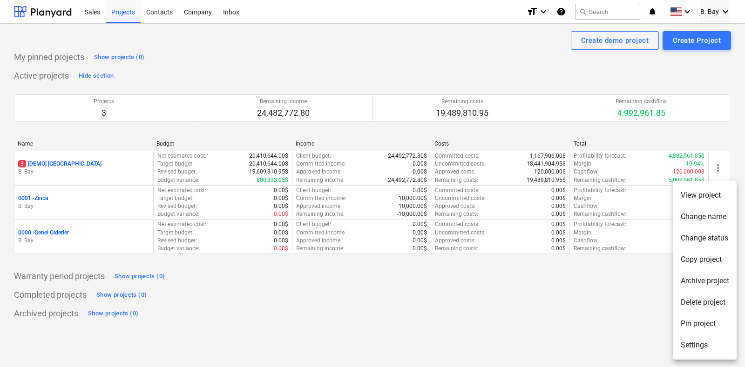
click at [694, 350] on li "Settings" at bounding box center [704, 345] width 63 height 21
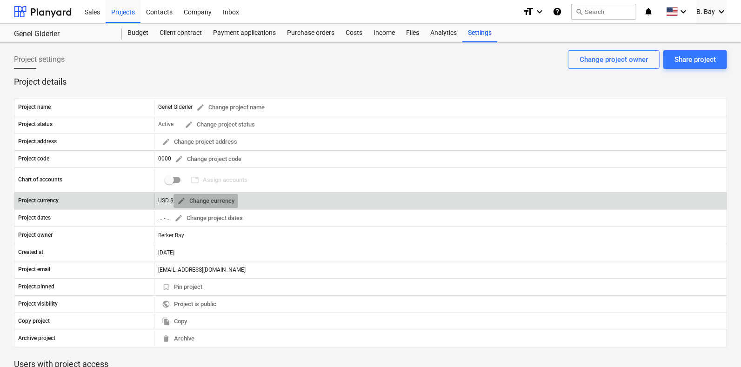
click at [179, 202] on span "edit" at bounding box center [181, 201] width 8 height 8
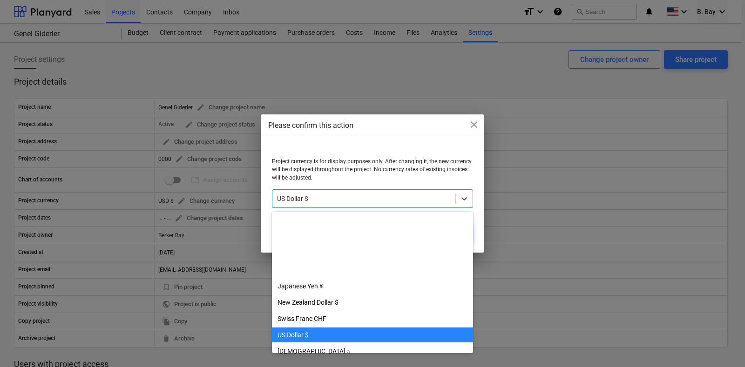
click at [326, 195] on div at bounding box center [364, 198] width 174 height 9
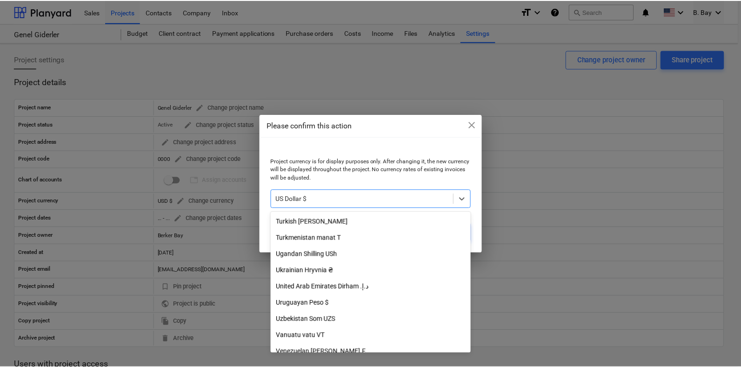
scroll to position [2267, 0]
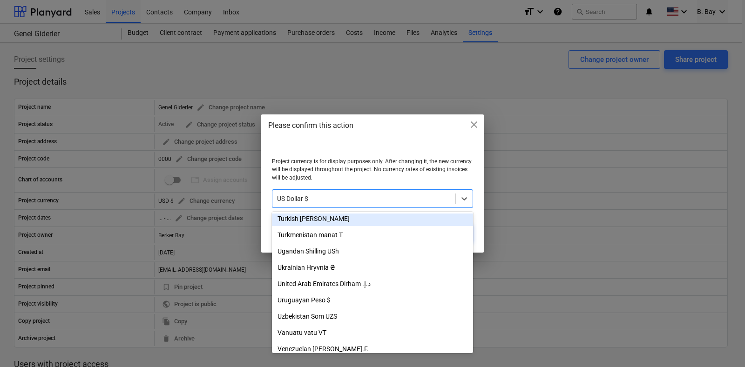
click at [578, 164] on div "Please confirm this action close Project currency is for display purposes only.…" at bounding box center [372, 183] width 745 height 367
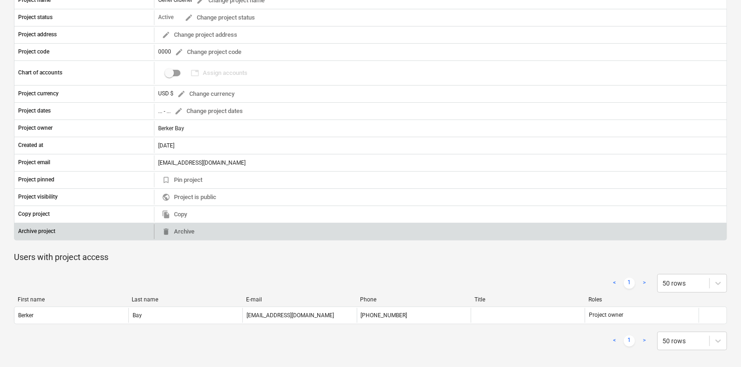
scroll to position [0, 0]
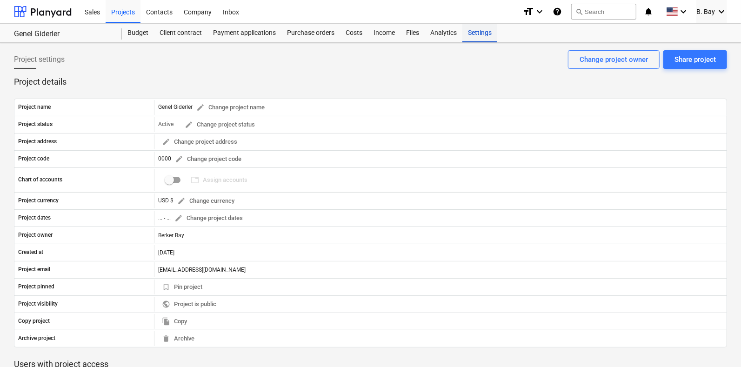
click at [468, 38] on div "Settings" at bounding box center [480, 33] width 35 height 19
click at [115, 8] on div "Projects" at bounding box center [123, 12] width 35 height 24
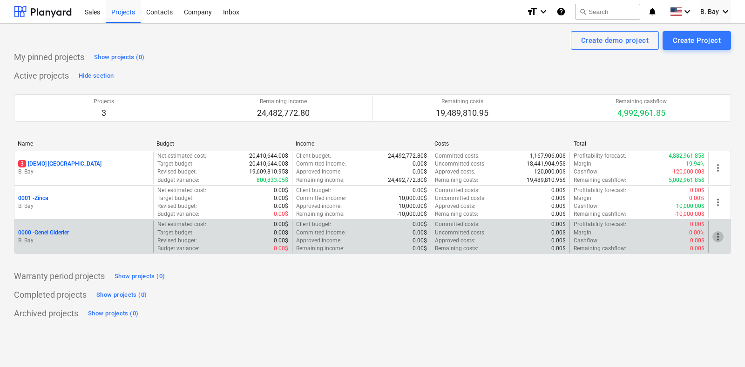
click at [717, 236] on span "more_vert" at bounding box center [717, 236] width 11 height 11
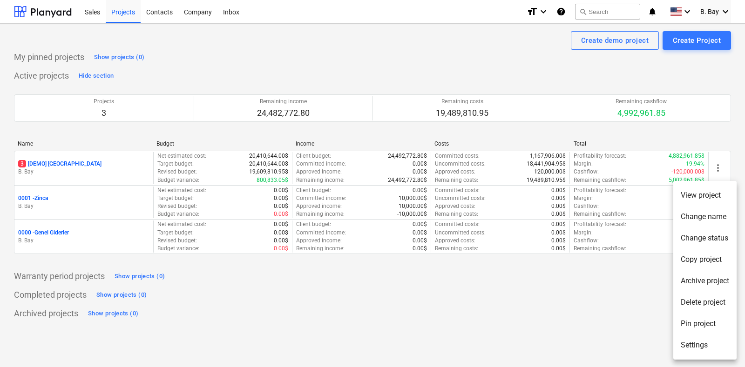
click at [699, 188] on li "View project" at bounding box center [704, 195] width 63 height 21
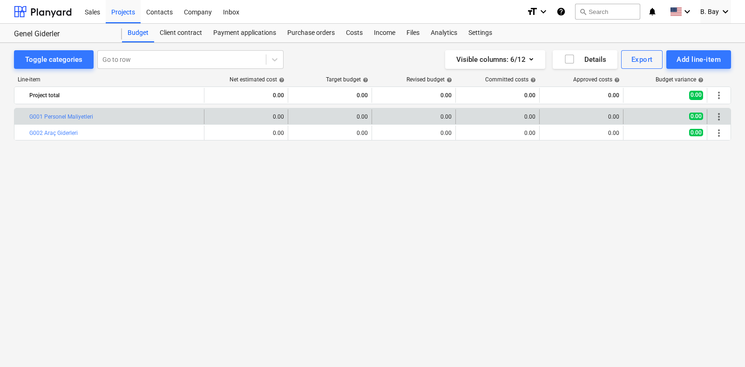
click at [707, 118] on div "more_vert" at bounding box center [718, 116] width 23 height 15
click at [714, 117] on span "more_vert" at bounding box center [718, 116] width 11 height 11
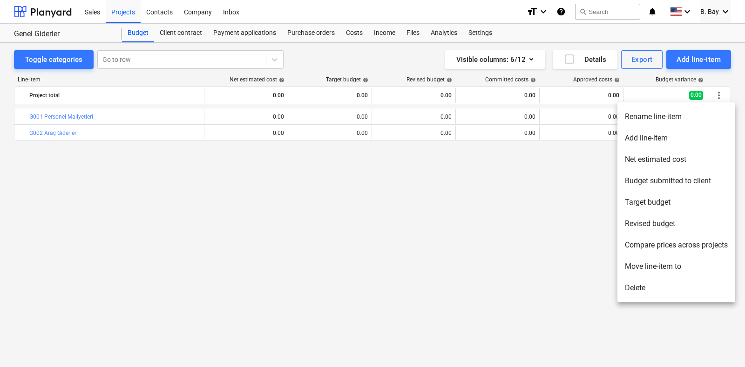
drag, startPoint x: 468, startPoint y: 119, endPoint x: 463, endPoint y: 120, distance: 5.2
click at [465, 119] on div at bounding box center [372, 183] width 745 height 367
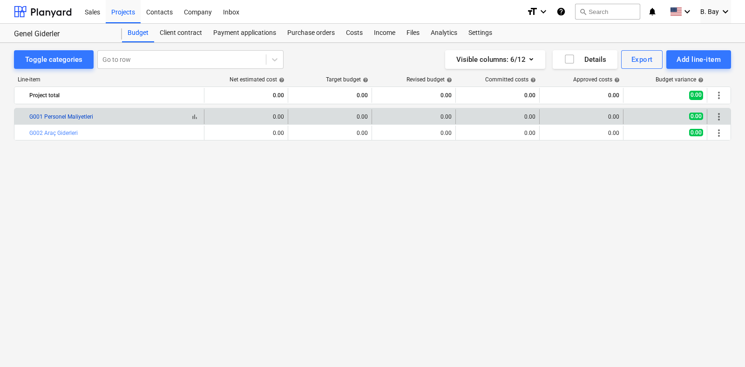
click at [86, 115] on link "G001 Personel Maliyetleri" at bounding box center [61, 117] width 64 height 7
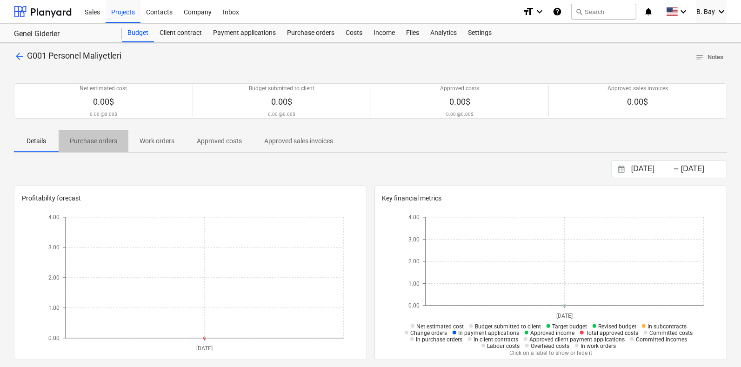
click at [97, 138] on p "Purchase orders" at bounding box center [93, 141] width 47 height 10
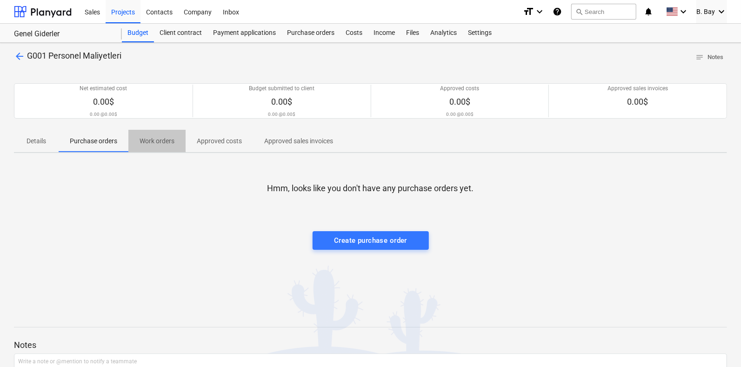
click at [168, 146] on span "Work orders" at bounding box center [156, 141] width 57 height 15
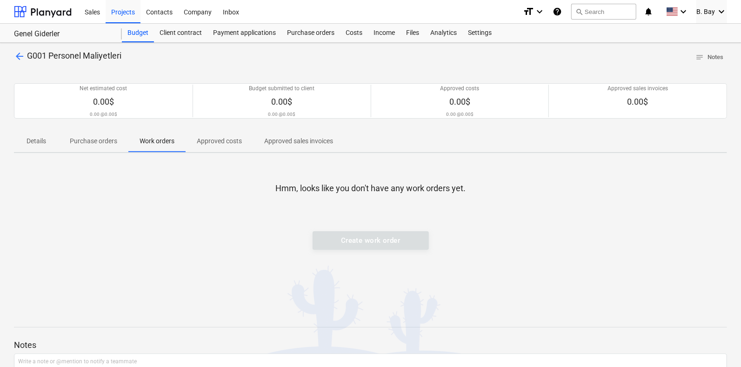
click at [135, 140] on span "Work orders" at bounding box center [156, 141] width 57 height 15
click at [103, 141] on p "Purchase orders" at bounding box center [93, 141] width 47 height 10
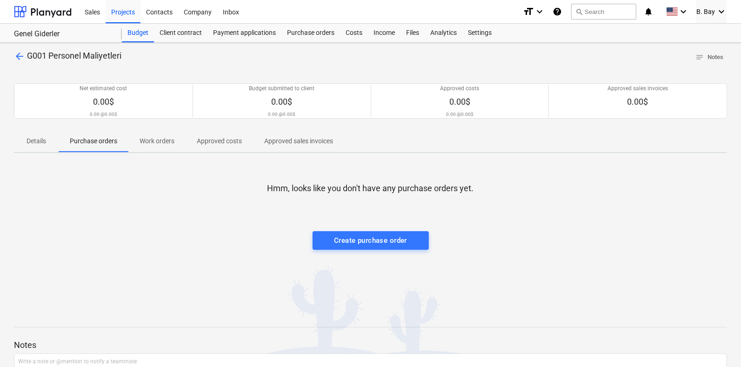
click at [224, 141] on p "Approved costs" at bounding box center [219, 141] width 45 height 10
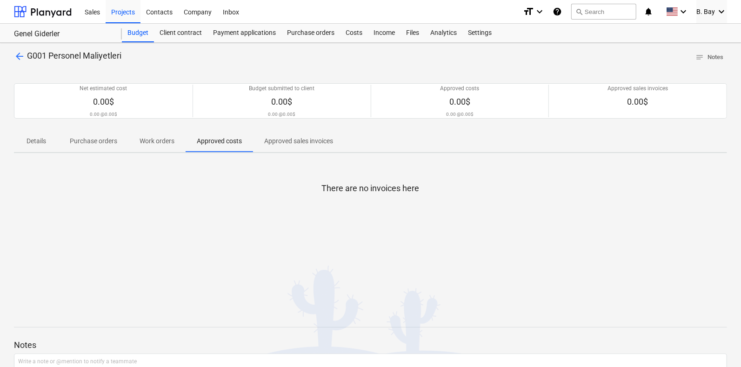
click at [294, 138] on p "Approved sales invoices" at bounding box center [298, 141] width 69 height 10
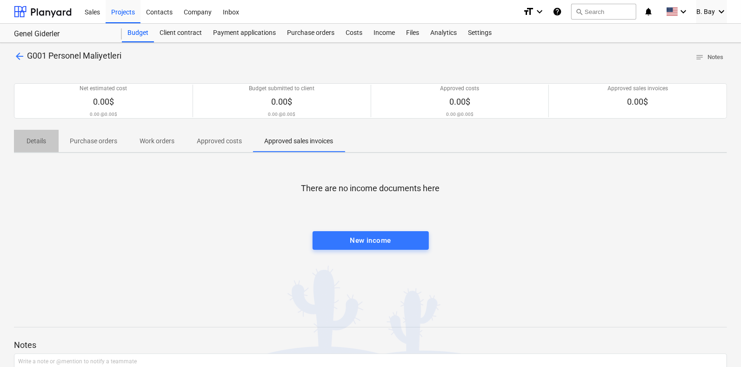
click at [38, 143] on p "Details" at bounding box center [36, 141] width 22 height 10
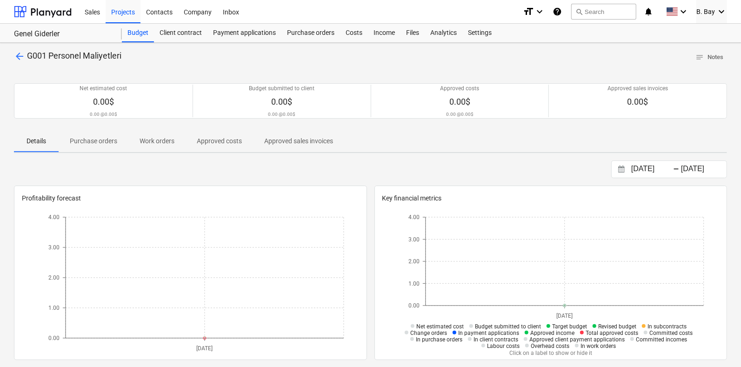
click at [20, 44] on div "arrow_back G001 Personel Maliyetleri notes Notes Net estimated cost 0.00$ 0.00 …" at bounding box center [370, 331] width 741 height 576
click at [18, 51] on span "arrow_back" at bounding box center [19, 56] width 11 height 11
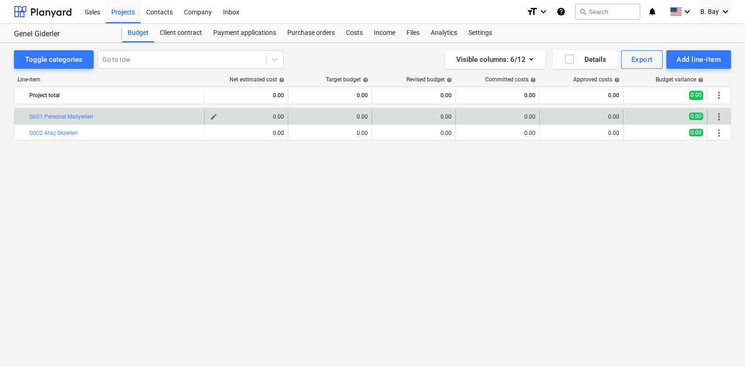
click at [253, 120] on div "0.00" at bounding box center [246, 117] width 76 height 7
click at [215, 115] on span "edit" at bounding box center [213, 116] width 7 height 7
type textarea "x"
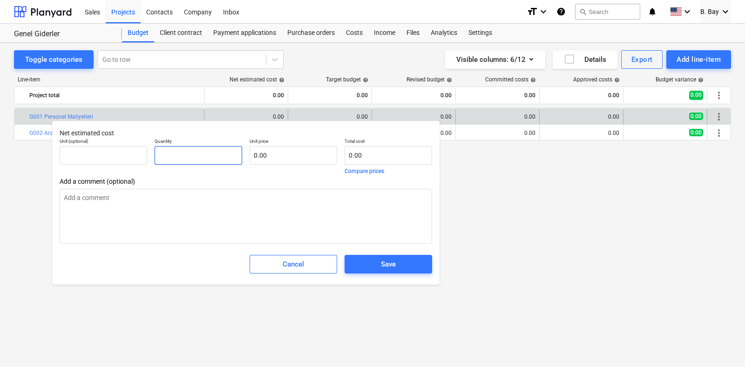
click at [177, 159] on input "text" at bounding box center [199, 155] width 88 height 19
type textarea "x"
type input "1"
type textarea "x"
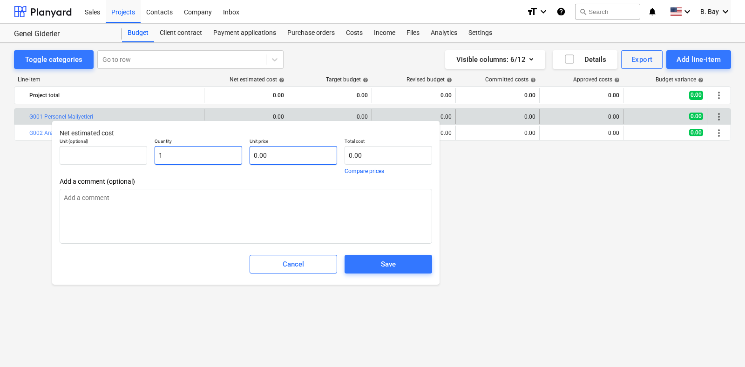
type input "1.00"
type textarea "x"
type input "1"
type input "1.00"
type textarea "x"
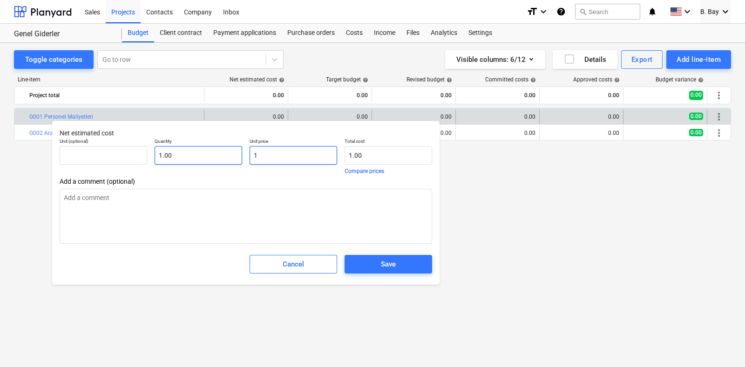
type input "10"
type input "10.00"
type textarea "x"
type input "100"
type input "100.00"
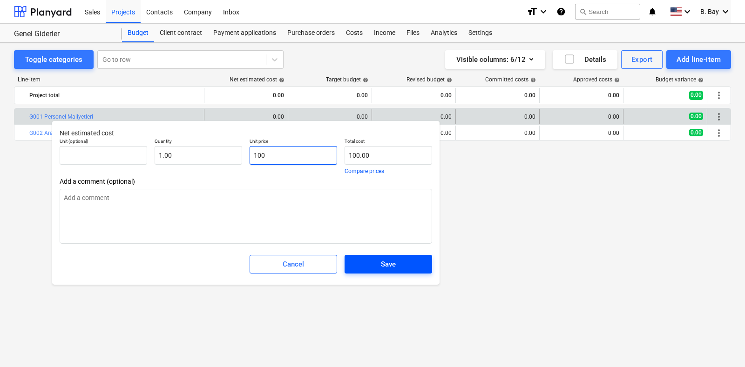
type input "100"
type textarea "x"
type input "100.00"
click at [376, 264] on span "Save" at bounding box center [388, 264] width 65 height 12
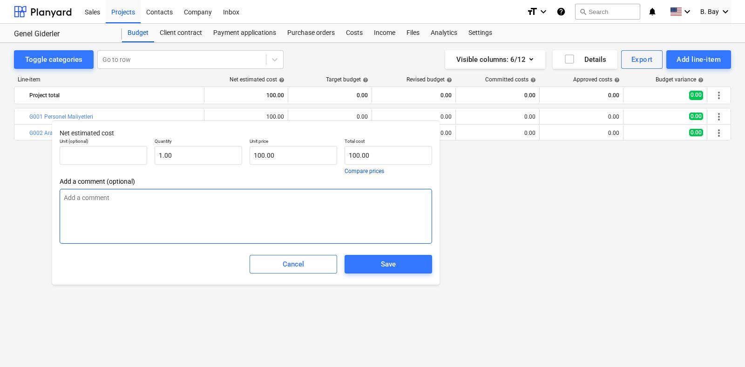
type textarea "x"
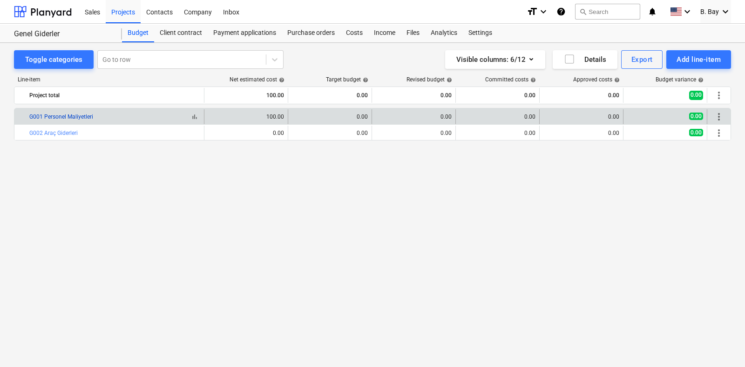
click at [84, 114] on link "G001 Personel Maliyetleri" at bounding box center [61, 117] width 64 height 7
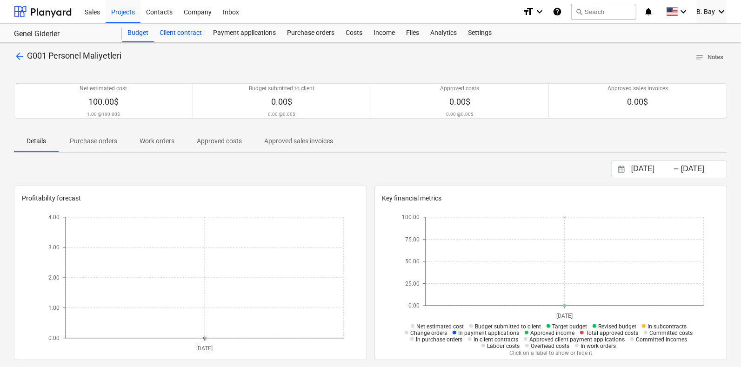
click at [198, 34] on div "Client contract" at bounding box center [181, 33] width 54 height 19
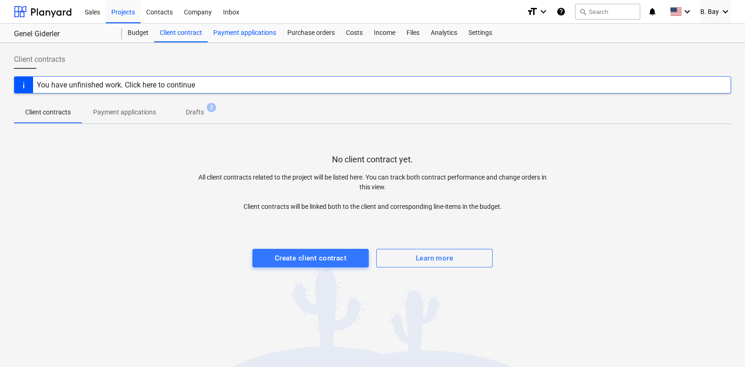
click at [230, 31] on div "Payment applications" at bounding box center [245, 33] width 74 height 19
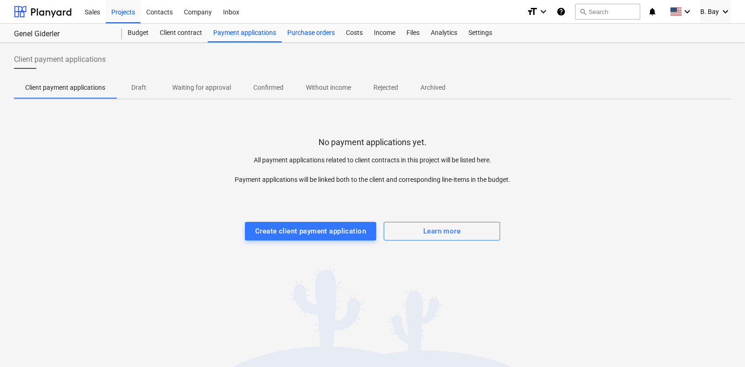
click at [291, 36] on div "Purchase orders" at bounding box center [311, 33] width 59 height 19
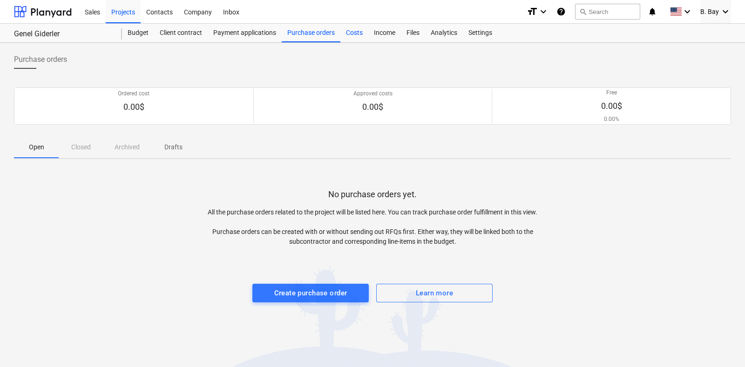
click at [351, 33] on div "Costs" at bounding box center [354, 33] width 28 height 19
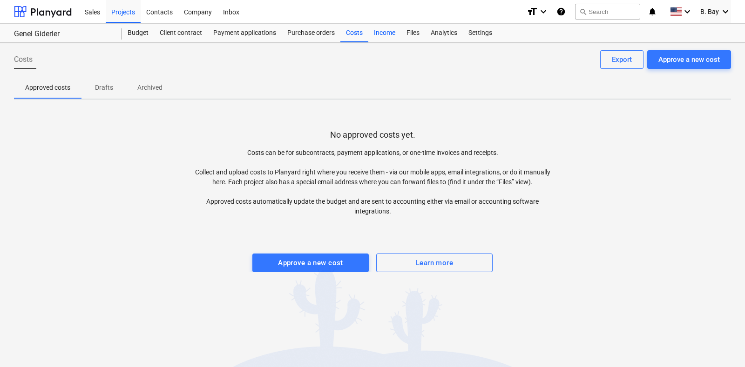
click at [385, 35] on div "Income" at bounding box center [384, 33] width 33 height 19
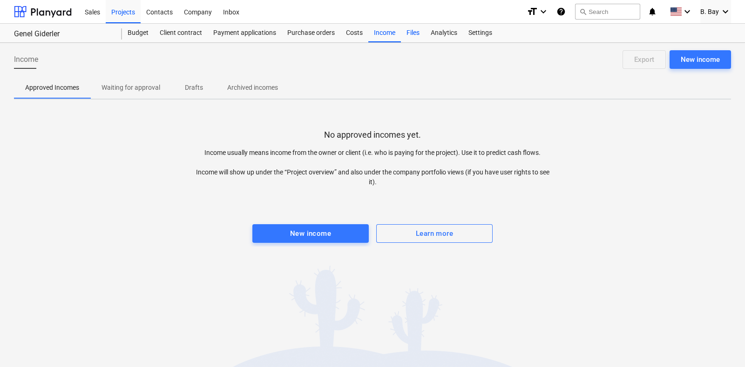
click at [413, 32] on div "Files" at bounding box center [413, 33] width 24 height 19
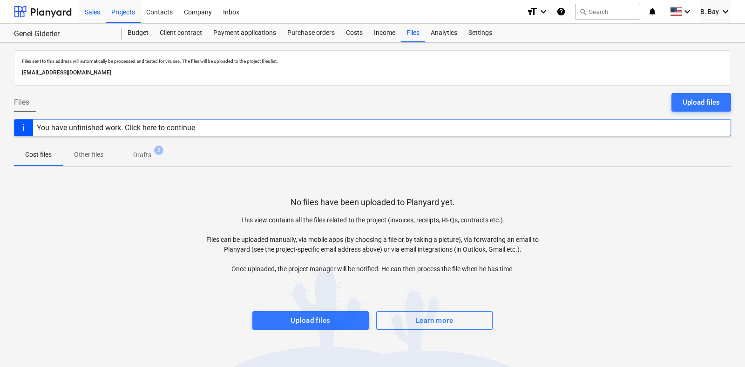
click at [88, 15] on div "Sales" at bounding box center [92, 12] width 27 height 24
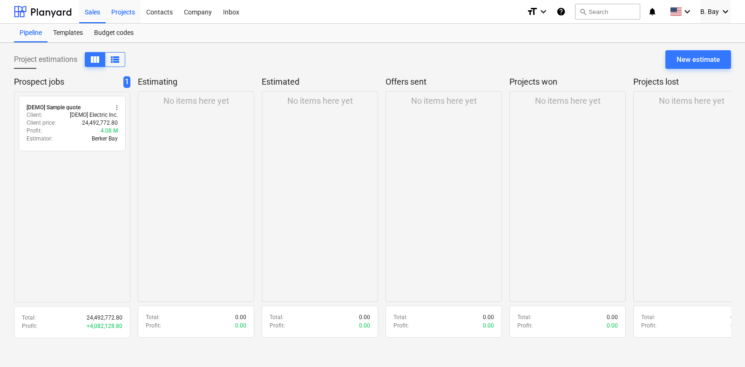
click at [134, 13] on div "Projects" at bounding box center [123, 12] width 35 height 24
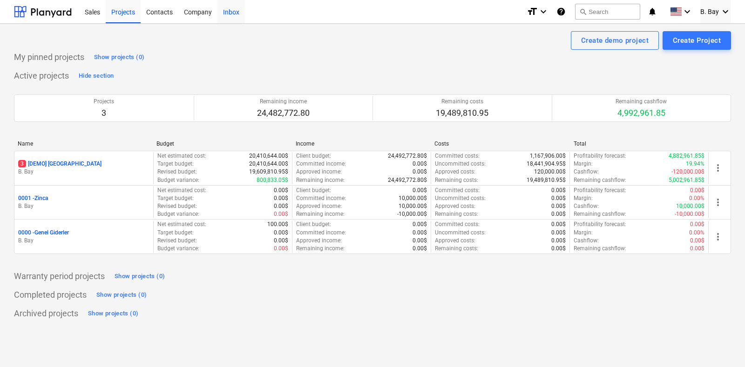
click at [222, 12] on div "Inbox" at bounding box center [230, 12] width 27 height 24
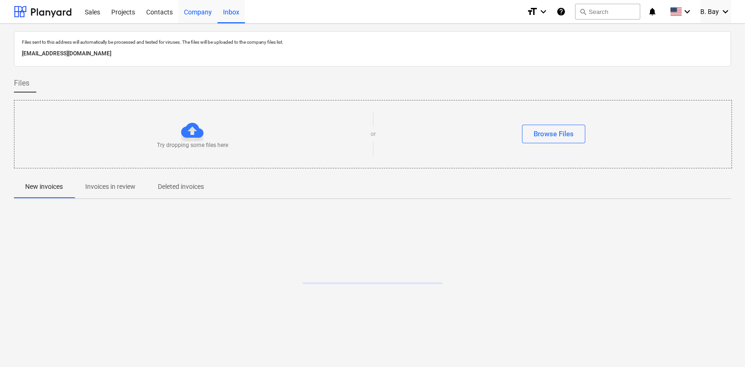
click at [207, 12] on div "Company" at bounding box center [197, 12] width 39 height 24
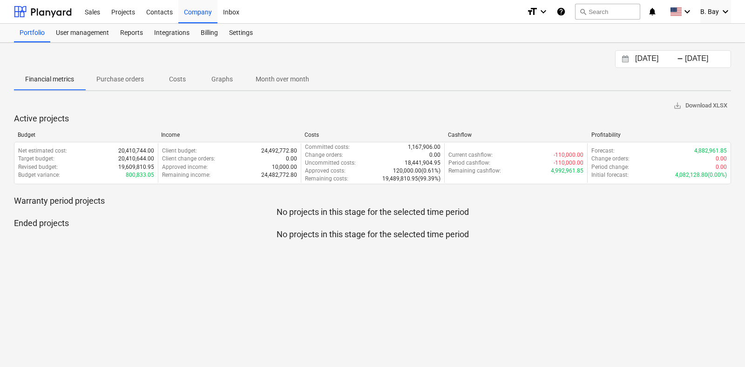
click at [221, 76] on p "Graphs" at bounding box center [222, 79] width 22 height 10
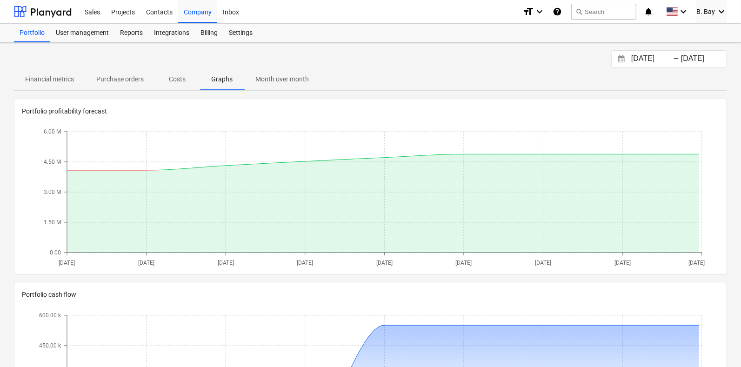
click at [274, 72] on span "Month over month" at bounding box center [282, 79] width 76 height 15
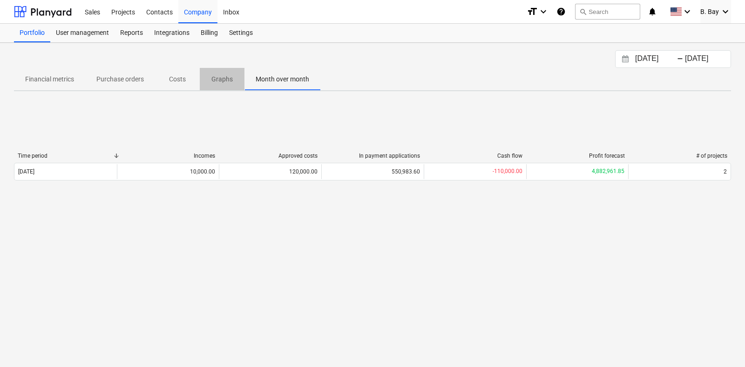
click at [212, 82] on p "Graphs" at bounding box center [222, 79] width 22 height 10
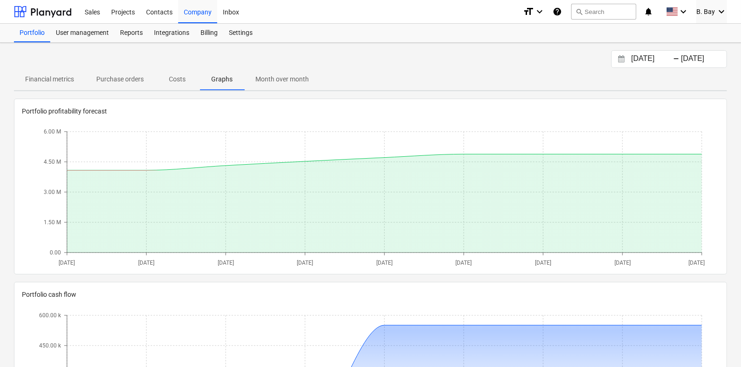
click at [177, 80] on p "Costs" at bounding box center [177, 79] width 22 height 10
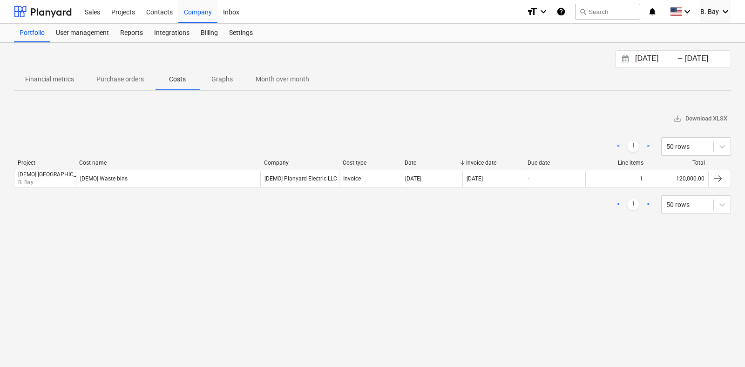
click at [128, 78] on p "Purchase orders" at bounding box center [119, 79] width 47 height 10
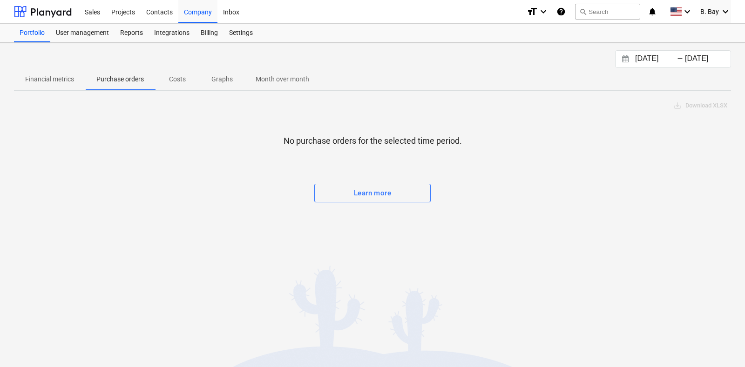
click at [40, 79] on p "Financial metrics" at bounding box center [49, 79] width 49 height 10
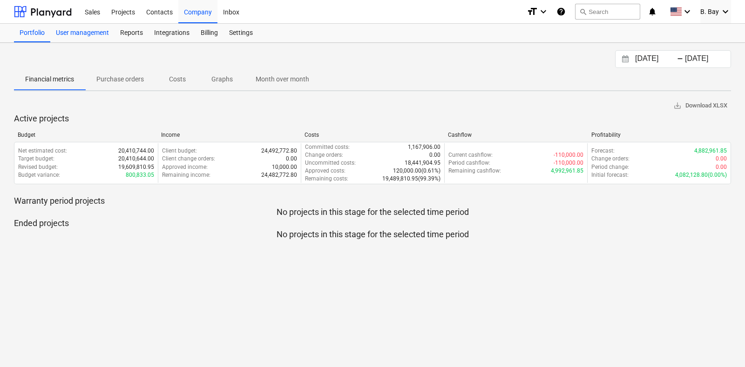
click at [98, 35] on div "User management" at bounding box center [82, 33] width 64 height 19
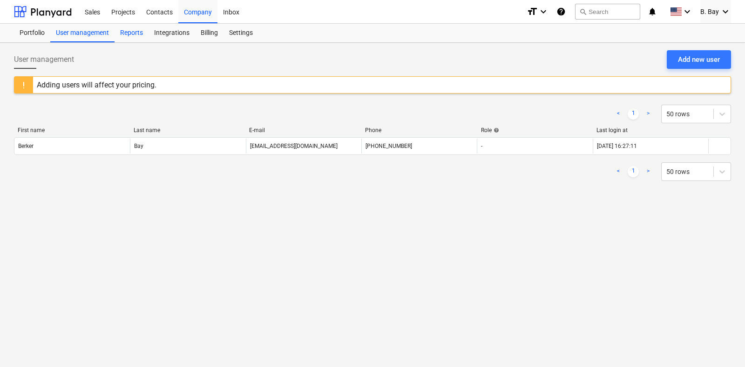
click at [144, 40] on div "Reports" at bounding box center [131, 33] width 34 height 19
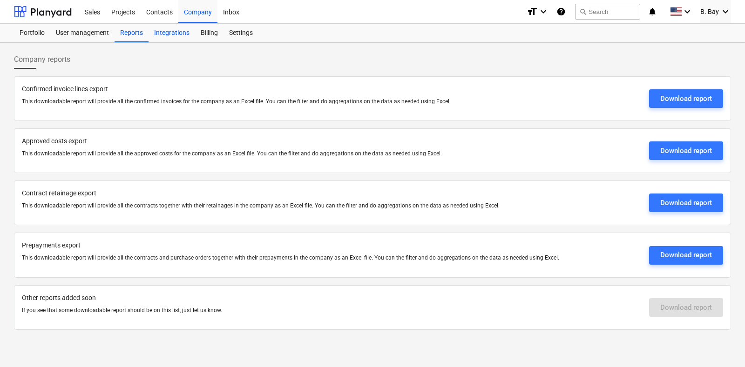
click at [179, 34] on div "Integrations" at bounding box center [171, 33] width 47 height 19
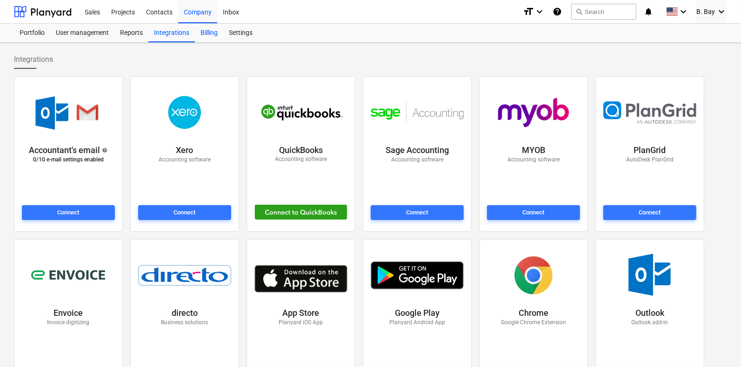
click at [210, 31] on div "Billing" at bounding box center [209, 33] width 28 height 19
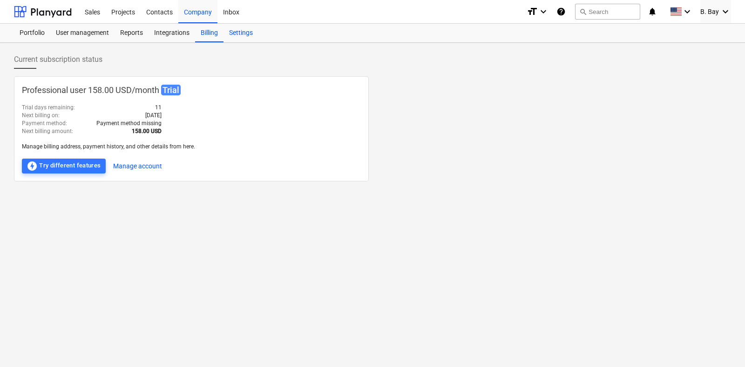
click at [231, 35] on div "Settings" at bounding box center [240, 33] width 35 height 19
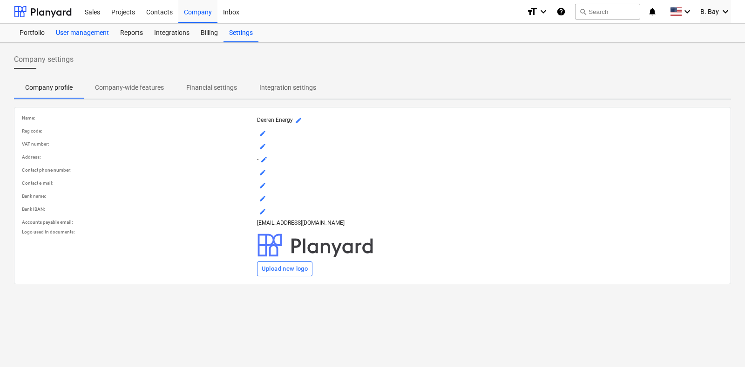
click at [100, 36] on div "User management" at bounding box center [82, 33] width 64 height 19
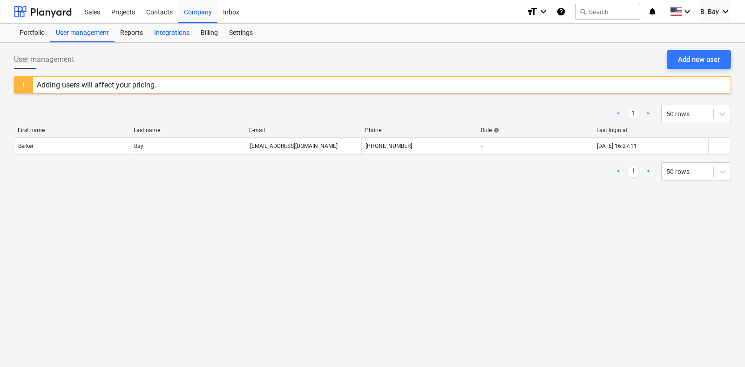
drag, startPoint x: 156, startPoint y: 32, endPoint x: 149, endPoint y: 31, distance: 7.0
click at [156, 32] on div "Integrations" at bounding box center [171, 33] width 47 height 19
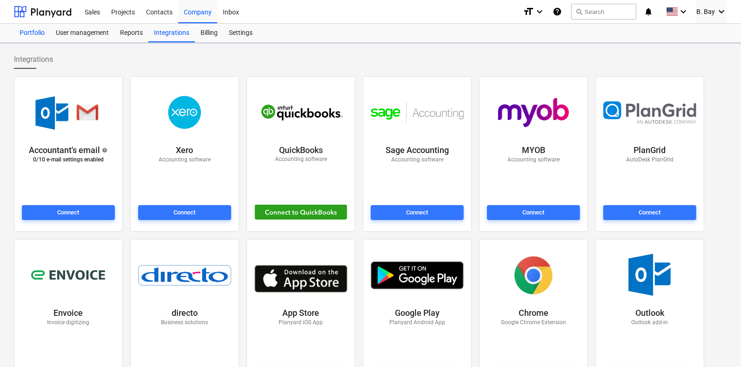
click at [22, 34] on div "Portfolio" at bounding box center [32, 33] width 36 height 19
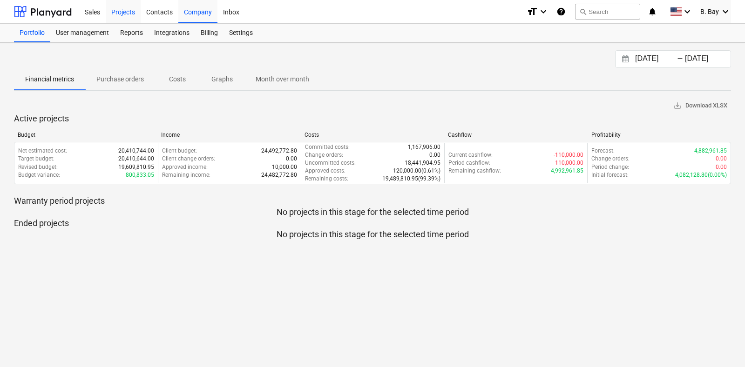
click at [113, 15] on div "Projects" at bounding box center [123, 12] width 35 height 24
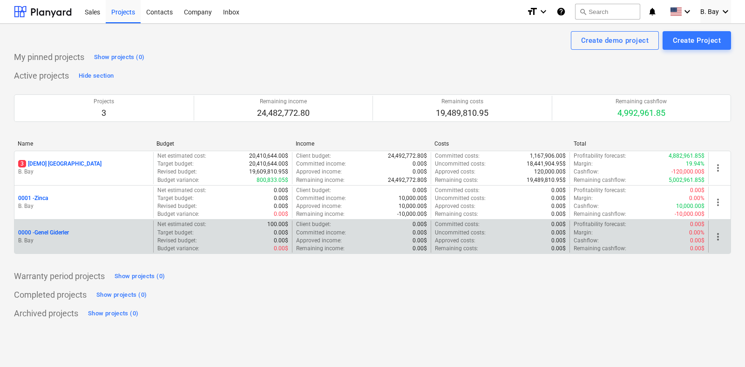
click at [63, 229] on p "0000 - Genel Giderler" at bounding box center [43, 233] width 51 height 8
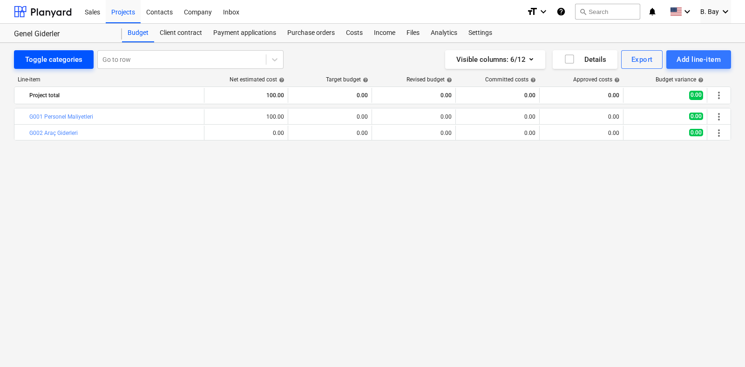
click at [69, 54] on div "Toggle categories" at bounding box center [53, 60] width 57 height 12
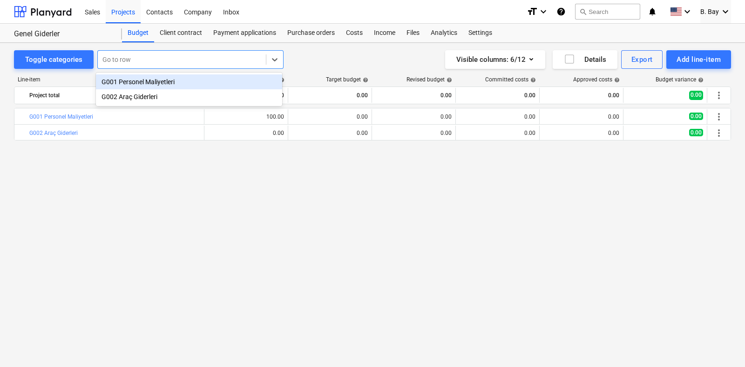
click at [146, 60] on div at bounding box center [181, 59] width 159 height 9
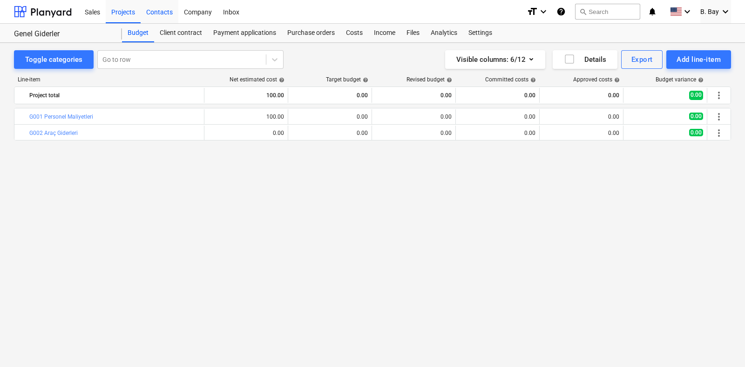
click at [165, 9] on div "Contacts" at bounding box center [160, 12] width 38 height 24
